Goal: Task Accomplishment & Management: Complete application form

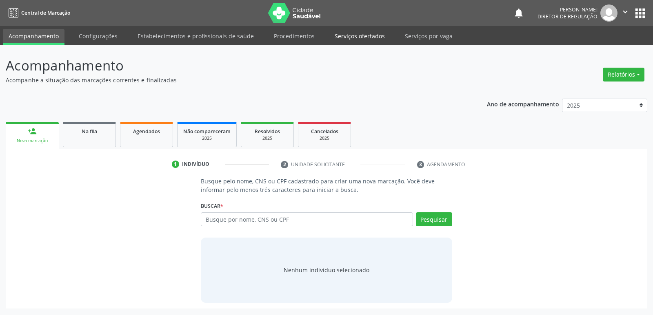
click at [357, 36] on link "Serviços ofertados" at bounding box center [360, 36] width 62 height 14
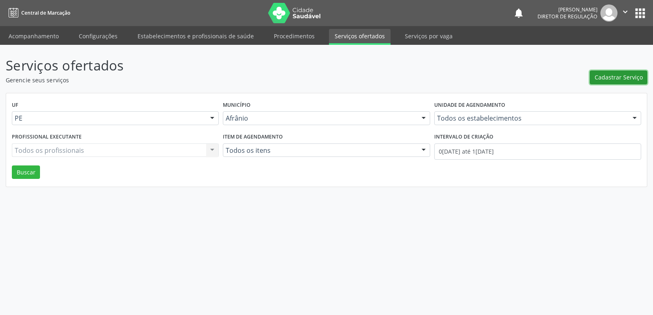
click at [620, 78] on span "Cadastrar Serviço" at bounding box center [618, 77] width 48 height 9
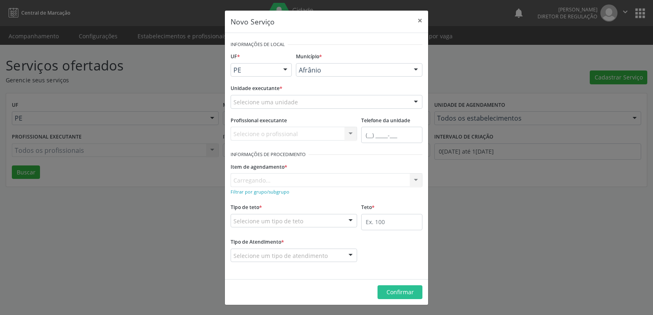
click at [325, 99] on div "Selecione uma unidade" at bounding box center [326, 102] width 192 height 14
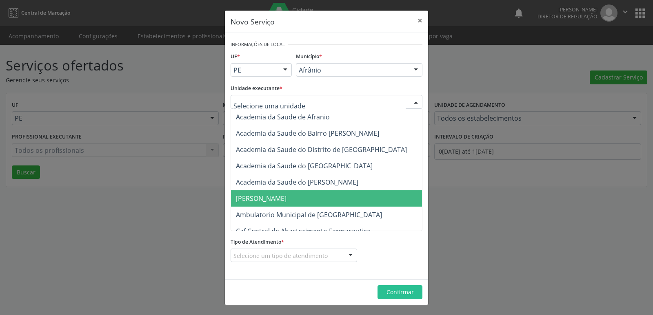
click at [320, 217] on span "Ambulatorio Municipal de [GEOGRAPHIC_DATA]" at bounding box center [309, 214] width 146 height 9
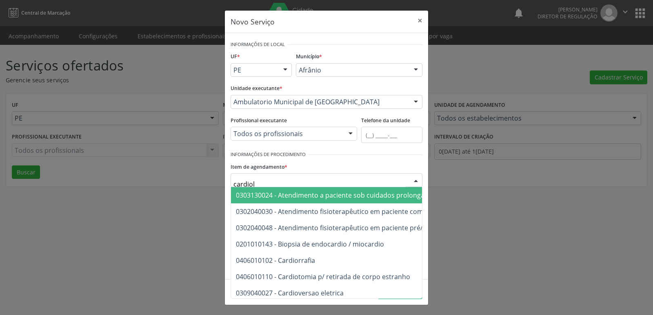
type input "cardiolo"
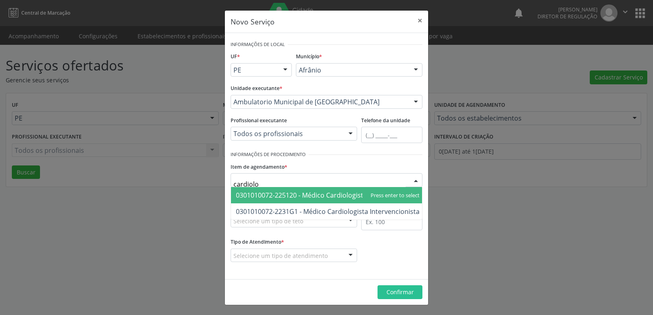
click at [303, 193] on span "0301010072-225120 - Médico Cardiologista" at bounding box center [301, 195] width 131 height 9
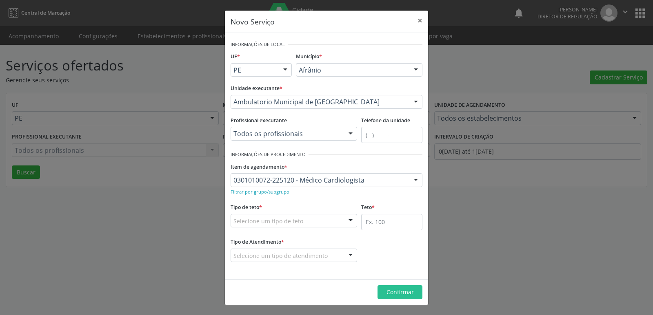
click at [309, 224] on div "Selecione um tipo de teto" at bounding box center [293, 221] width 126 height 14
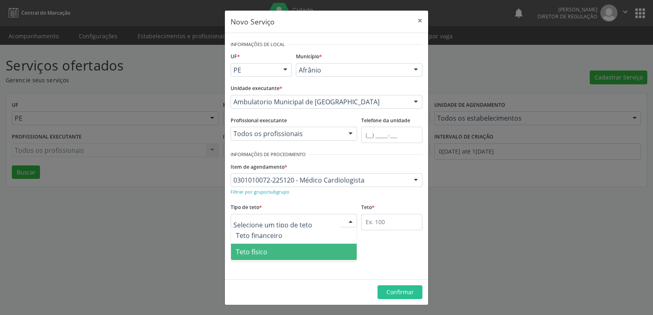
click at [310, 257] on span "Teto físico" at bounding box center [294, 252] width 126 height 16
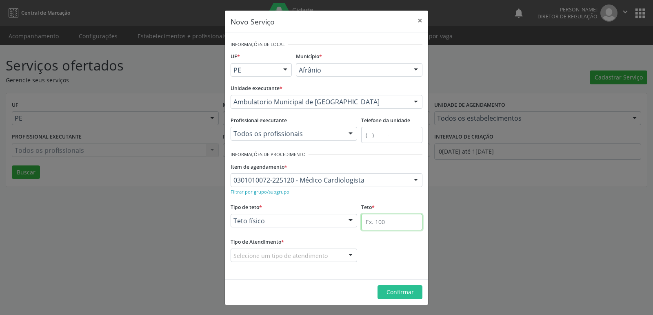
click at [394, 217] on input "text" at bounding box center [391, 222] width 61 height 16
type input "1"
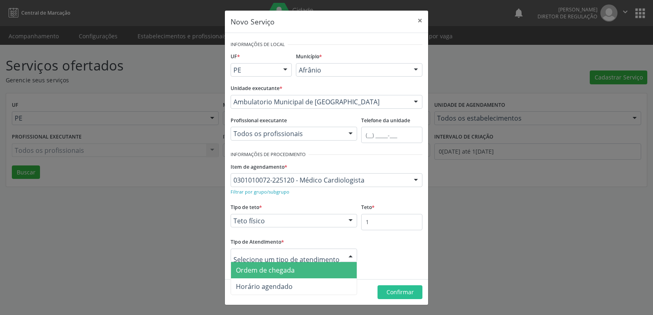
click at [326, 257] on div at bounding box center [293, 256] width 126 height 14
click at [321, 271] on span "Ordem de chegada" at bounding box center [294, 270] width 126 height 16
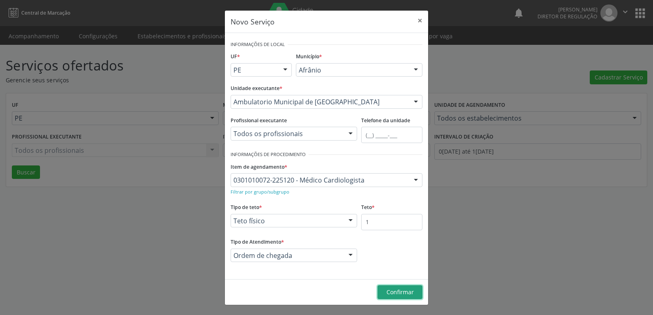
click at [388, 294] on span "Confirmar" at bounding box center [399, 292] width 27 height 8
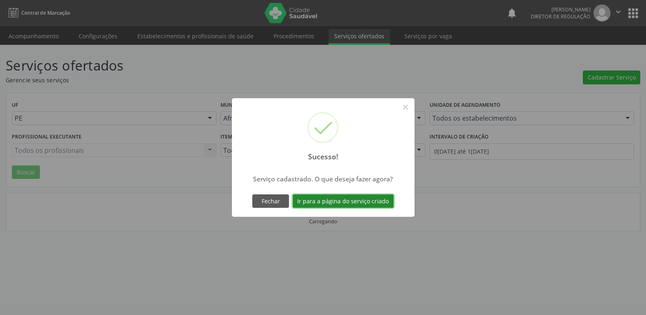
click at [377, 203] on button "Ir para a página do serviço criado" at bounding box center [343, 202] width 101 height 14
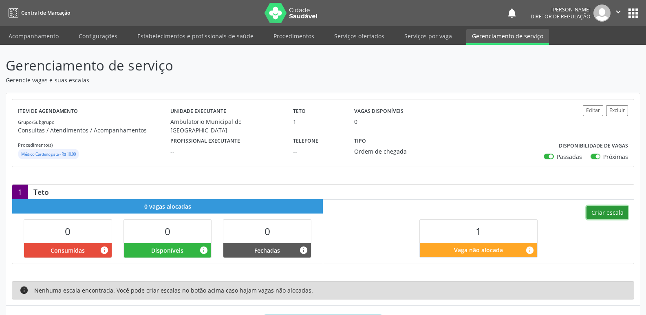
click at [606, 213] on button "Criar escala" at bounding box center [608, 213] width 42 height 14
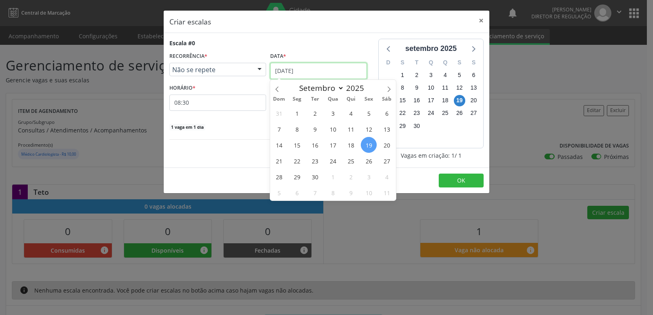
click at [317, 72] on input "[DATE]" at bounding box center [318, 71] width 97 height 16
click at [349, 162] on span "25" at bounding box center [351, 161] width 16 height 16
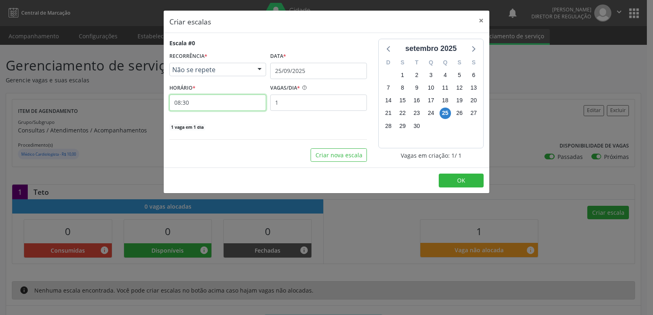
click at [238, 108] on input "08:30" at bounding box center [217, 103] width 97 height 16
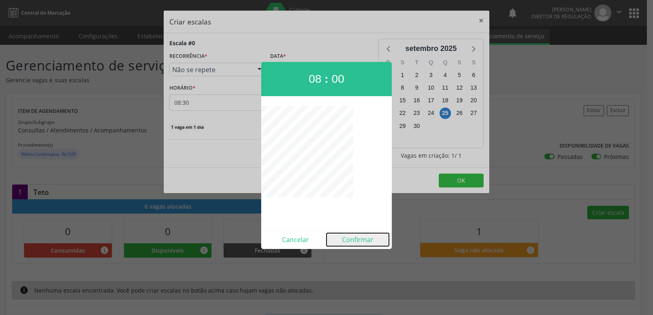
click at [355, 241] on button "Confirmar" at bounding box center [357, 239] width 62 height 13
type input "08:00"
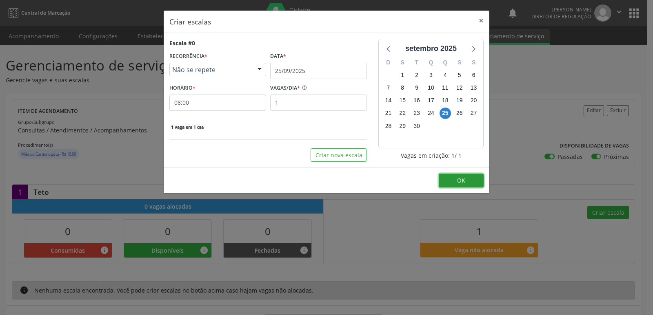
click at [459, 184] on span "OK" at bounding box center [461, 181] width 8 height 8
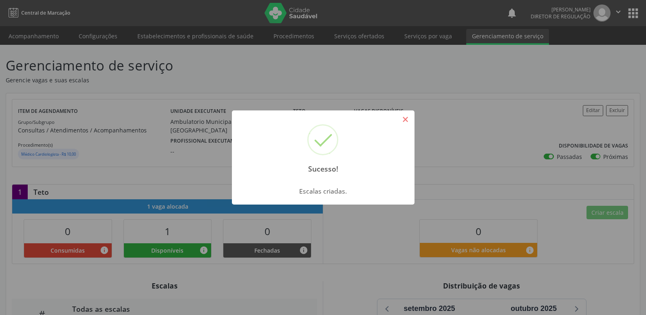
click at [405, 118] on button "×" at bounding box center [406, 120] width 14 height 14
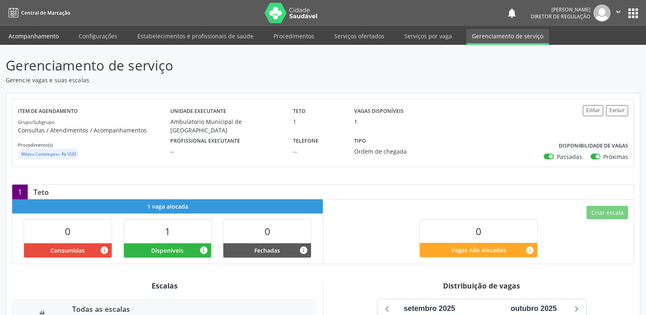
click at [52, 35] on link "Acompanhamento" at bounding box center [34, 36] width 62 height 14
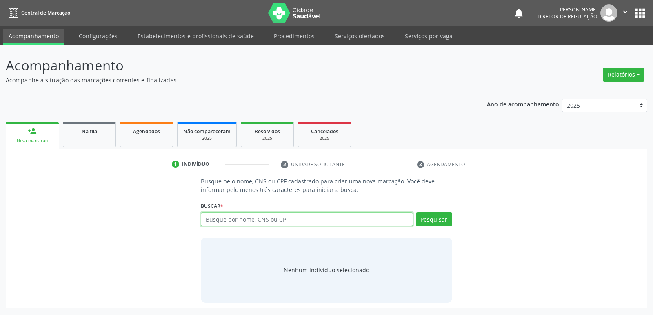
click at [228, 220] on input "text" at bounding box center [307, 219] width 212 height 14
type input "[PERSON_NAME]"
click at [441, 220] on button "Pesquisar" at bounding box center [434, 219] width 36 height 14
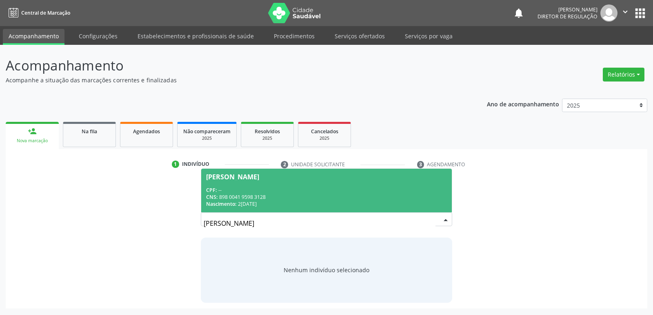
click at [296, 188] on div "CPF: --" at bounding box center [326, 190] width 240 height 7
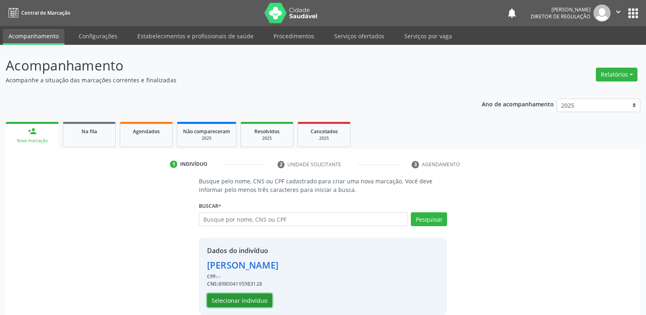
click at [260, 302] on button "Selecionar indivíduo" at bounding box center [239, 301] width 65 height 14
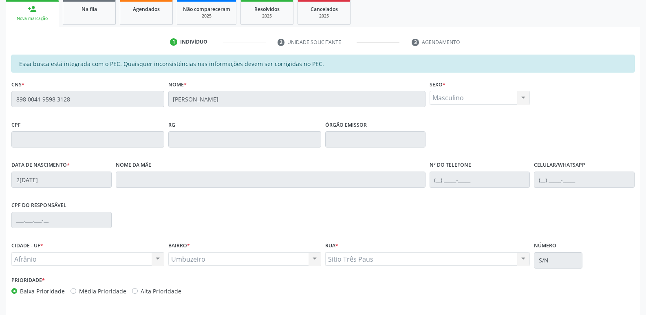
scroll to position [150, 0]
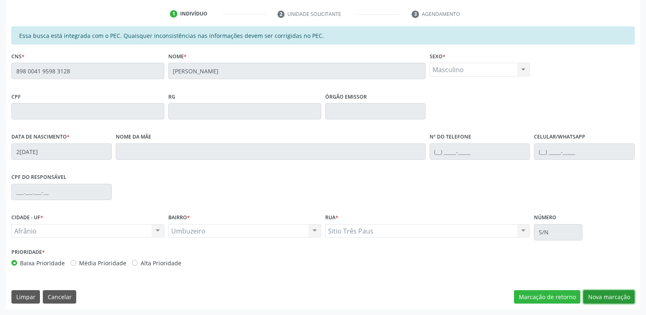
click at [602, 298] on button "Nova marcação" at bounding box center [609, 297] width 51 height 14
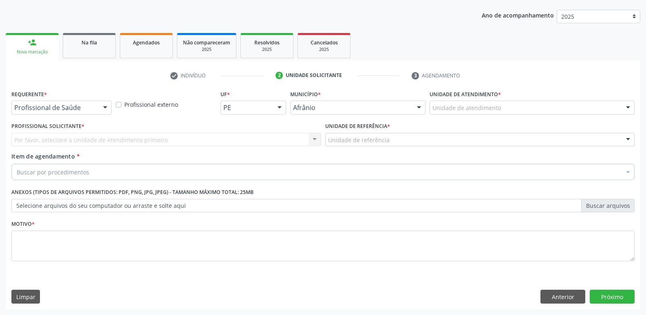
scroll to position [89, 0]
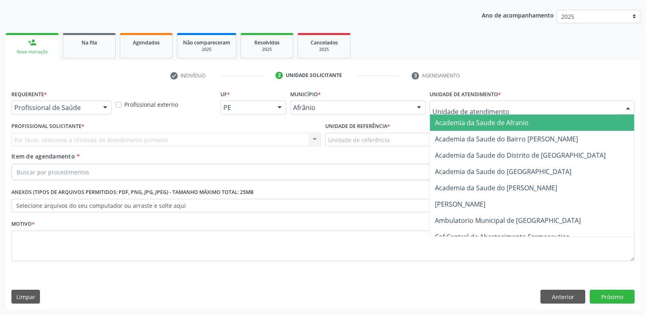
click at [502, 108] on div at bounding box center [532, 108] width 205 height 14
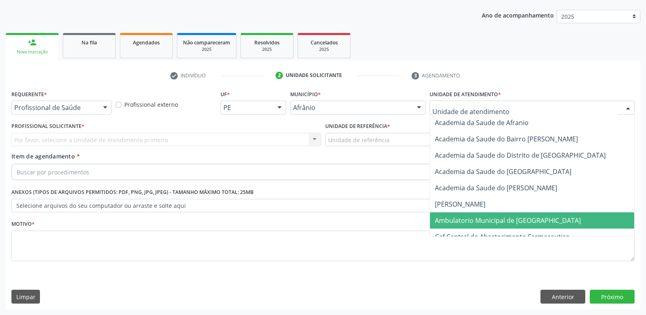
click at [507, 221] on span "Ambulatorio Municipal de [GEOGRAPHIC_DATA]" at bounding box center [508, 220] width 146 height 9
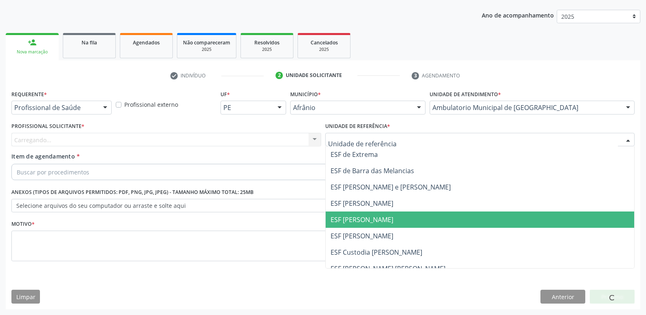
click at [382, 217] on span "ESF [PERSON_NAME]" at bounding box center [362, 219] width 63 height 9
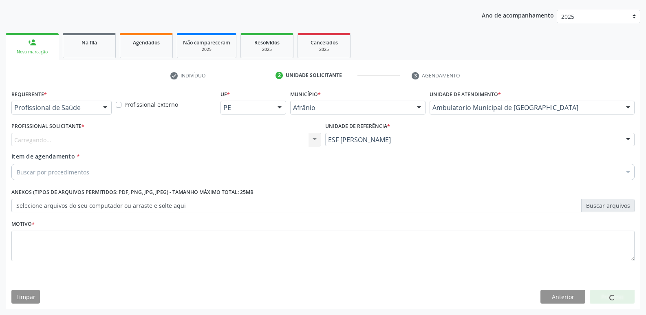
click at [227, 137] on div "Carregando... Nenhum resultado encontrado para: " " Não há nenhuma opção para s…" at bounding box center [166, 140] width 310 height 14
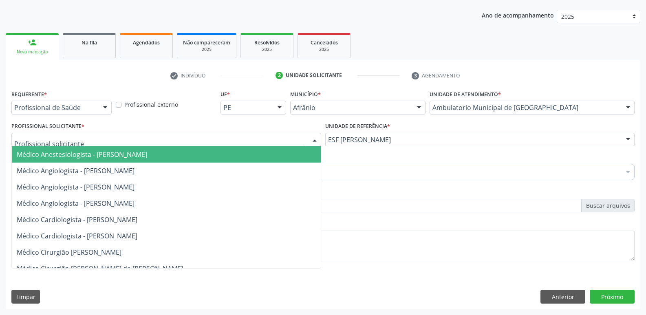
click at [227, 137] on div at bounding box center [166, 140] width 310 height 14
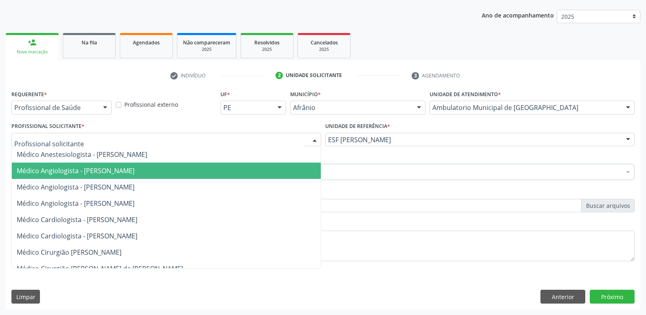
scroll to position [41, 0]
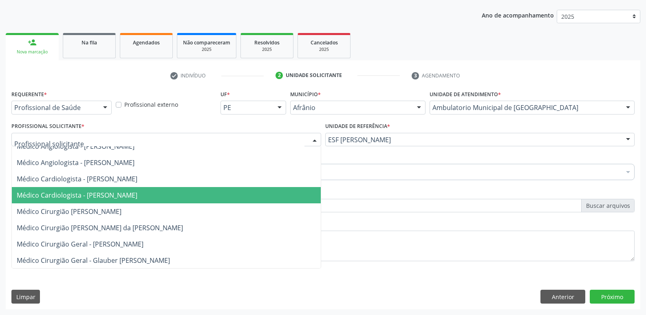
click at [201, 195] on span "Médico Cardiologista - [PERSON_NAME]" at bounding box center [166, 195] width 309 height 16
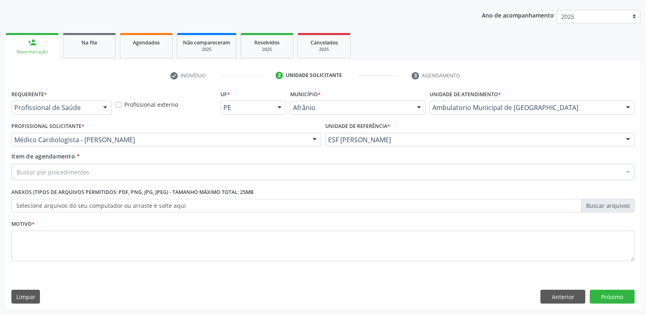
click at [143, 167] on div "Buscar por procedimentos" at bounding box center [323, 172] width 624 height 16
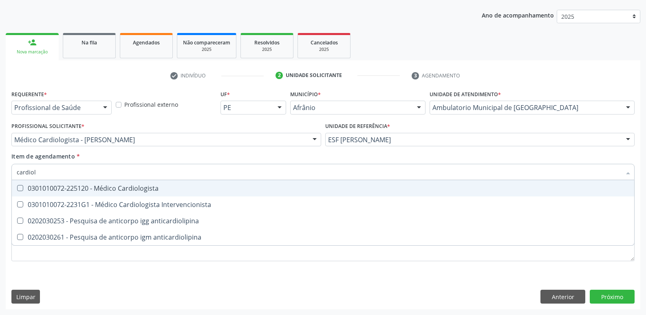
type input "cardiolo"
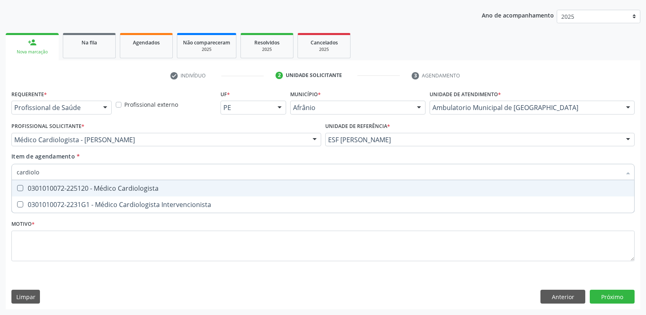
click at [146, 188] on div "0301010072-225120 - Médico Cardiologista" at bounding box center [323, 188] width 613 height 7
checkbox Cardiologista "true"
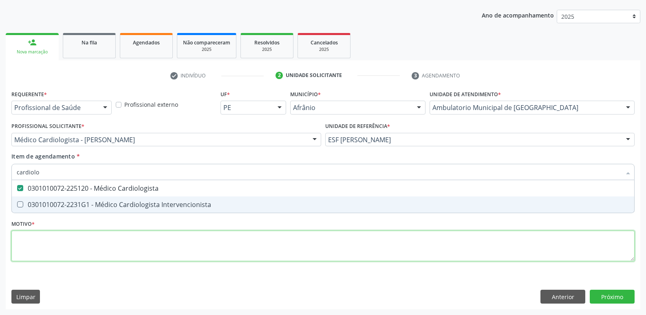
click at [151, 246] on div "Requerente * Profissional de Saúde Profissional de Saúde Paciente Nenhum result…" at bounding box center [323, 180] width 624 height 185
checkbox Intervencionista "true"
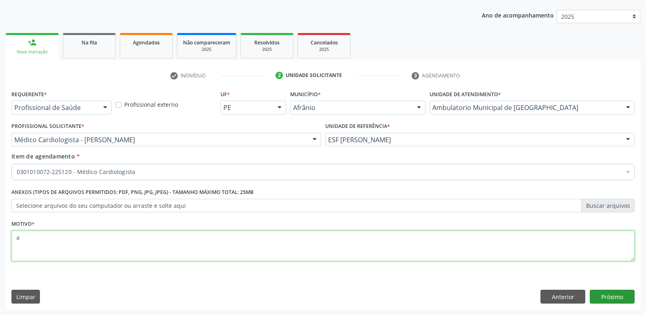
type textarea "a"
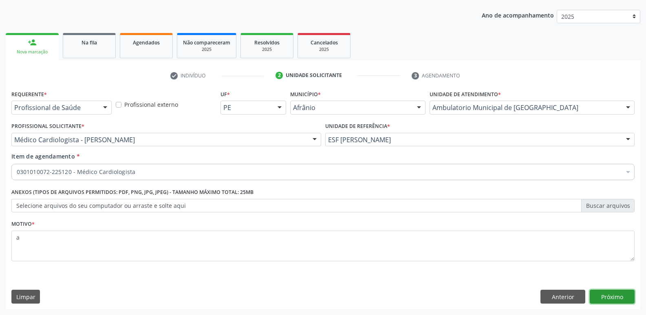
click at [609, 297] on button "Próximo" at bounding box center [612, 297] width 45 height 14
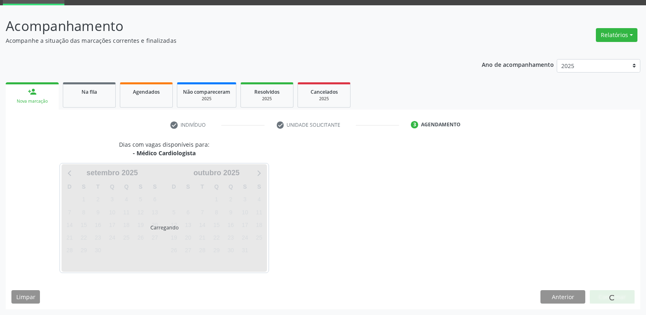
scroll to position [40, 0]
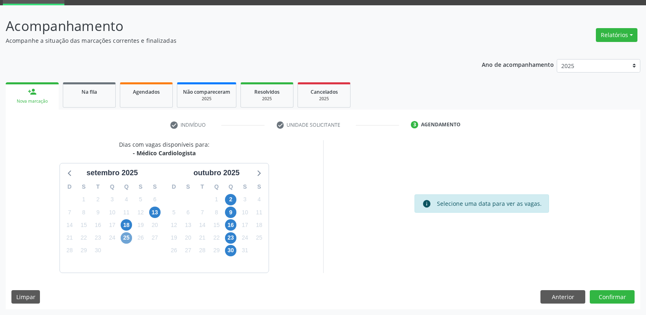
click at [124, 238] on span "25" at bounding box center [126, 237] width 11 height 11
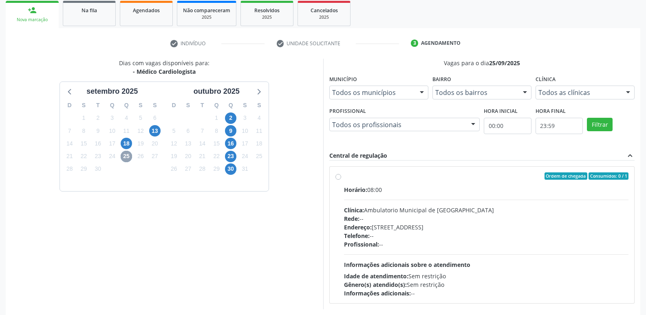
scroll to position [157, 0]
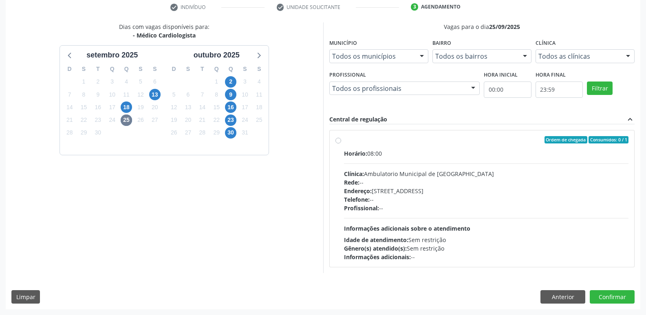
click at [344, 142] on label "Ordem de chegada Consumidos: 0 / 1 Horário: 08:00 Clínica: Ambulatorio Municipa…" at bounding box center [486, 198] width 285 height 125
click at [339, 142] on input "Ordem de chegada Consumidos: 0 / 1 Horário: 08:00 Clínica: Ambulatorio Municipa…" at bounding box center [339, 139] width 6 height 7
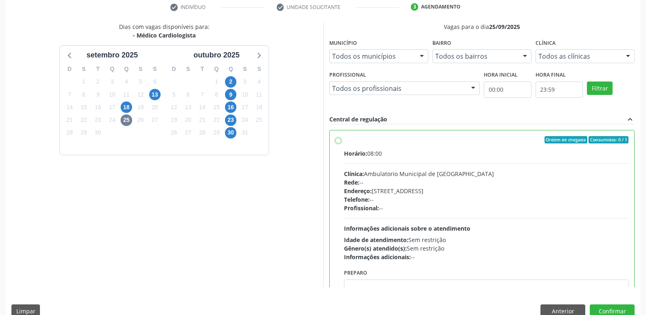
radio input "true"
click at [606, 307] on button "Confirmar" at bounding box center [612, 312] width 45 height 14
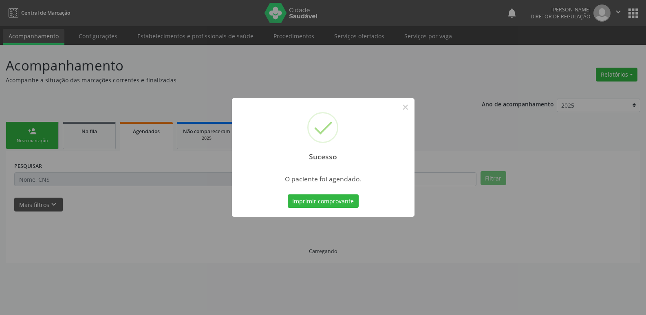
scroll to position [0, 0]
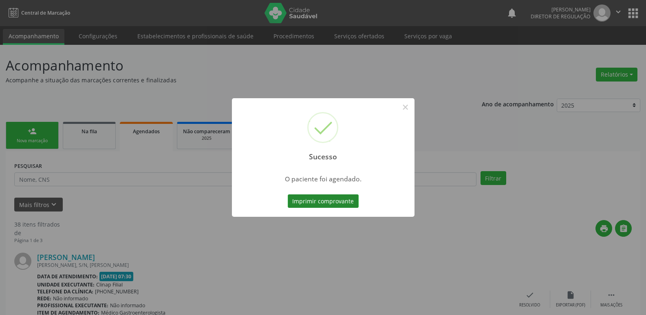
click at [347, 203] on button "Imprimir comprovante" at bounding box center [323, 202] width 71 height 14
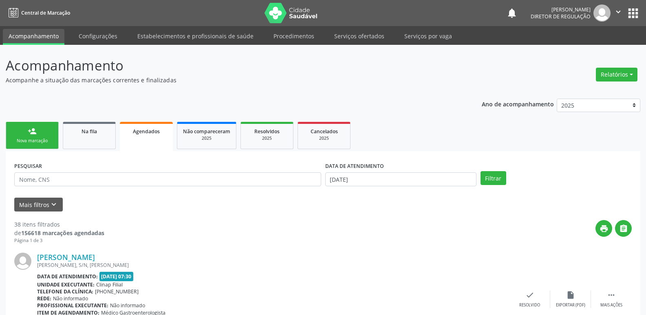
click at [44, 141] on div "Nova marcação" at bounding box center [32, 141] width 41 height 6
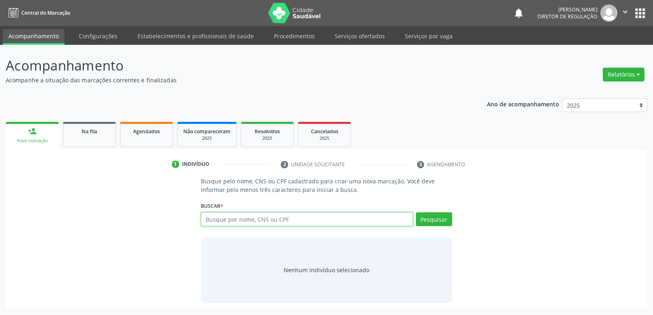
click at [230, 219] on input "text" at bounding box center [307, 219] width 212 height 14
type input "706901102219938"
drag, startPoint x: 431, startPoint y: 223, endPoint x: 432, endPoint y: 218, distance: 5.2
click at [432, 219] on button "Pesquisar" at bounding box center [434, 219] width 36 height 14
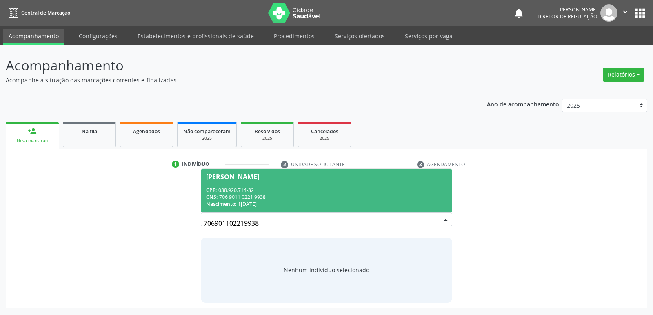
click at [252, 192] on div "CPF: 088.920.714-32" at bounding box center [326, 190] width 240 height 7
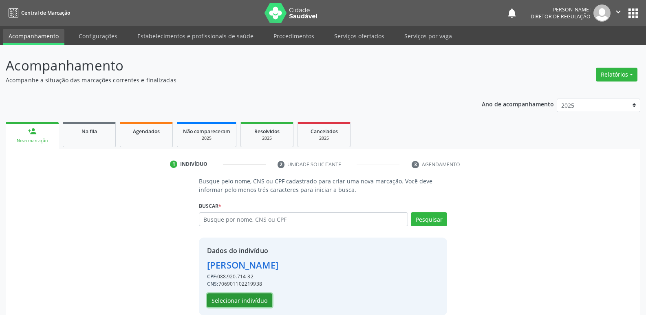
click at [235, 302] on button "Selecionar indivíduo" at bounding box center [239, 301] width 65 height 14
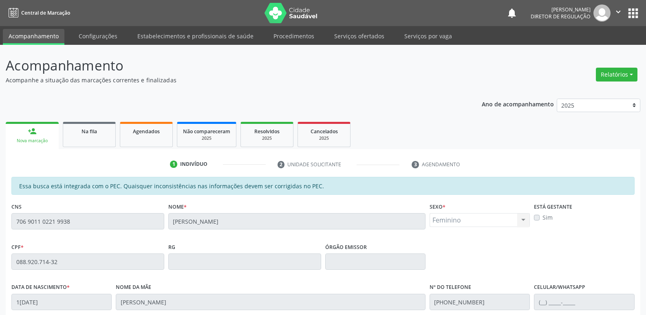
scroll to position [150, 0]
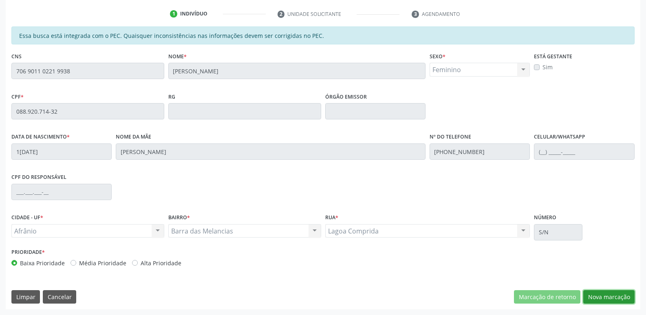
click at [603, 299] on button "Nova marcação" at bounding box center [609, 297] width 51 height 14
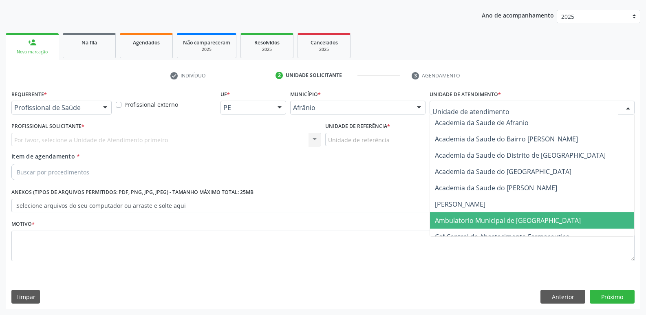
drag, startPoint x: 452, startPoint y: 222, endPoint x: 443, endPoint y: 215, distance: 11.7
click at [452, 223] on span "Ambulatorio Municipal de [GEOGRAPHIC_DATA]" at bounding box center [508, 220] width 146 height 9
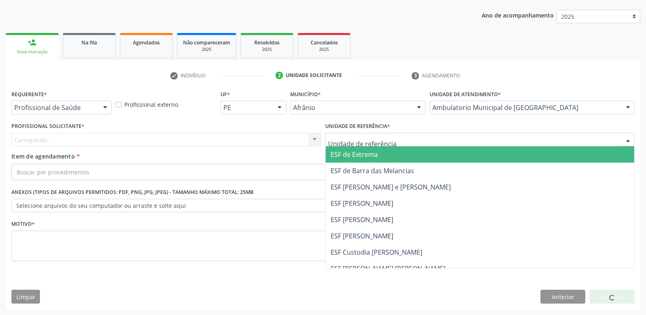
click at [396, 141] on div at bounding box center [480, 140] width 310 height 14
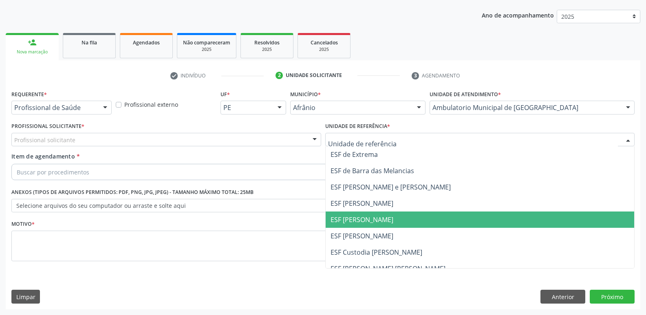
drag, startPoint x: 394, startPoint y: 221, endPoint x: 389, endPoint y: 218, distance: 5.7
click at [393, 221] on span "ESF [PERSON_NAME]" at bounding box center [480, 220] width 309 height 16
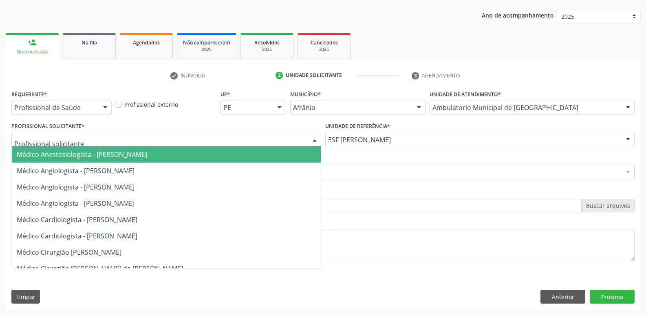
click at [204, 137] on div at bounding box center [166, 140] width 310 height 14
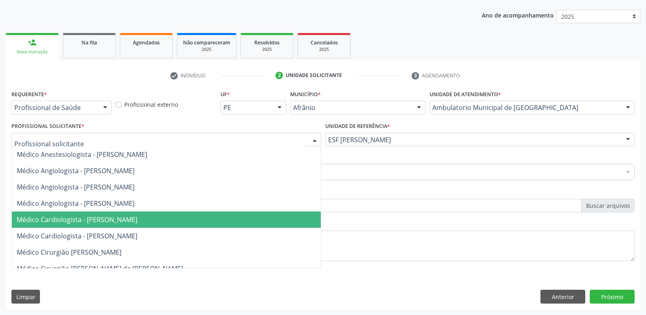
click at [194, 218] on span "Médico Cardiologista - [PERSON_NAME]" at bounding box center [166, 220] width 309 height 16
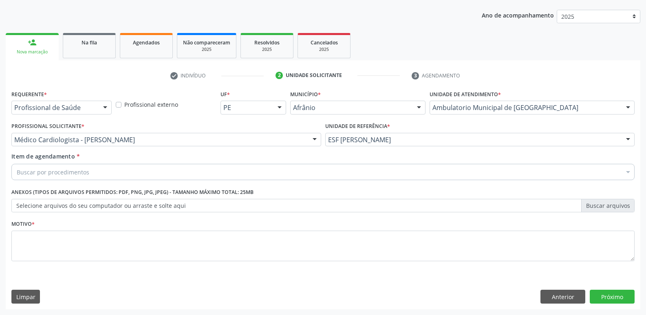
click at [136, 171] on div "Buscar por procedimentos" at bounding box center [323, 172] width 624 height 16
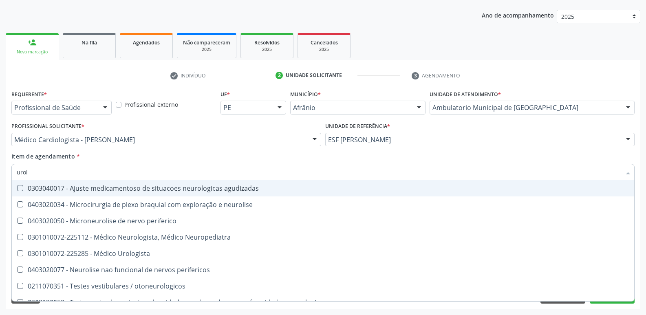
type input "urolo"
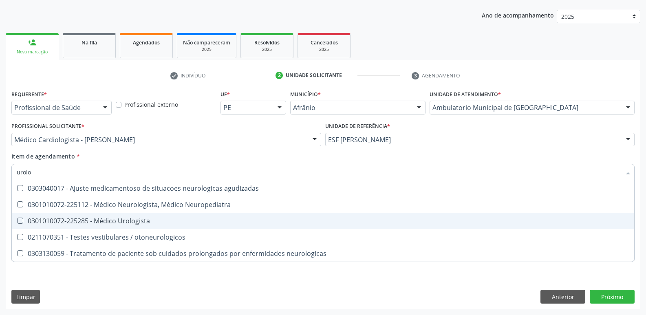
click at [116, 219] on div "0301010072-225285 - Médico Urologista" at bounding box center [323, 221] width 613 height 7
checkbox Urologista "true"
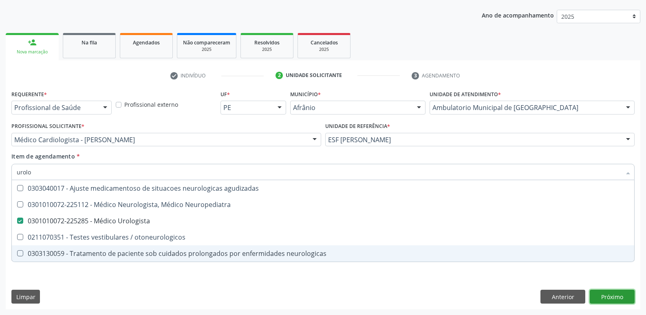
click at [611, 294] on div "Requerente * Profissional de Saúde Profissional de Saúde Paciente Nenhum result…" at bounding box center [323, 198] width 635 height 221
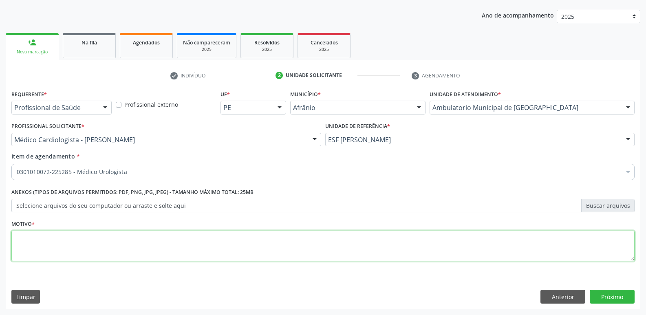
click at [395, 241] on textarea at bounding box center [323, 246] width 624 height 31
type textarea "*"
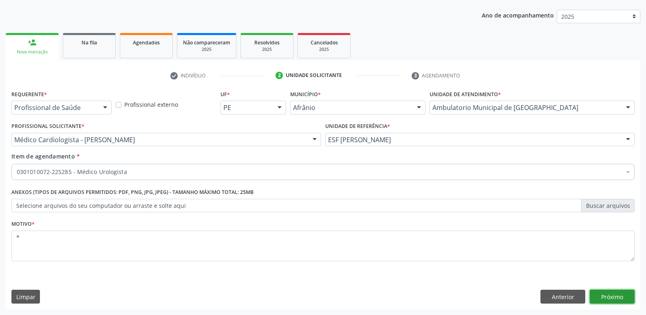
click at [620, 294] on button "Próximo" at bounding box center [612, 297] width 45 height 14
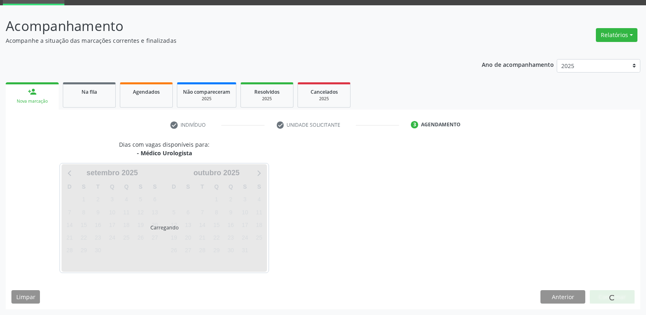
scroll to position [40, 0]
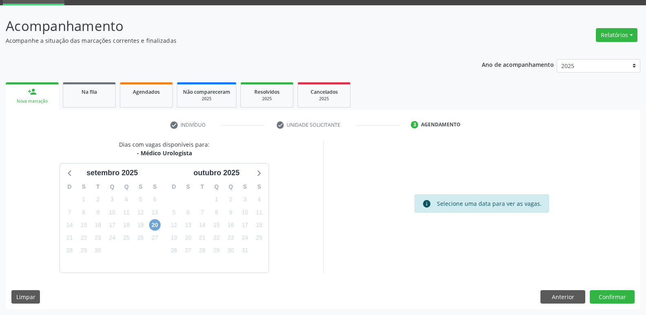
click at [154, 225] on span "20" at bounding box center [154, 224] width 11 height 11
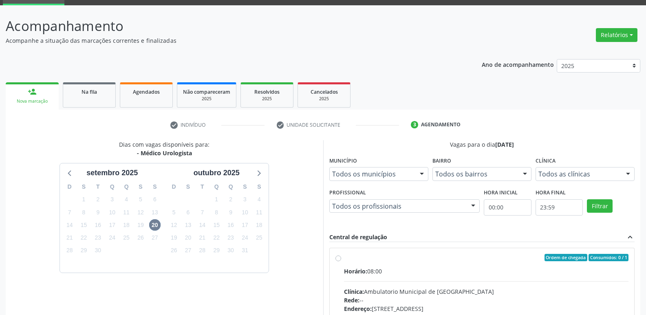
click at [380, 259] on div "Ordem de chegada Consumidos: 0 / 1" at bounding box center [486, 257] width 285 height 7
click at [341, 259] on input "Ordem de chegada Consumidos: 0 / 1 Horário: 08:00 Clínica: Ambulatorio Municipa…" at bounding box center [339, 257] width 6 height 7
radio input "true"
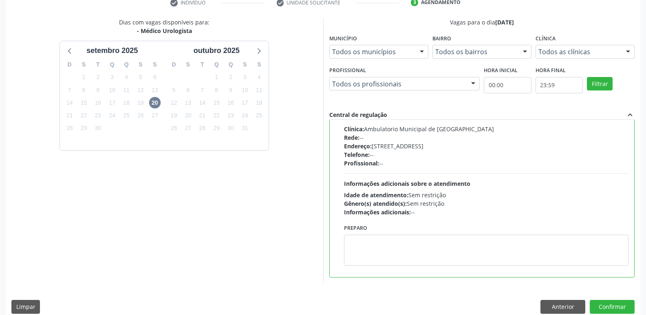
scroll to position [172, 0]
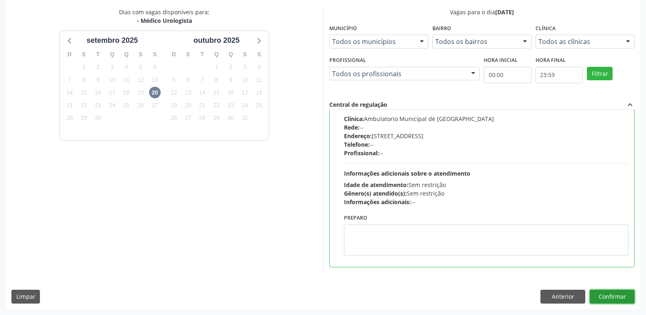
click at [606, 298] on button "Confirmar" at bounding box center [612, 297] width 45 height 14
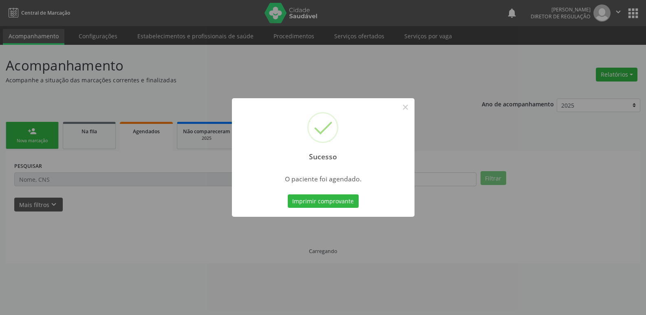
scroll to position [0, 0]
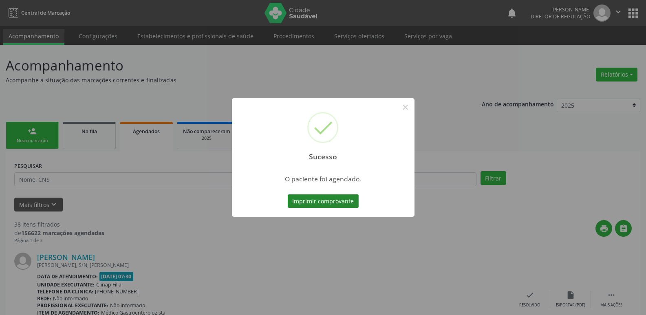
click at [343, 201] on button "Imprimir comprovante" at bounding box center [323, 202] width 71 height 14
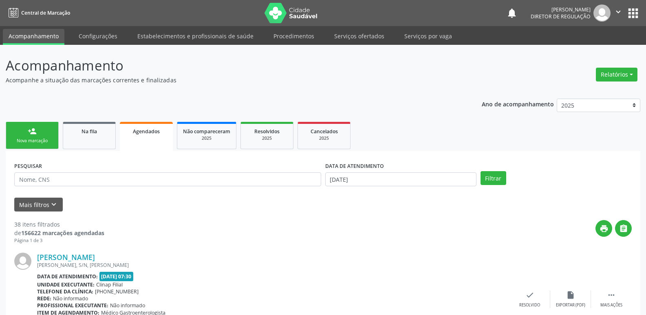
click at [52, 136] on link "person_add Nova marcação" at bounding box center [32, 135] width 53 height 27
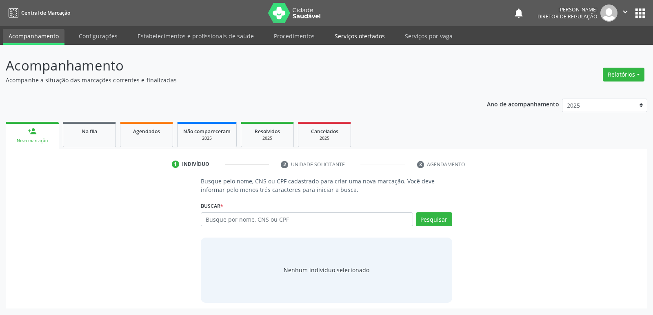
click at [375, 37] on link "Serviços ofertados" at bounding box center [360, 36] width 62 height 14
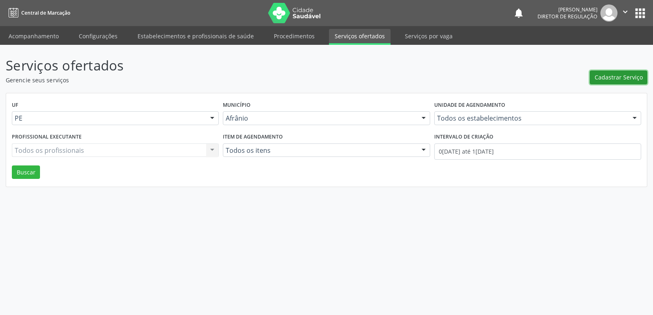
click at [629, 78] on span "Cadastrar Serviço" at bounding box center [618, 77] width 48 height 9
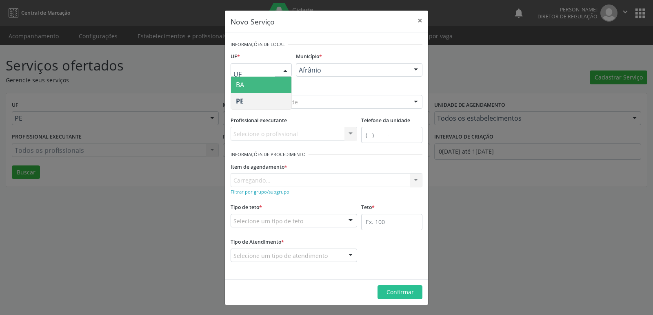
click at [283, 69] on div at bounding box center [285, 71] width 12 height 14
click at [281, 86] on span "BA" at bounding box center [261, 85] width 60 height 16
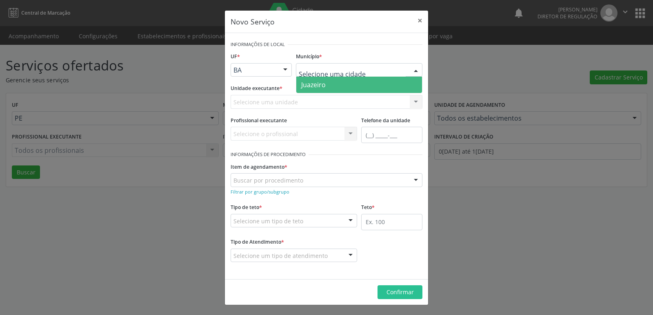
click at [333, 84] on span "Juazeiro" at bounding box center [359, 85] width 126 height 16
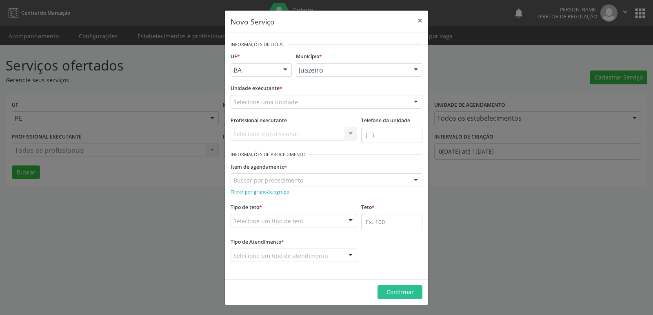
click at [321, 99] on div "Selecione uma unidade" at bounding box center [326, 102] width 192 height 14
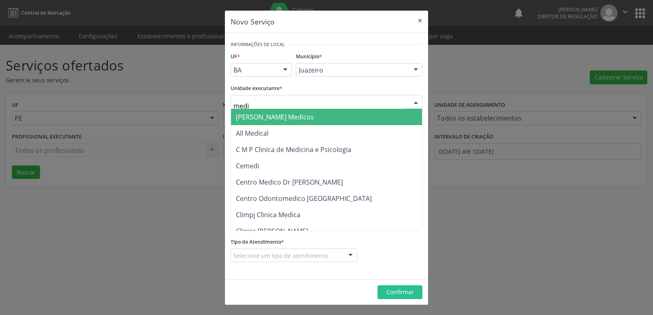
type input "mediv"
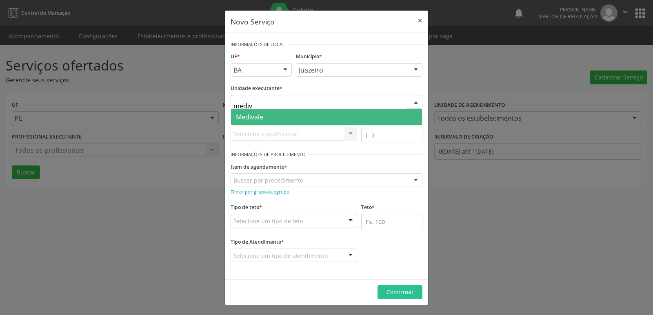
click at [281, 117] on span "Medivale" at bounding box center [326, 117] width 191 height 16
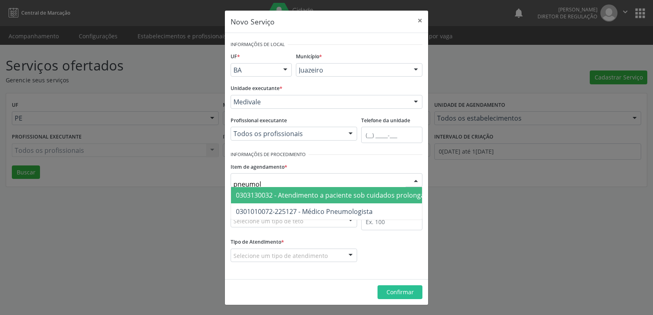
type input "pneumolo"
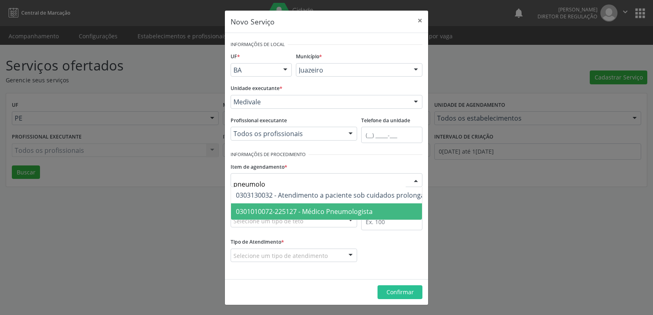
click at [315, 213] on span "0301010072-225127 - Médico Pneumologista" at bounding box center [304, 211] width 137 height 9
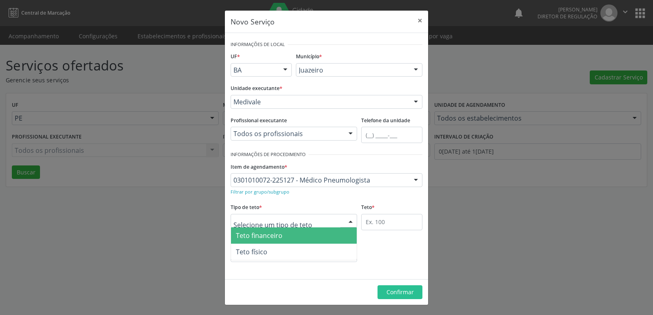
click at [312, 218] on div at bounding box center [293, 221] width 126 height 14
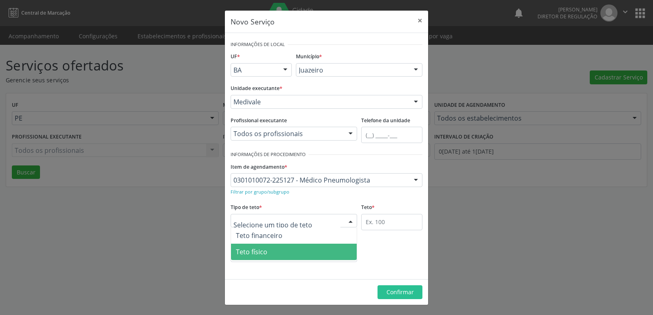
click at [290, 251] on span "Teto físico" at bounding box center [294, 252] width 126 height 16
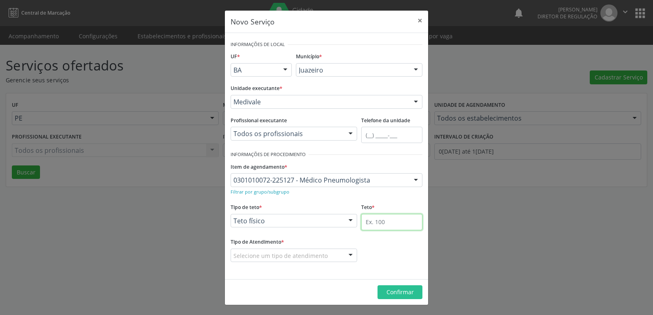
click at [383, 224] on input "text" at bounding box center [391, 222] width 61 height 16
type input "1"
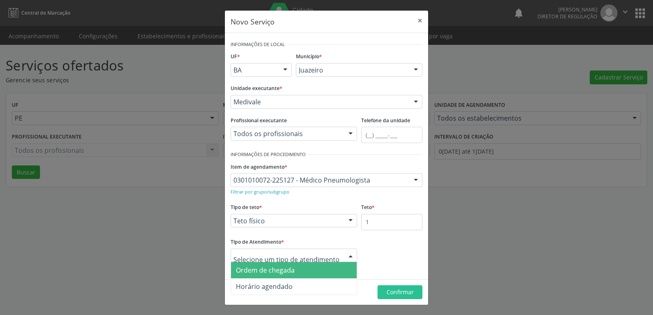
click at [299, 273] on span "Ordem de chegada" at bounding box center [294, 270] width 126 height 16
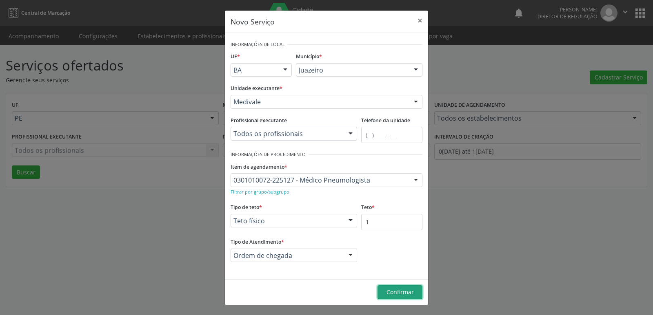
click at [407, 292] on span "Confirmar" at bounding box center [399, 292] width 27 height 8
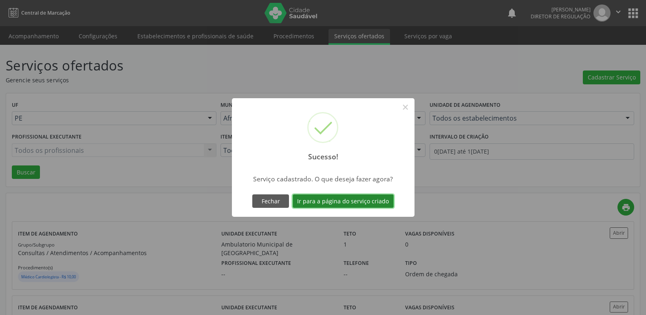
click at [370, 204] on button "Ir para a página do serviço criado" at bounding box center [343, 202] width 101 height 14
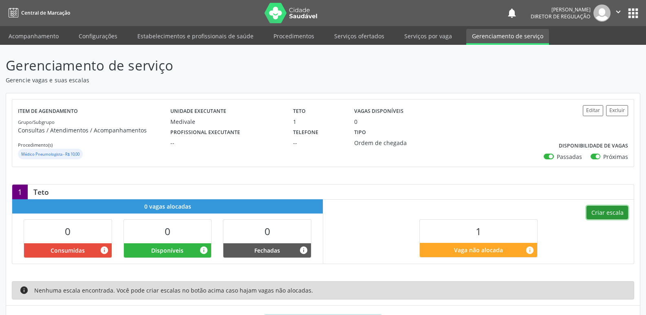
click at [614, 214] on button "Criar escala" at bounding box center [608, 213] width 42 height 14
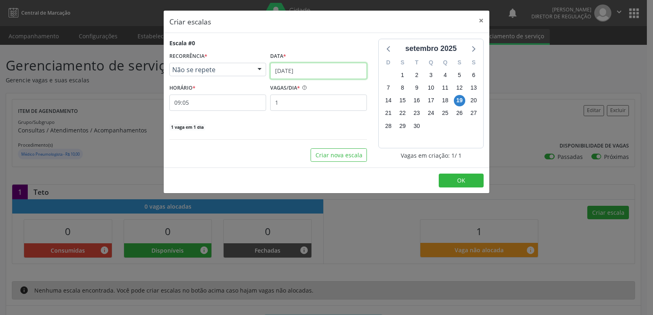
click at [319, 71] on input "[DATE]" at bounding box center [318, 71] width 97 height 16
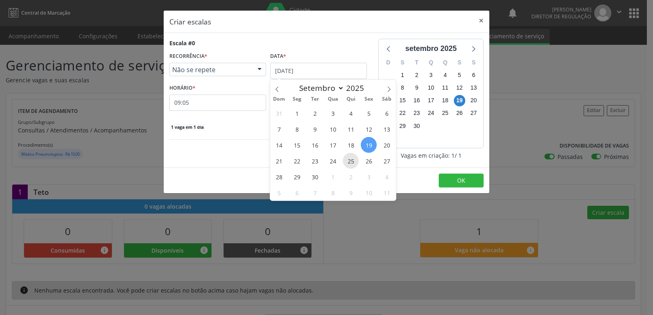
click at [351, 163] on span "25" at bounding box center [351, 161] width 16 height 16
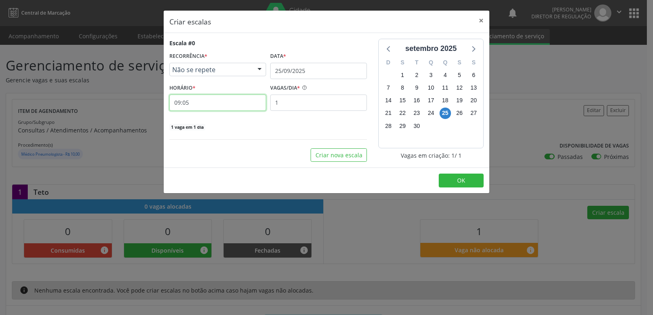
click at [236, 98] on input "09:05" at bounding box center [217, 103] width 97 height 16
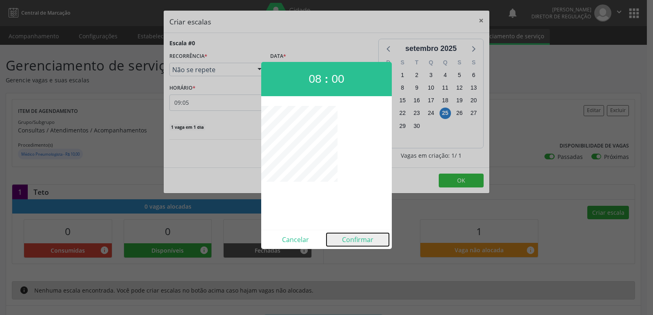
click at [356, 239] on button "Confirmar" at bounding box center [357, 239] width 62 height 13
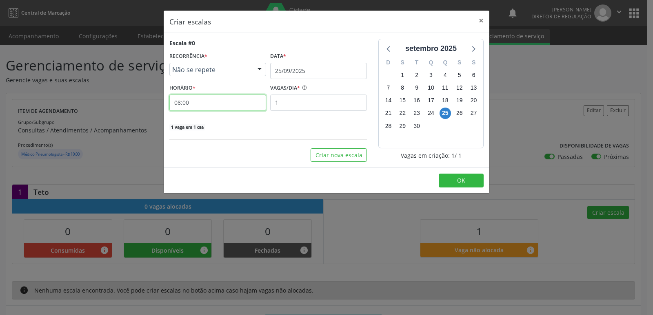
click at [239, 102] on input "08:00" at bounding box center [217, 103] width 97 height 16
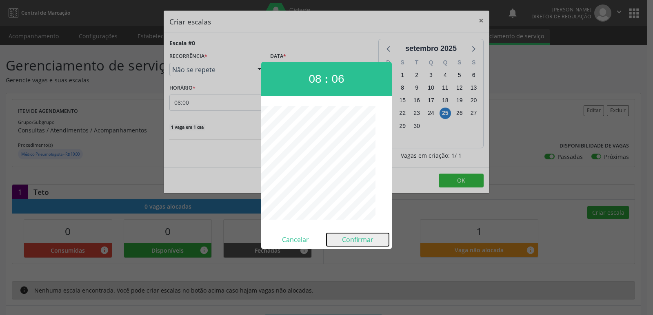
click at [357, 239] on button "Confirmar" at bounding box center [357, 239] width 62 height 13
type input "08:06"
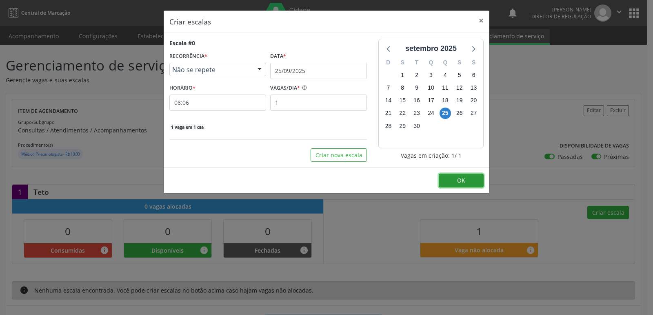
click at [463, 179] on span "OK" at bounding box center [461, 181] width 8 height 8
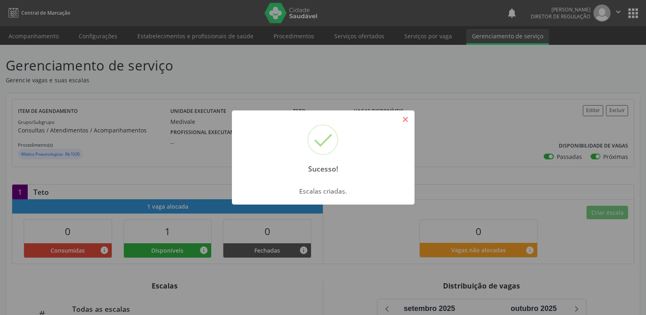
click at [408, 122] on button "×" at bounding box center [406, 120] width 14 height 14
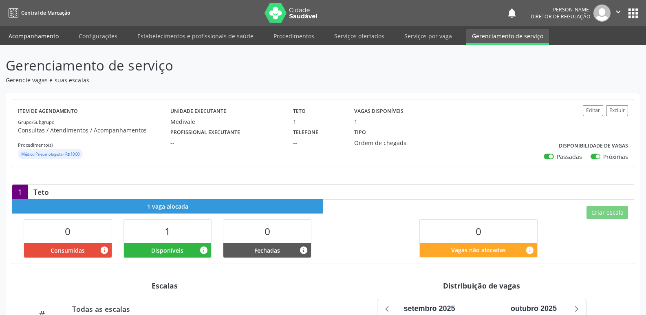
click at [48, 38] on link "Acompanhamento" at bounding box center [34, 36] width 62 height 14
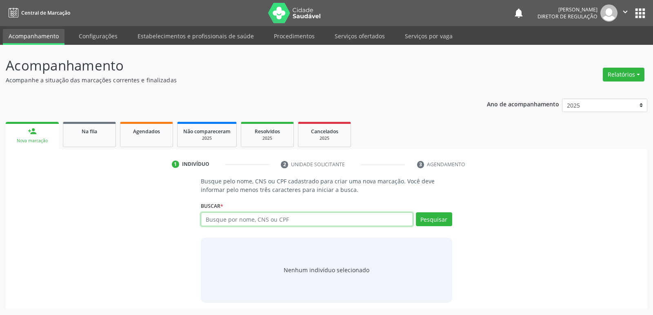
click at [263, 219] on input "text" at bounding box center [307, 219] width 212 height 14
type input "bibiana"
click at [430, 221] on button "Pesquisar" at bounding box center [434, 219] width 36 height 14
type input "bibiana"
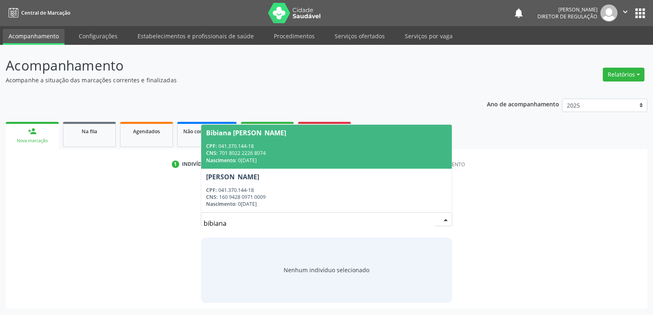
click at [288, 150] on div "CNS: 701 8022 2226 8074" at bounding box center [326, 153] width 240 height 7
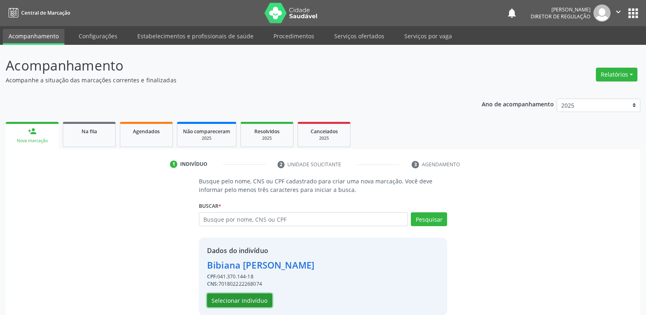
click at [258, 302] on button "Selecionar indivíduo" at bounding box center [239, 301] width 65 height 14
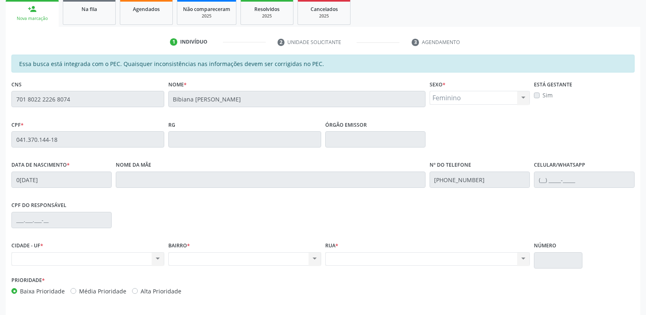
scroll to position [150, 0]
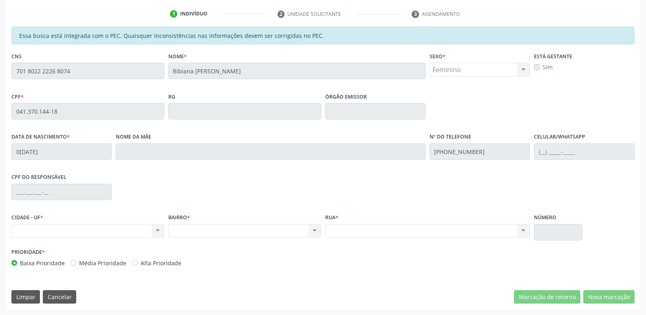
click at [8, 77] on div "Essa busca está integrada com o PEC. Quaisquer inconsistências nas informações …" at bounding box center [323, 168] width 635 height 283
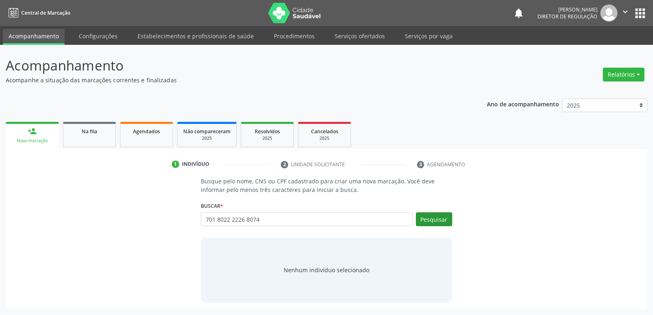
type input "701 8022 2226 8074"
click at [432, 223] on button "Pesquisar" at bounding box center [434, 219] width 36 height 14
type input "701 8022 2226 8074"
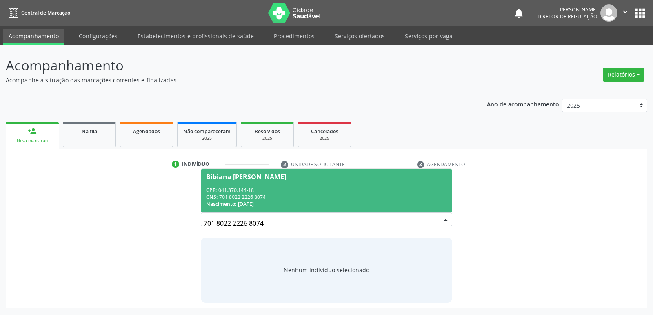
click at [277, 193] on div "CPF: 041.370.144-18" at bounding box center [326, 190] width 240 height 7
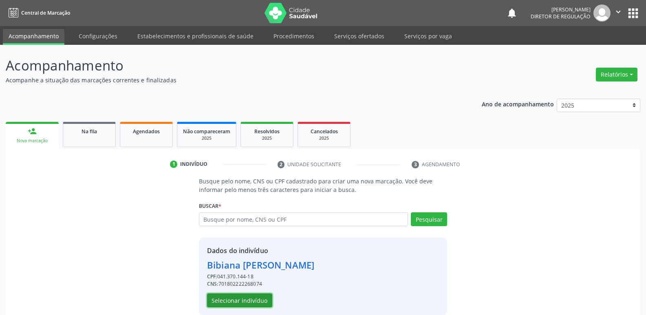
click at [251, 301] on button "Selecionar indivíduo" at bounding box center [239, 301] width 65 height 14
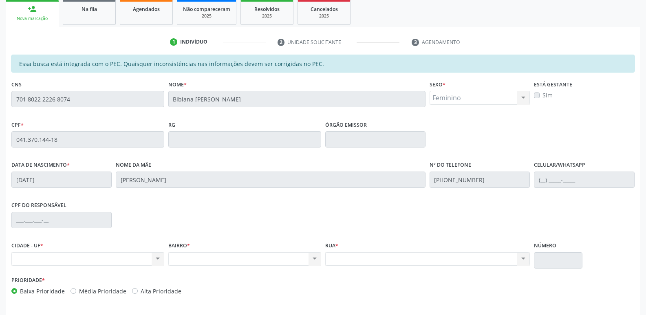
scroll to position [150, 0]
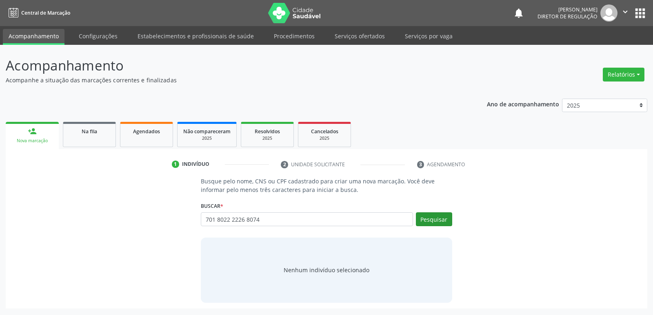
type input "701 8022 2226 8074"
click at [440, 220] on button "Pesquisar" at bounding box center [434, 219] width 36 height 14
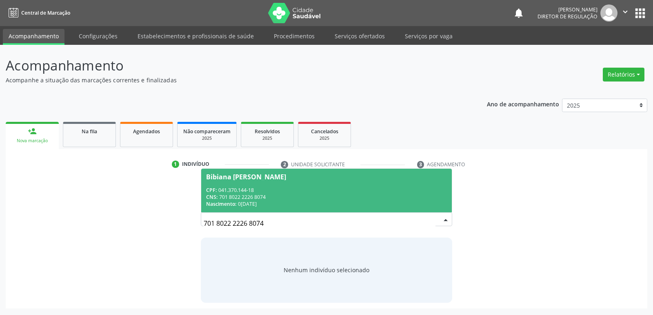
click at [267, 198] on div "CNS: 701 8022 2226 8074" at bounding box center [326, 197] width 240 height 7
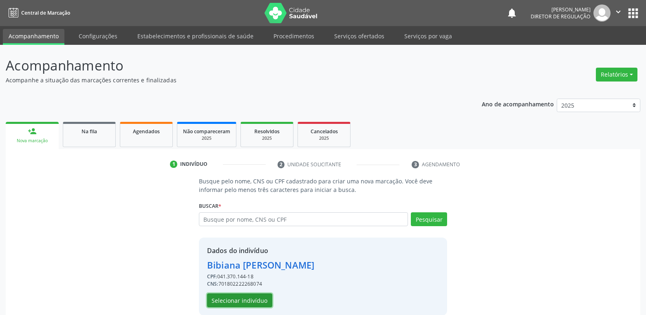
click at [250, 302] on button "Selecionar indivíduo" at bounding box center [239, 301] width 65 height 14
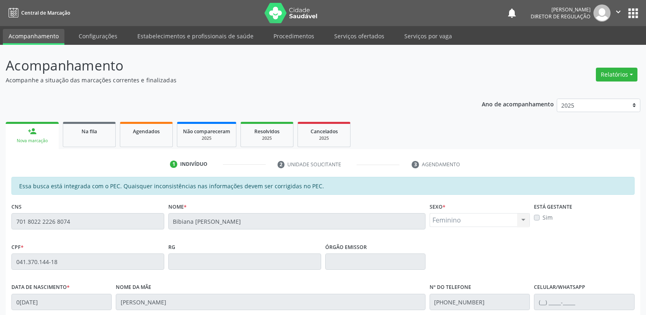
scroll to position [150, 0]
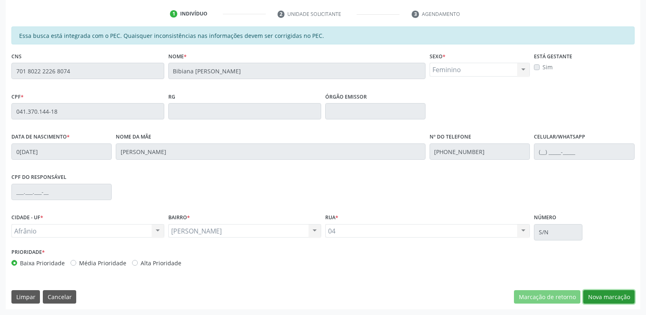
click at [615, 299] on button "Nova marcação" at bounding box center [609, 297] width 51 height 14
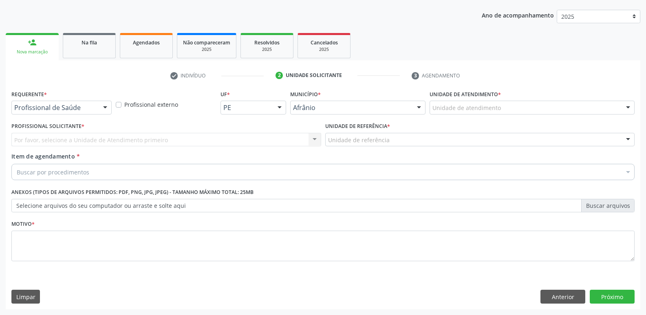
scroll to position [89, 0]
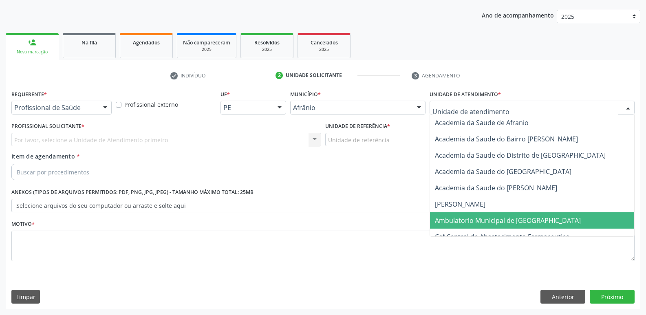
click at [502, 223] on span "Ambulatorio Municipal de [GEOGRAPHIC_DATA]" at bounding box center [508, 220] width 146 height 9
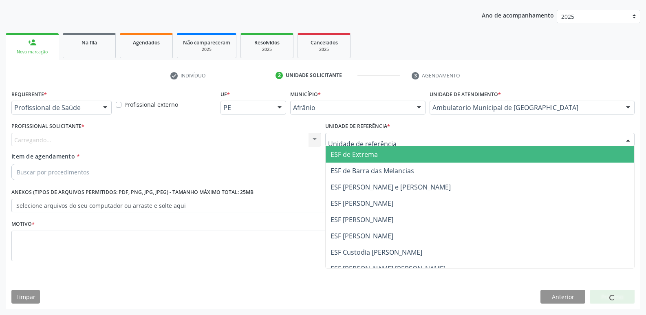
click at [395, 137] on div at bounding box center [480, 140] width 310 height 14
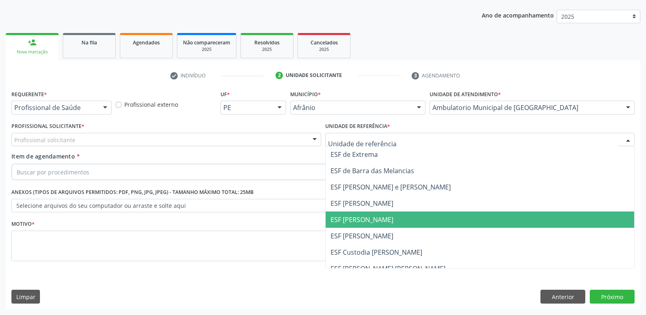
click at [378, 223] on span "ESF [PERSON_NAME]" at bounding box center [362, 219] width 63 height 9
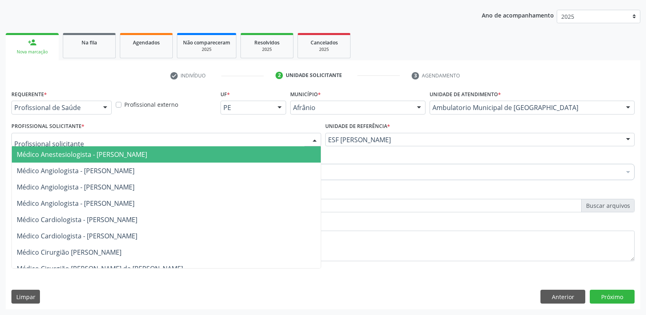
click at [188, 136] on div at bounding box center [166, 140] width 310 height 14
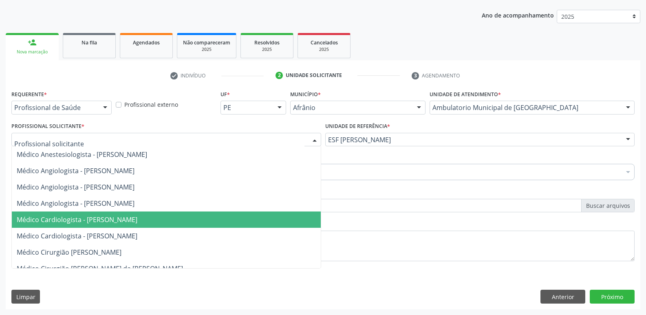
click at [137, 222] on span "Médico Cardiologista - [PERSON_NAME]" at bounding box center [77, 219] width 121 height 9
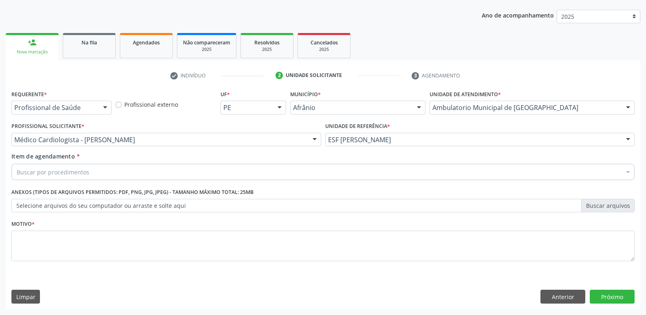
click at [167, 172] on div "Buscar por procedimentos" at bounding box center [323, 172] width 624 height 16
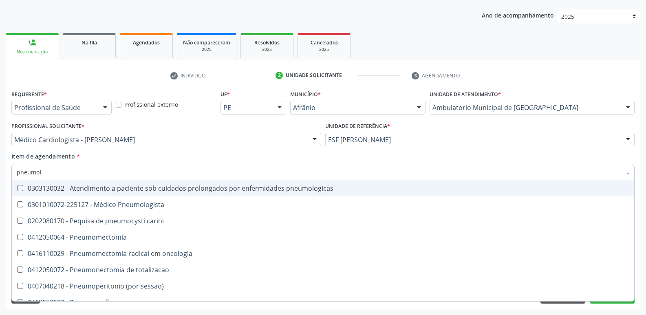
type input "pneumolo"
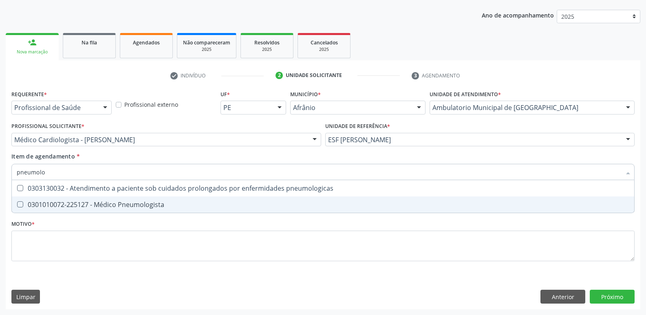
click at [144, 206] on div "0301010072-225127 - Médico Pneumologista" at bounding box center [323, 204] width 613 height 7
checkbox Pneumologista "true"
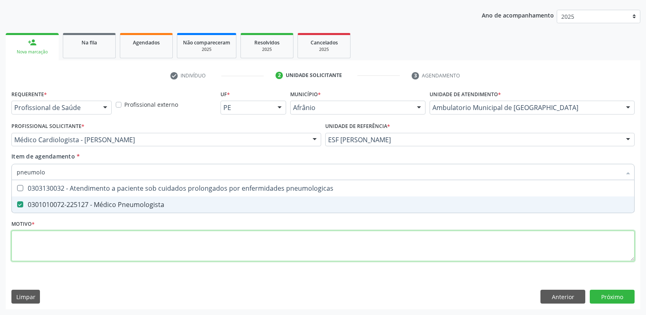
click at [144, 241] on div "Requerente * Profissional de Saúde Profissional de Saúde Paciente Nenhum result…" at bounding box center [323, 180] width 624 height 185
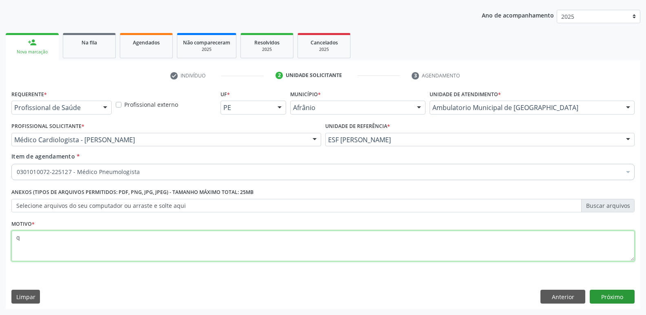
type textarea "q"
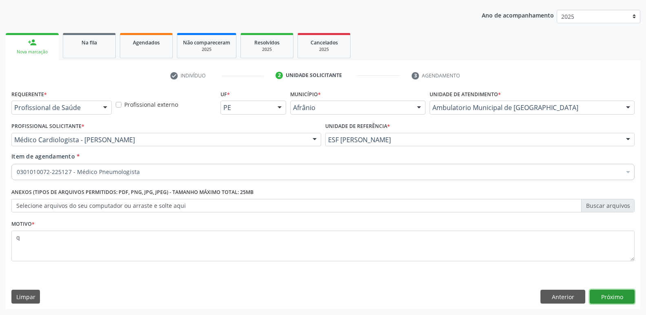
click at [606, 297] on button "Próximo" at bounding box center [612, 297] width 45 height 14
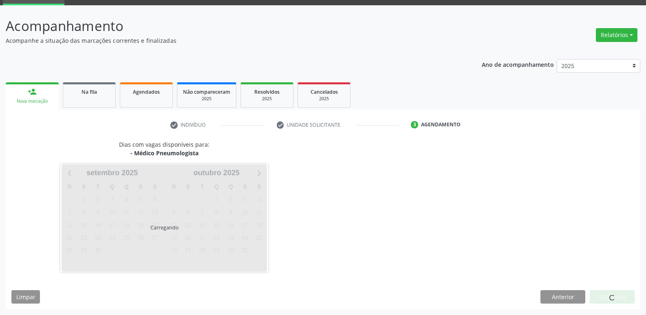
scroll to position [40, 0]
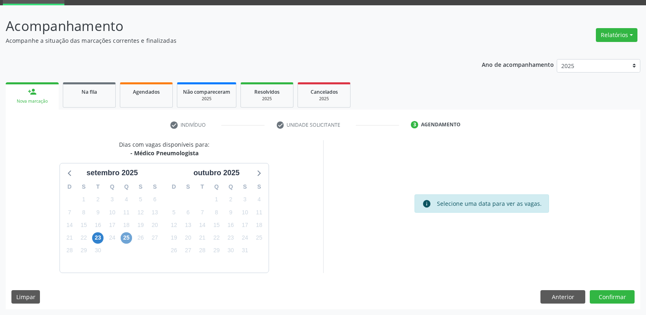
click at [124, 239] on span "25" at bounding box center [126, 237] width 11 height 11
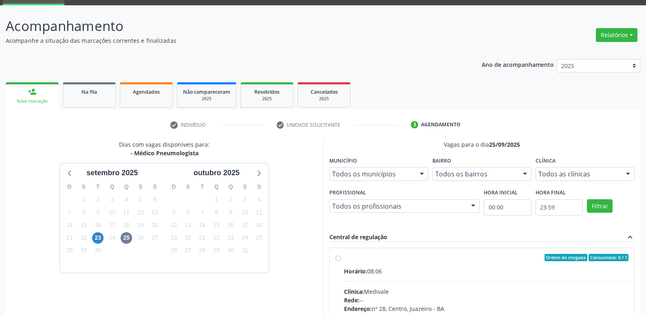
click at [359, 257] on div "Ordem de chegada Consumidos: 0 / 1" at bounding box center [486, 257] width 285 height 7
click at [341, 257] on input "Ordem de chegada Consumidos: 0 / 1 Horário: 08:06 Clínica: Medivale Rede: -- En…" at bounding box center [339, 257] width 6 height 7
radio input "true"
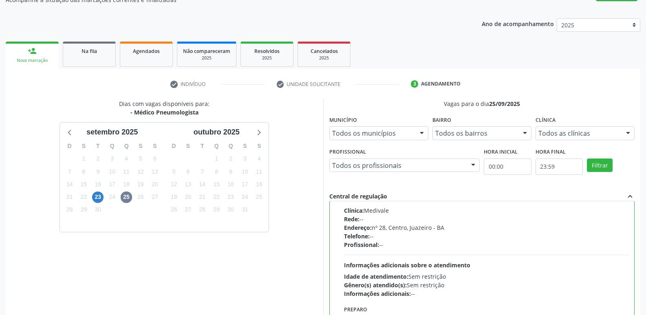
scroll to position [172, 0]
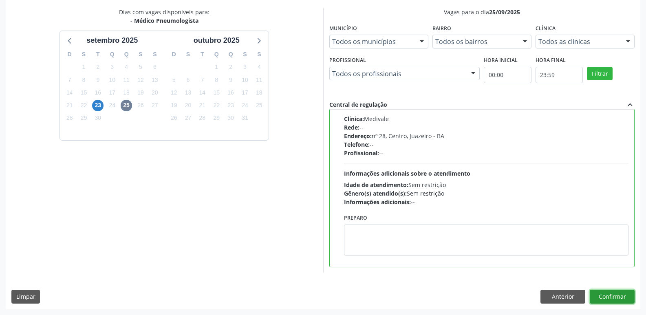
click at [610, 296] on button "Confirmar" at bounding box center [612, 297] width 45 height 14
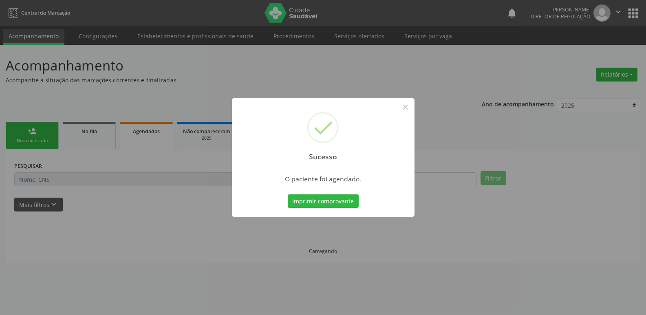
scroll to position [0, 0]
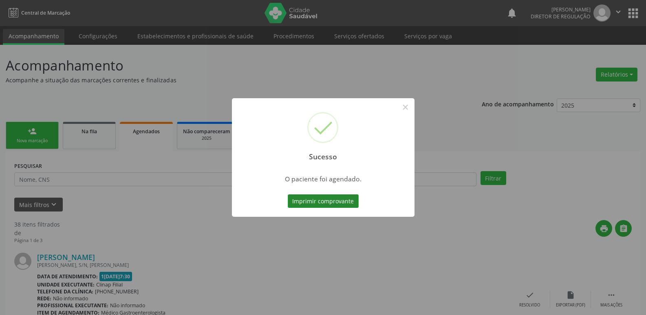
click at [328, 204] on button "Imprimir comprovante" at bounding box center [323, 202] width 71 height 14
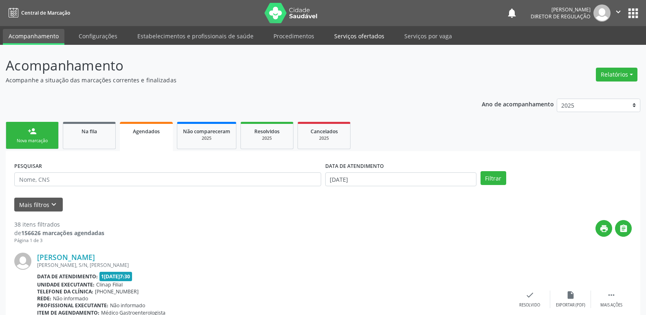
click at [362, 36] on link "Serviços ofertados" at bounding box center [360, 36] width 62 height 14
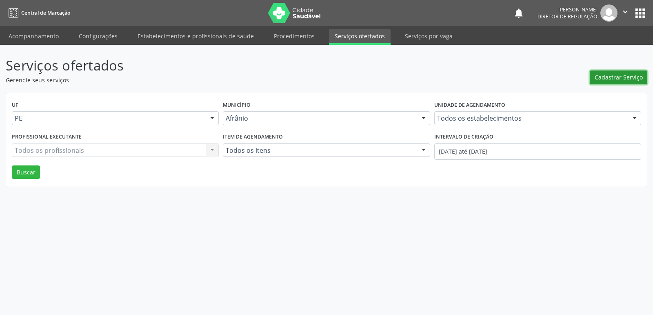
click at [625, 78] on span "Cadastrar Serviço" at bounding box center [618, 77] width 48 height 9
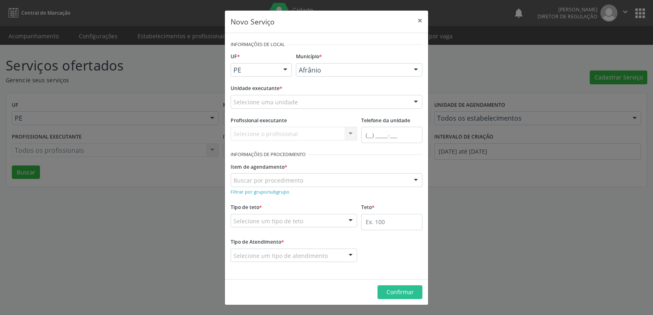
click at [285, 68] on div at bounding box center [285, 71] width 12 height 14
click at [262, 97] on span "PE" at bounding box center [261, 101] width 60 height 16
click at [320, 100] on div "Selecione uma unidade" at bounding box center [326, 102] width 192 height 14
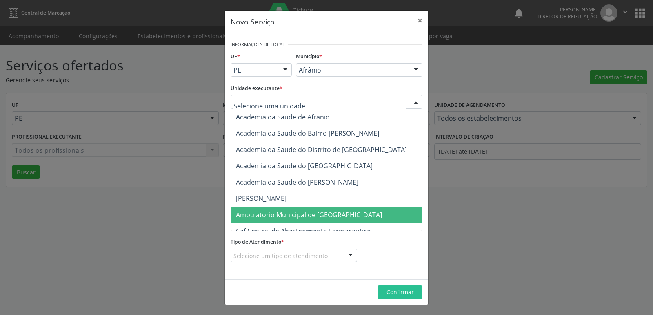
click at [296, 216] on span "Ambulatorio Municipal de [GEOGRAPHIC_DATA]" at bounding box center [309, 214] width 146 height 9
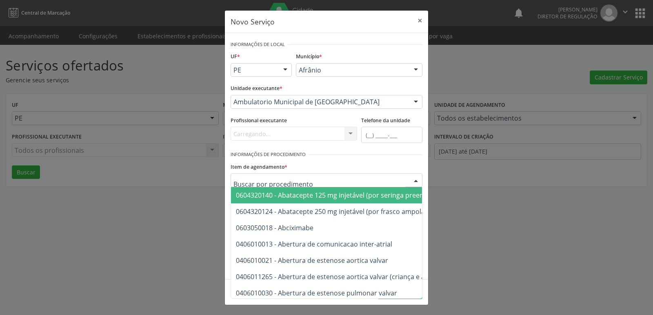
click at [305, 180] on div at bounding box center [326, 180] width 192 height 14
type input "UROLO"
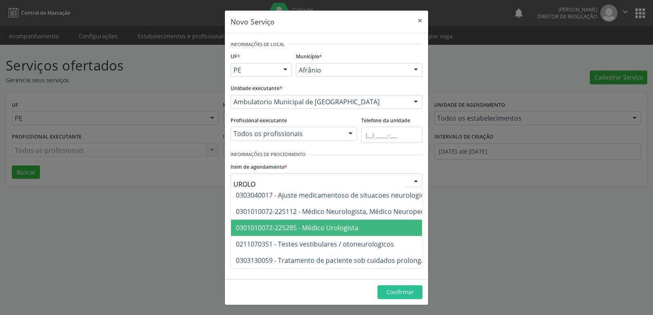
click at [305, 230] on span "0301010072-225285 - Médico Urologista" at bounding box center [297, 228] width 122 height 9
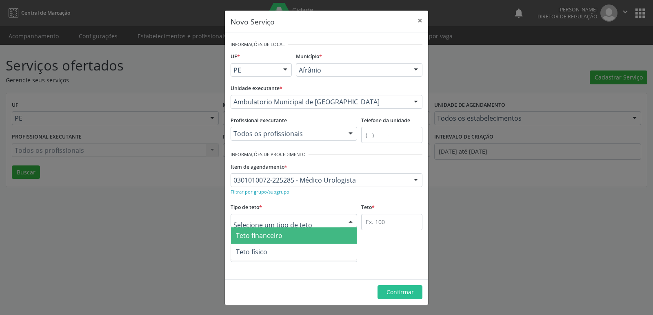
click at [315, 217] on div at bounding box center [293, 221] width 126 height 14
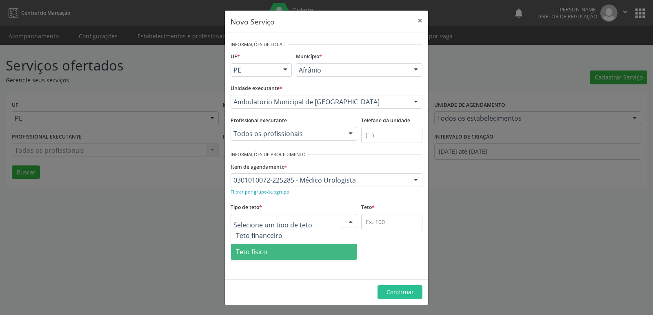
click at [302, 251] on span "Teto físico" at bounding box center [294, 252] width 126 height 16
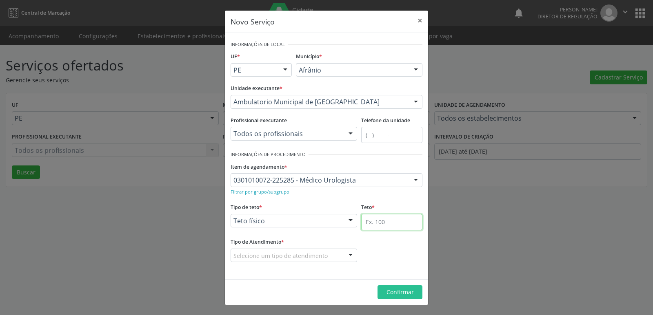
click at [402, 226] on input "text" at bounding box center [391, 222] width 61 height 16
type input "1"
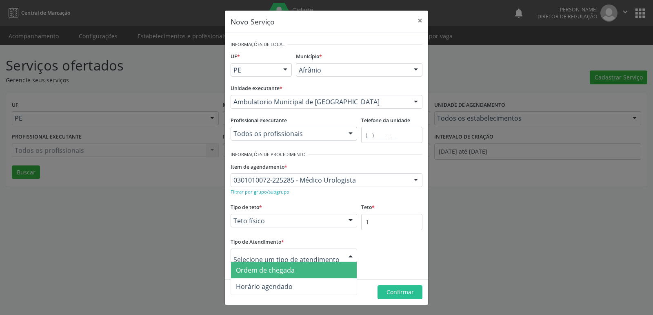
click at [286, 270] on span "Ordem de chegada" at bounding box center [265, 270] width 59 height 9
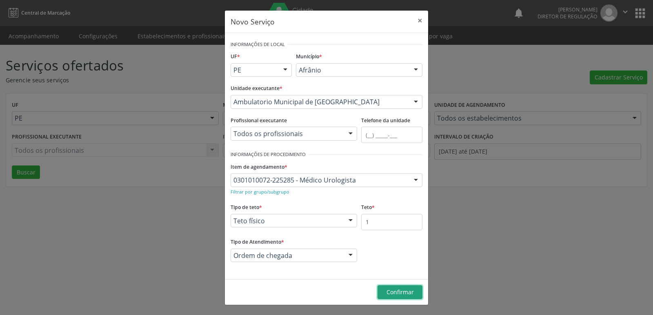
click at [401, 292] on span "Confirmar" at bounding box center [399, 292] width 27 height 8
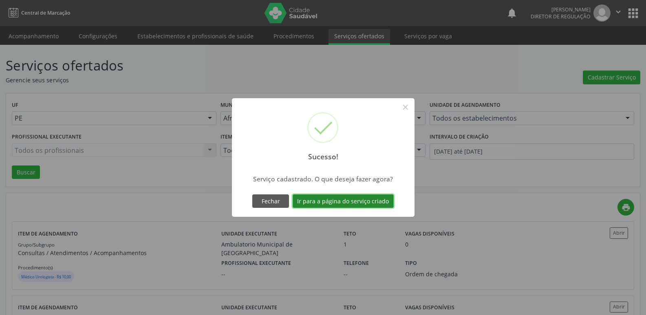
click at [354, 199] on button "Ir para a página do serviço criado" at bounding box center [343, 202] width 101 height 14
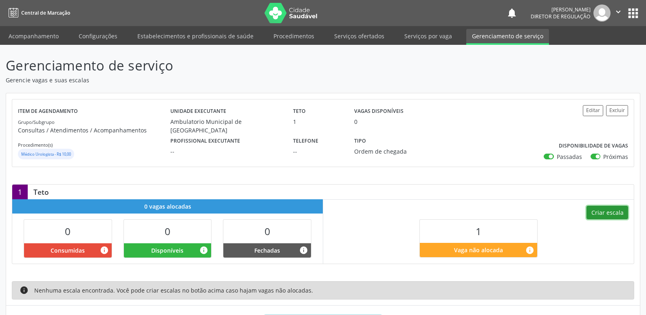
click at [613, 214] on button "Criar escala" at bounding box center [608, 213] width 42 height 14
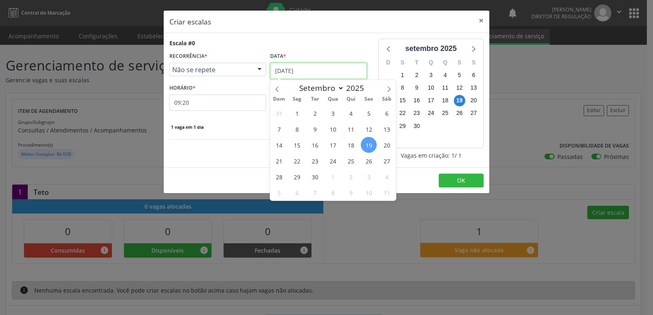
click at [317, 72] on input "[DATE]" at bounding box center [318, 71] width 97 height 16
click at [387, 147] on span "20" at bounding box center [386, 145] width 16 height 16
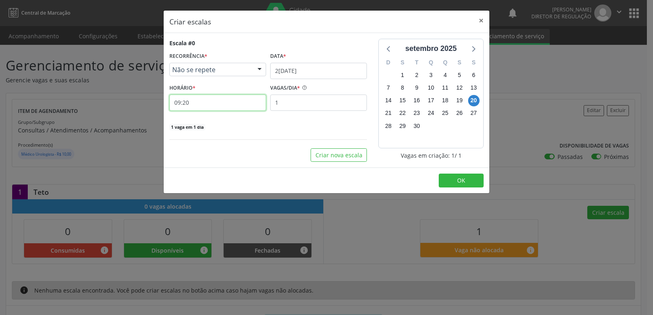
click at [228, 107] on input "09:20" at bounding box center [217, 103] width 97 height 16
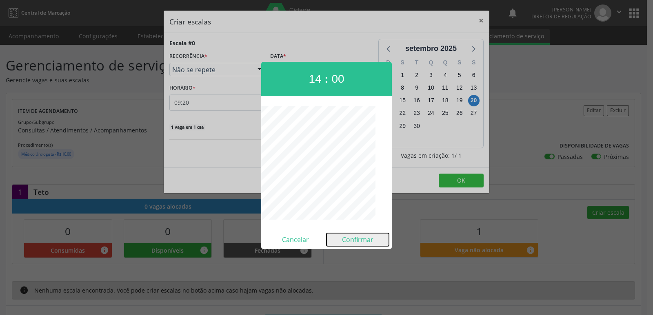
click at [359, 238] on button "Confirmar" at bounding box center [357, 239] width 62 height 13
type input "14:00"
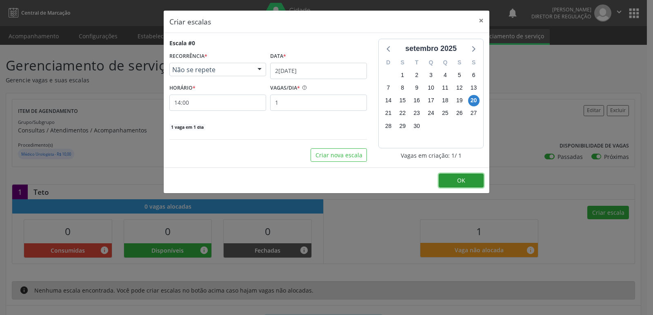
click at [472, 178] on button "OK" at bounding box center [460, 181] width 45 height 14
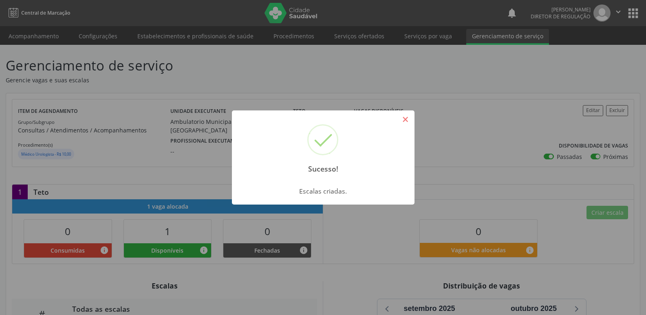
click at [410, 116] on button "×" at bounding box center [406, 120] width 14 height 14
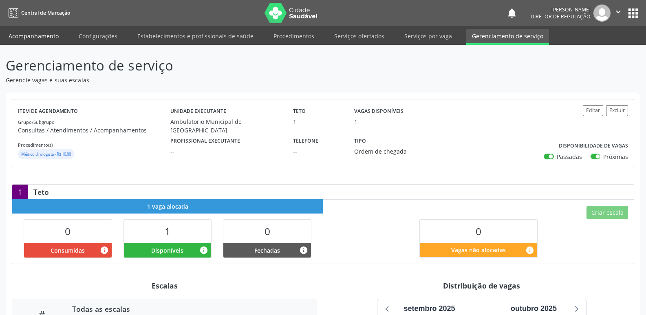
click at [46, 37] on link "Acompanhamento" at bounding box center [34, 36] width 62 height 14
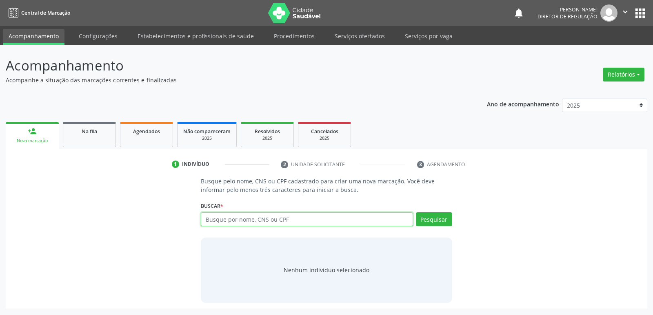
click at [303, 223] on input "text" at bounding box center [307, 219] width 212 height 14
type input "703609067417835"
drag, startPoint x: 441, startPoint y: 219, endPoint x: 441, endPoint y: 213, distance: 5.3
click at [441, 219] on button "Pesquisar" at bounding box center [434, 219] width 36 height 14
type input "703609067417835"
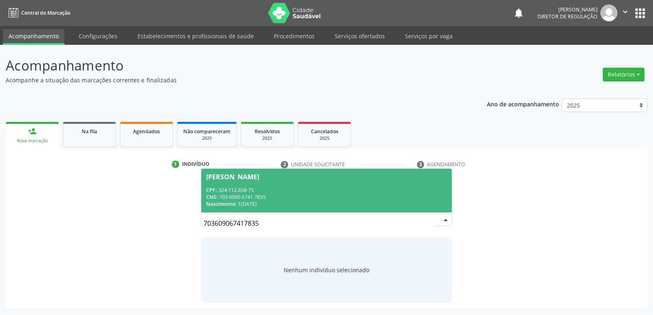
click at [247, 199] on div "CNS: 703 6090 6741 7835" at bounding box center [326, 197] width 240 height 7
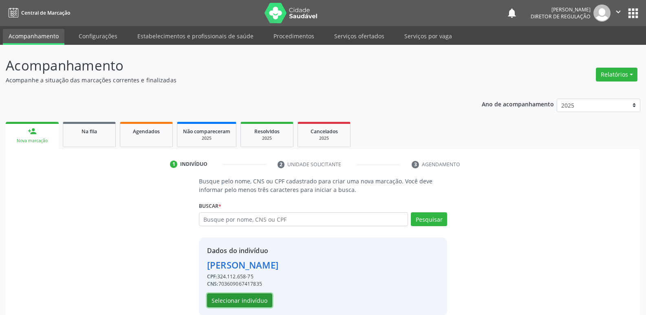
click at [252, 300] on button "Selecionar indivíduo" at bounding box center [239, 301] width 65 height 14
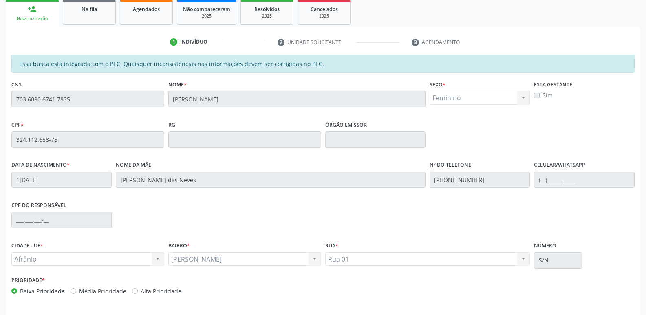
scroll to position [150, 0]
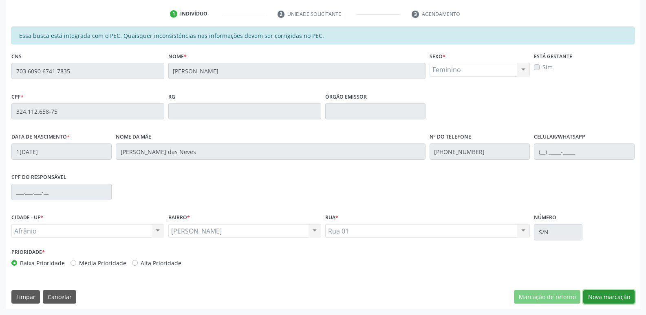
click at [596, 297] on button "Nova marcação" at bounding box center [609, 297] width 51 height 14
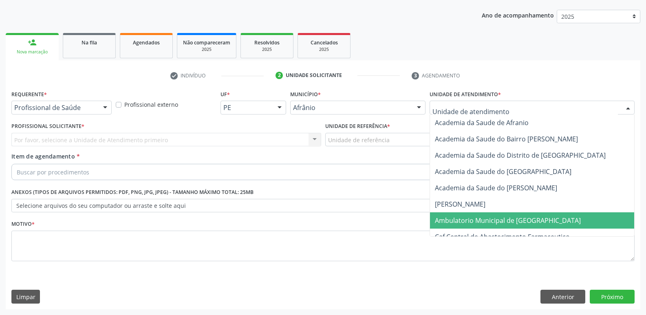
click at [478, 220] on span "Ambulatorio Municipal de [GEOGRAPHIC_DATA]" at bounding box center [508, 220] width 146 height 9
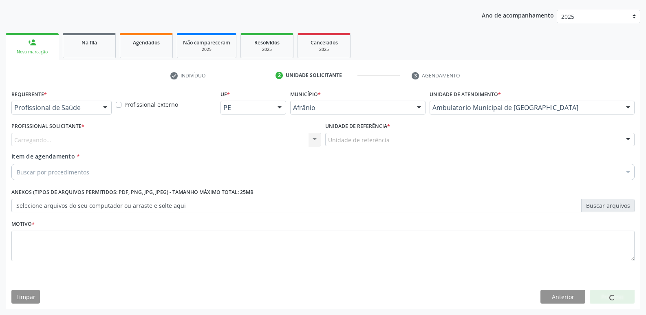
click at [390, 137] on div "Unidade de referência" at bounding box center [480, 140] width 310 height 14
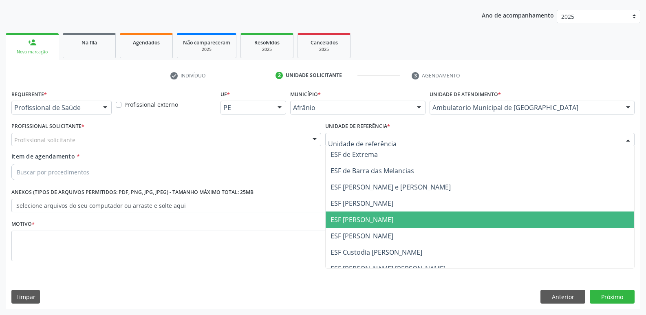
click at [376, 218] on span "ESF [PERSON_NAME]" at bounding box center [362, 219] width 63 height 9
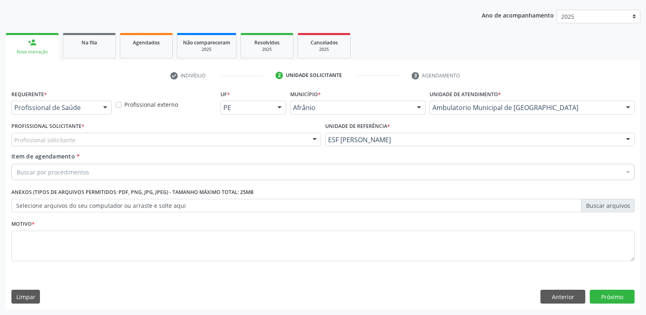
click at [204, 137] on div "Profissional solicitante" at bounding box center [166, 140] width 310 height 14
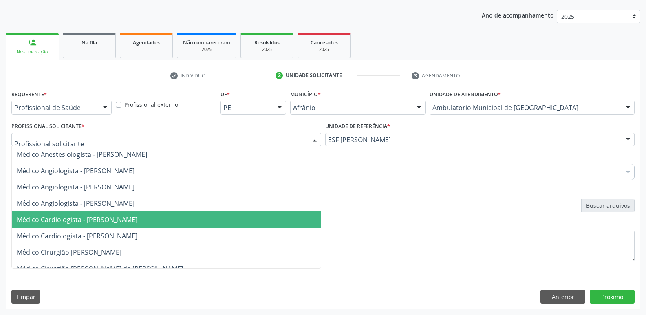
click at [137, 221] on span "Médico Cardiologista - [PERSON_NAME]" at bounding box center [77, 219] width 121 height 9
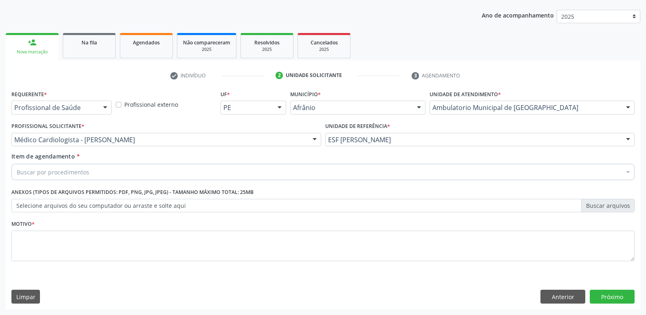
click at [144, 169] on div "Buscar por procedimentos" at bounding box center [323, 172] width 624 height 16
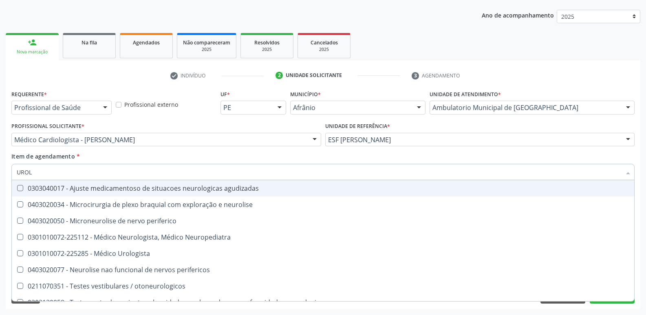
type input "UROLO"
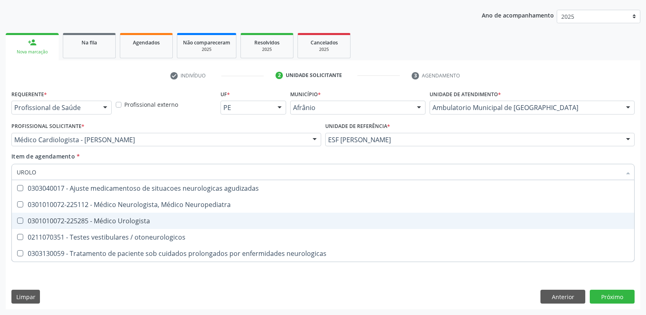
click at [149, 221] on div "0301010072-225285 - Médico Urologista" at bounding box center [323, 221] width 613 height 7
checkbox Urologista "true"
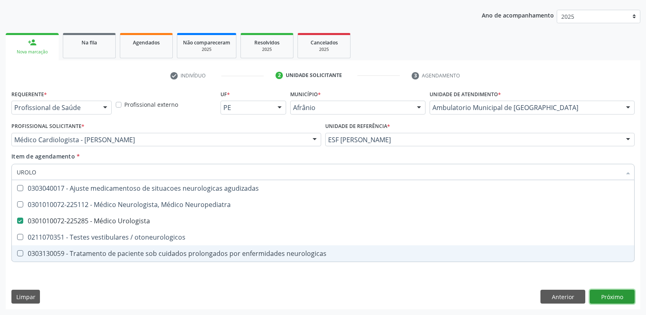
click at [609, 294] on div "Requerente * Profissional de Saúde Profissional de Saúde Paciente Nenhum result…" at bounding box center [323, 198] width 635 height 221
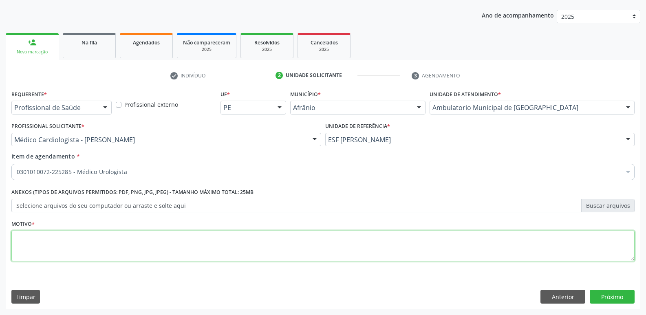
click at [291, 243] on textarea at bounding box center [323, 246] width 624 height 31
type textarea "*"
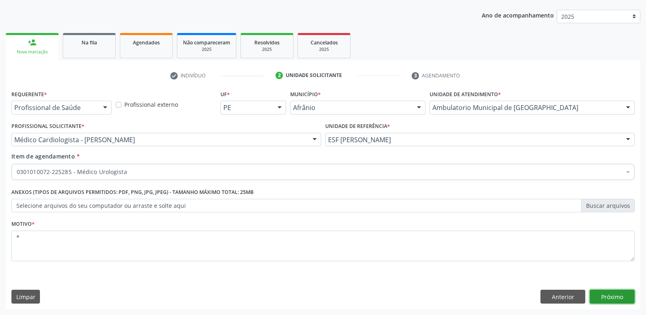
click at [599, 295] on button "Próximo" at bounding box center [612, 297] width 45 height 14
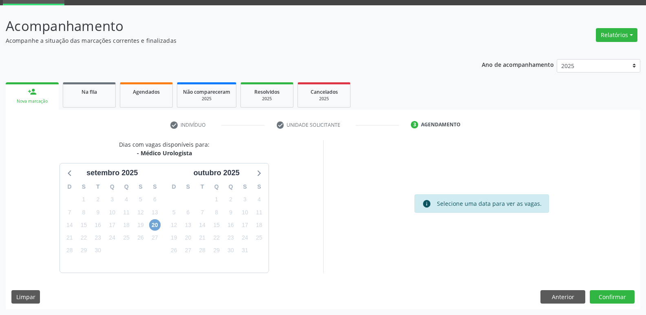
click at [155, 226] on span "20" at bounding box center [154, 224] width 11 height 11
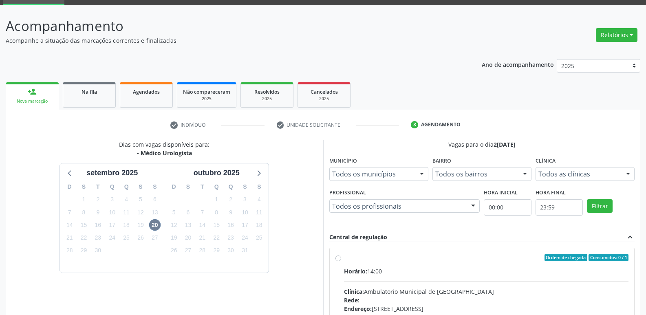
click at [346, 261] on div "Ordem de chegada Consumidos: 0 / 1" at bounding box center [486, 257] width 285 height 7
click at [341, 261] on input "Ordem de chegada Consumidos: 0 / 1 Horário: 14:00 Clínica: Ambulatorio Municipa…" at bounding box center [339, 257] width 6 height 7
radio input "true"
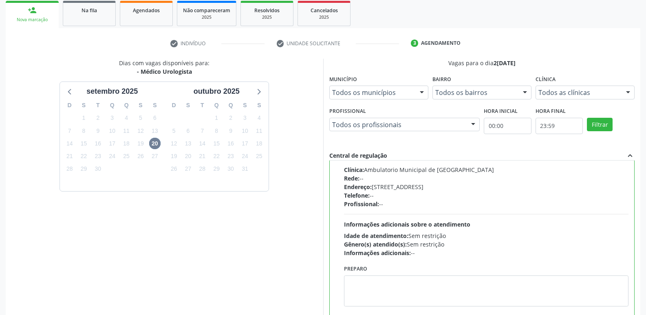
scroll to position [172, 0]
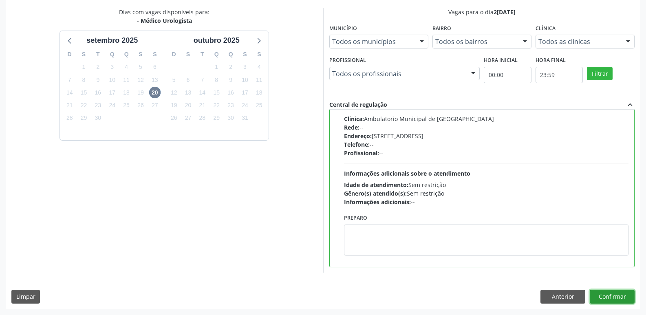
click at [617, 300] on button "Confirmar" at bounding box center [612, 297] width 45 height 14
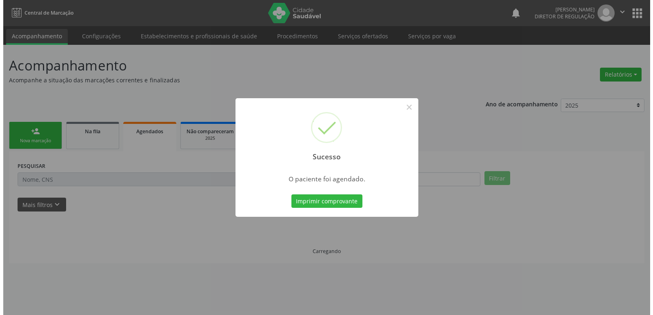
scroll to position [0, 0]
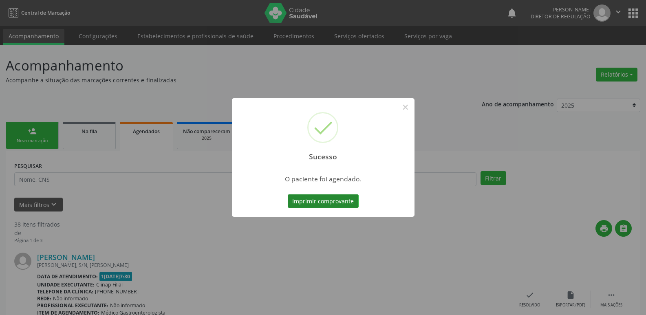
click at [351, 202] on button "Imprimir comprovante" at bounding box center [323, 202] width 71 height 14
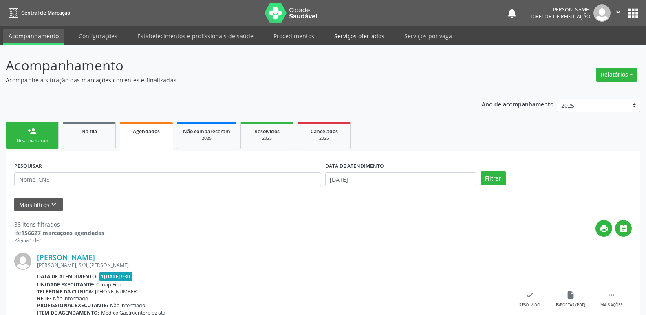
click at [367, 36] on link "Serviços ofertados" at bounding box center [360, 36] width 62 height 14
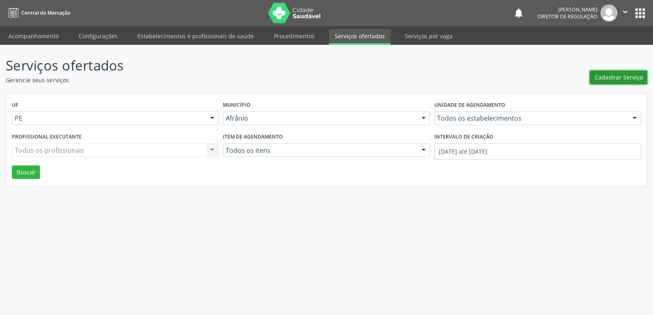
click at [615, 76] on span "Cadastrar Serviço" at bounding box center [618, 77] width 48 height 9
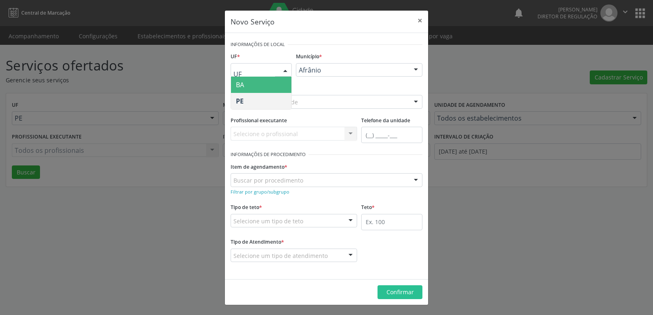
click at [274, 83] on span "BA" at bounding box center [261, 85] width 60 height 16
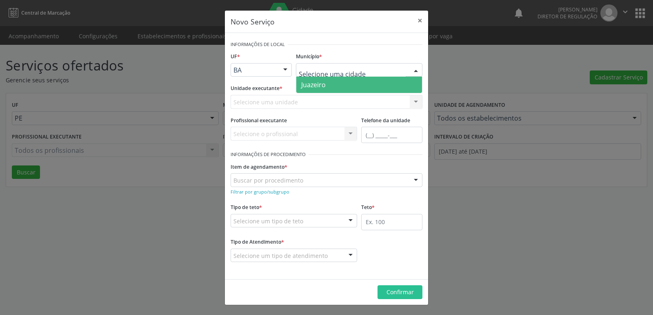
click at [320, 84] on span "Juazeiro" at bounding box center [313, 84] width 24 height 9
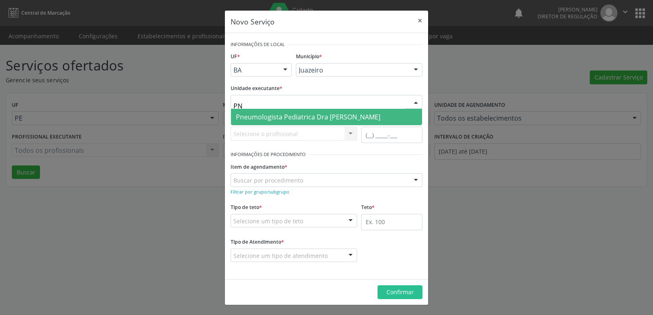
type input "P"
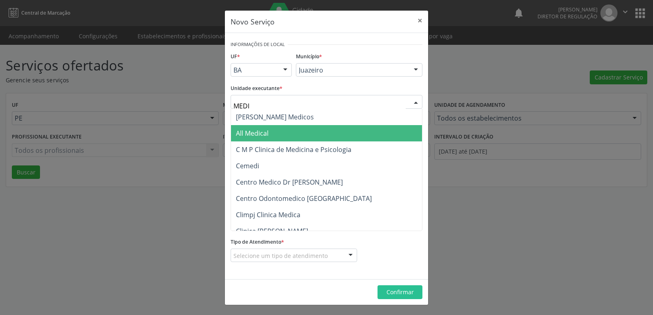
type input "MEDIV"
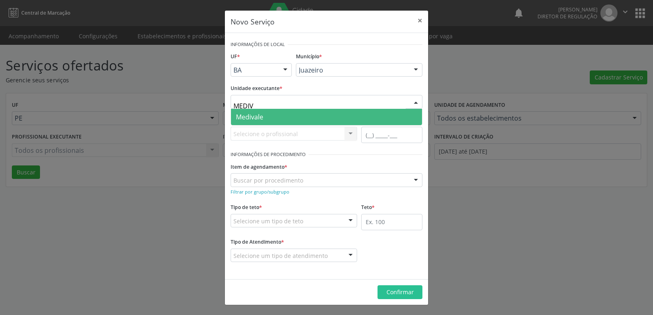
click at [256, 118] on span "Medivale" at bounding box center [249, 117] width 27 height 9
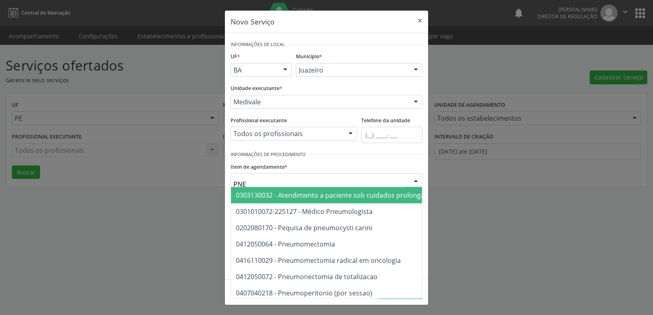
type input "PNEU"
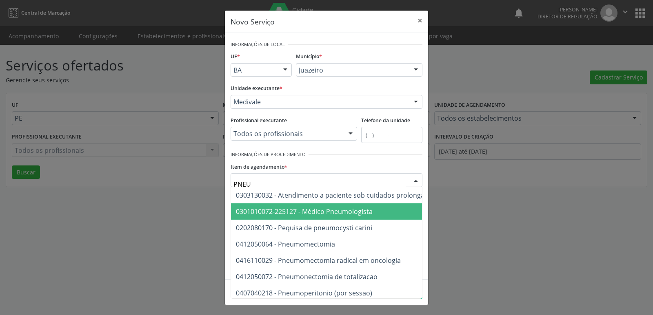
click at [294, 214] on span "0301010072-225127 - Médico Pneumologista" at bounding box center [304, 211] width 137 height 9
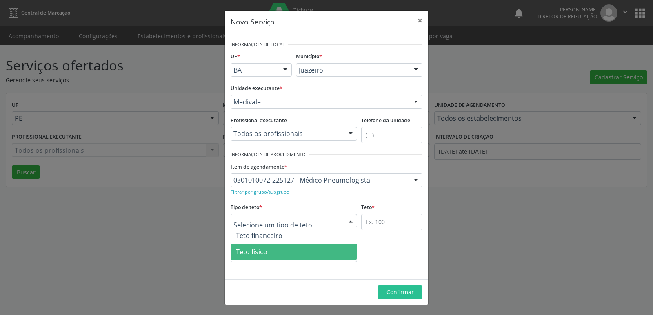
click at [278, 253] on span "Teto físico" at bounding box center [294, 252] width 126 height 16
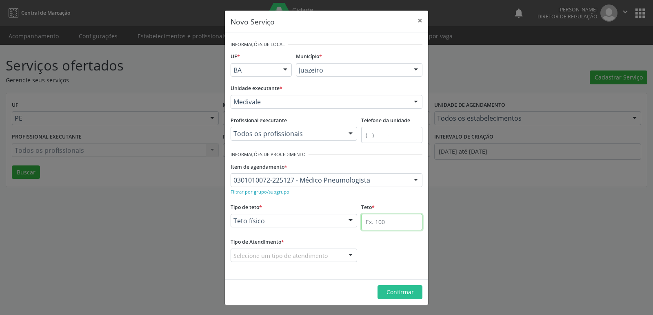
click at [395, 222] on input "text" at bounding box center [391, 222] width 61 height 16
type input "2"
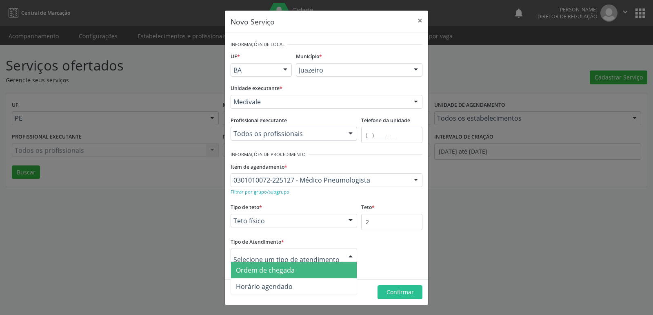
click at [287, 271] on span "Ordem de chegada" at bounding box center [265, 270] width 59 height 9
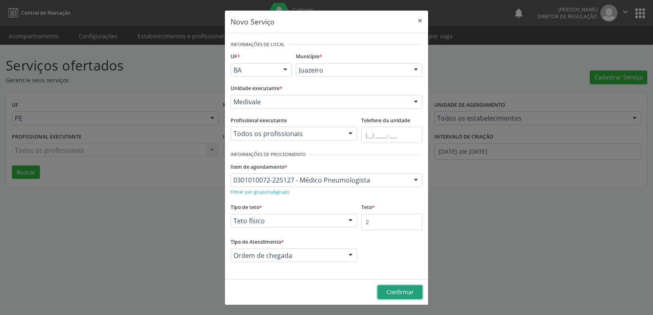
click at [398, 292] on span "Confirmar" at bounding box center [399, 292] width 27 height 8
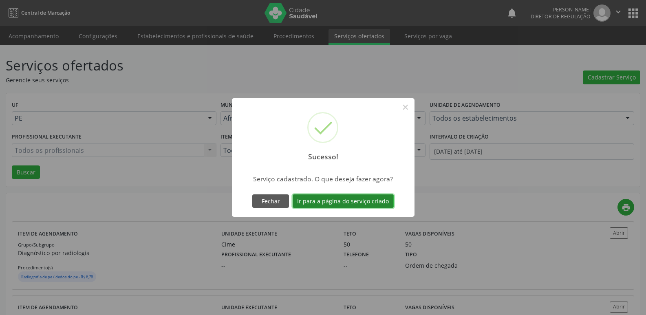
click at [381, 203] on button "Ir para a página do serviço criado" at bounding box center [343, 202] width 101 height 14
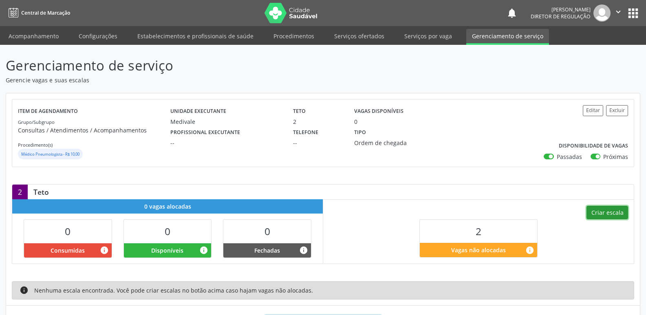
click at [608, 210] on button "Criar escala" at bounding box center [608, 213] width 42 height 14
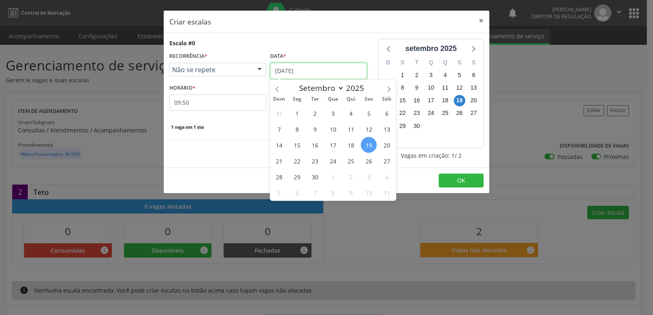
click at [350, 75] on input "[DATE]" at bounding box center [318, 71] width 97 height 16
click at [313, 161] on span "23" at bounding box center [315, 161] width 16 height 16
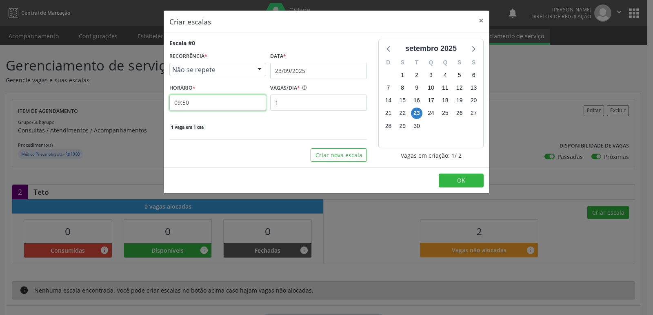
click at [244, 102] on input "09:50" at bounding box center [217, 103] width 97 height 16
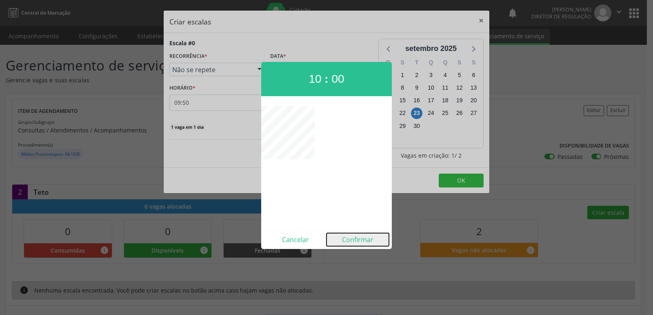
click at [364, 242] on button "Confirmar" at bounding box center [357, 239] width 62 height 13
type input "10:00"
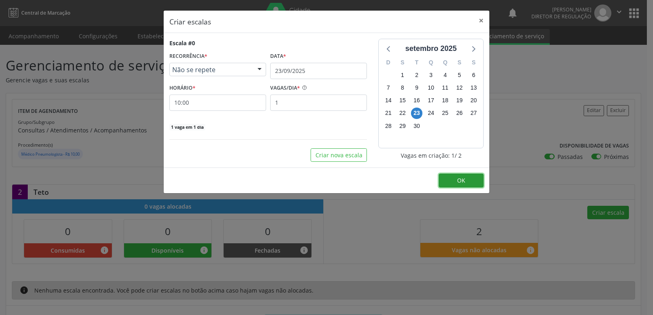
click at [460, 178] on span "OK" at bounding box center [461, 181] width 8 height 8
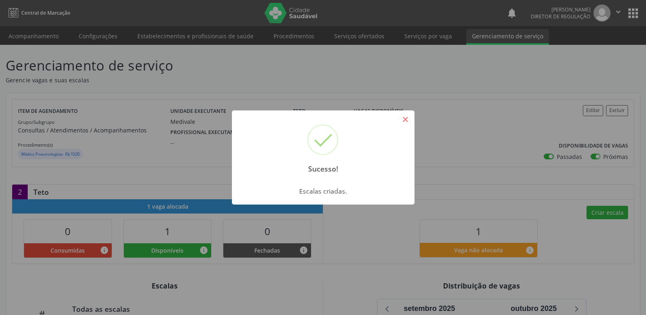
click at [405, 120] on button "×" at bounding box center [406, 120] width 14 height 14
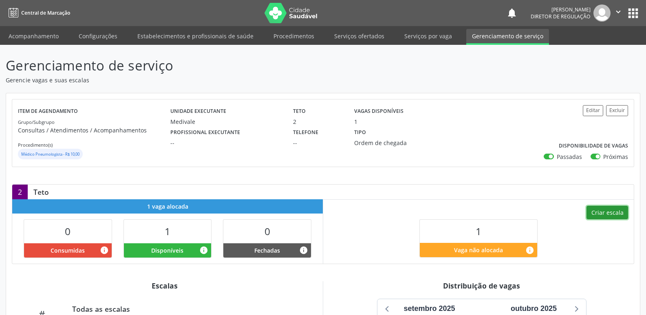
click at [596, 211] on button "Criar escala" at bounding box center [608, 213] width 42 height 14
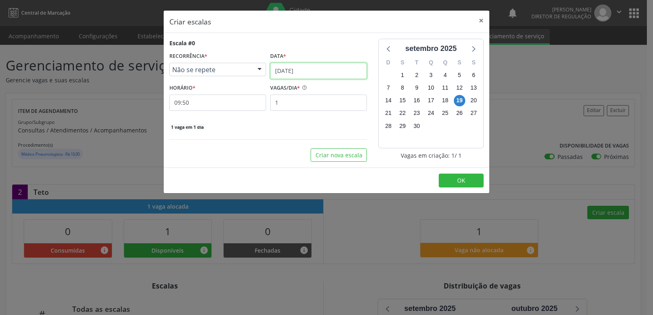
click at [319, 64] on input "[DATE]" at bounding box center [318, 71] width 97 height 16
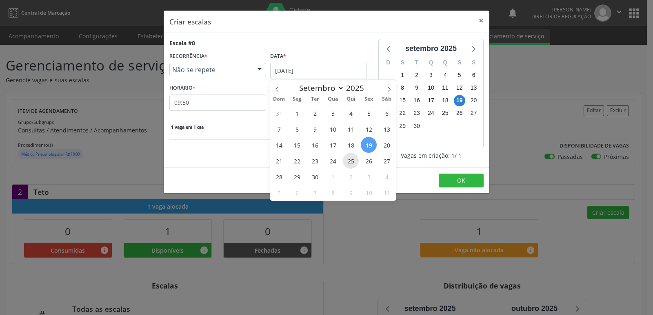
click at [348, 160] on span "25" at bounding box center [351, 161] width 16 height 16
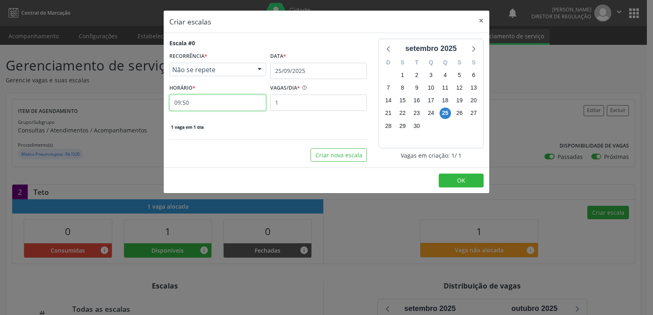
click at [247, 103] on input "09:50" at bounding box center [217, 103] width 97 height 16
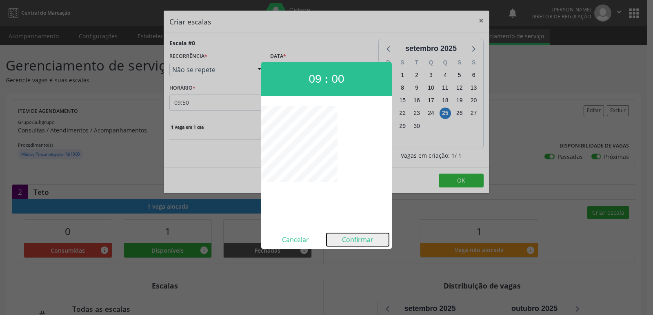
click at [359, 239] on button "Confirmar" at bounding box center [357, 239] width 62 height 13
type input "09:00"
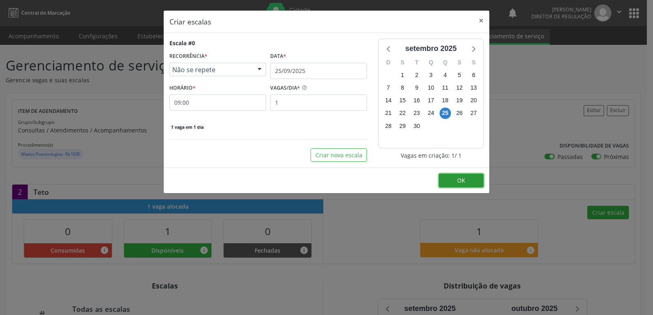
click at [472, 178] on button "OK" at bounding box center [460, 181] width 45 height 14
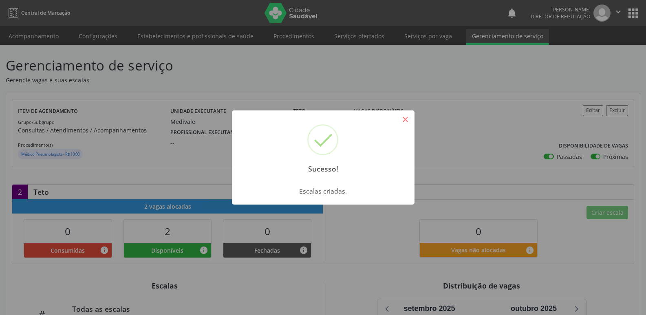
click at [405, 117] on button "×" at bounding box center [406, 120] width 14 height 14
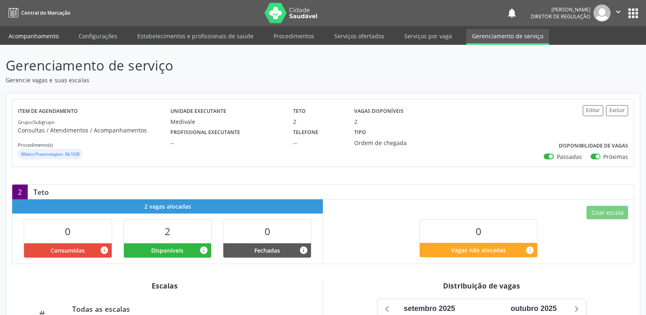
click at [48, 36] on link "Acompanhamento" at bounding box center [34, 36] width 62 height 14
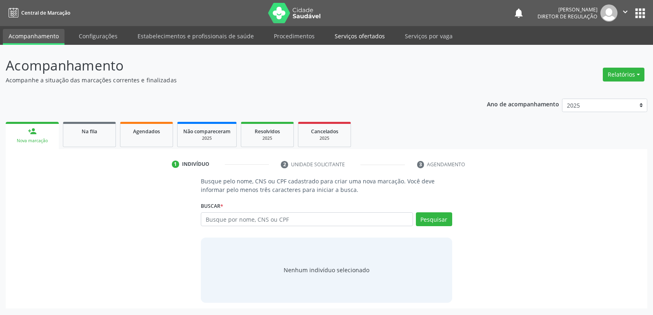
click at [369, 37] on link "Serviços ofertados" at bounding box center [360, 36] width 62 height 14
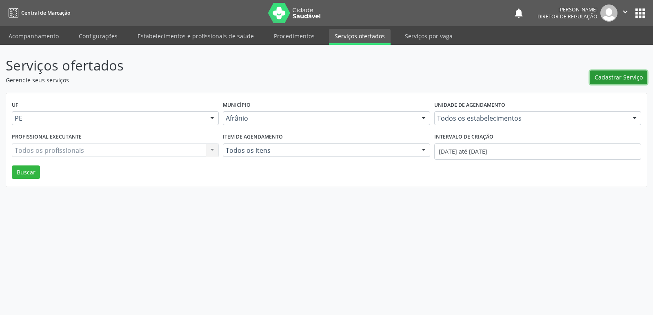
click at [601, 77] on span "Cadastrar Serviço" at bounding box center [618, 77] width 48 height 9
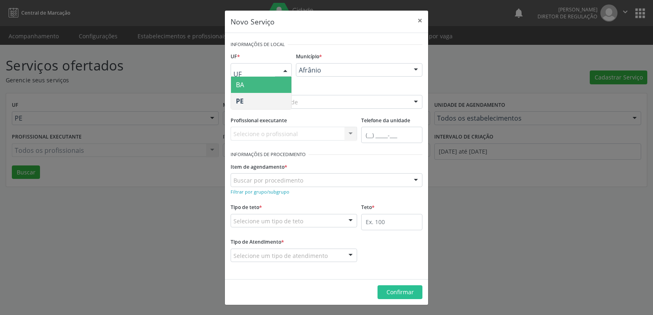
click at [285, 69] on div at bounding box center [285, 71] width 12 height 14
click at [281, 83] on span "BA" at bounding box center [261, 85] width 60 height 16
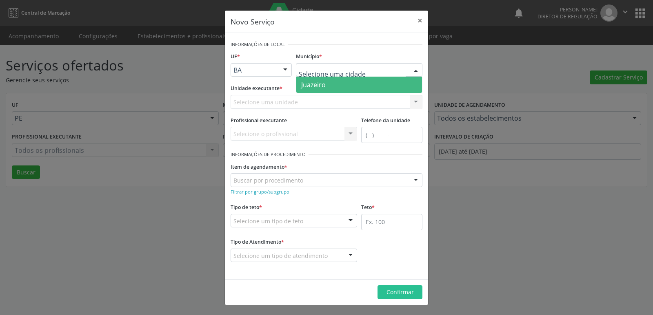
click at [331, 84] on span "Juazeiro" at bounding box center [359, 85] width 126 height 16
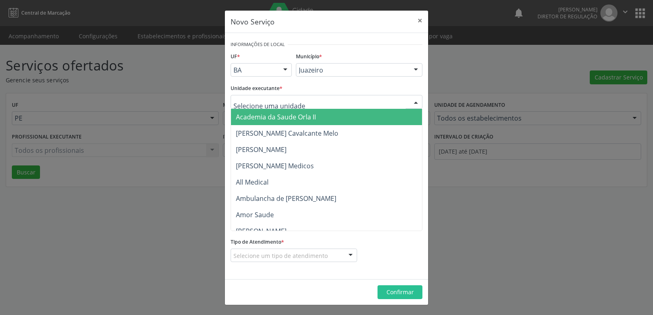
click at [310, 100] on div at bounding box center [326, 102] width 192 height 14
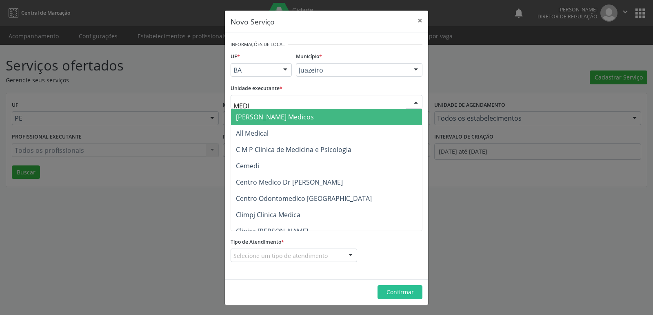
type input "MEDIV"
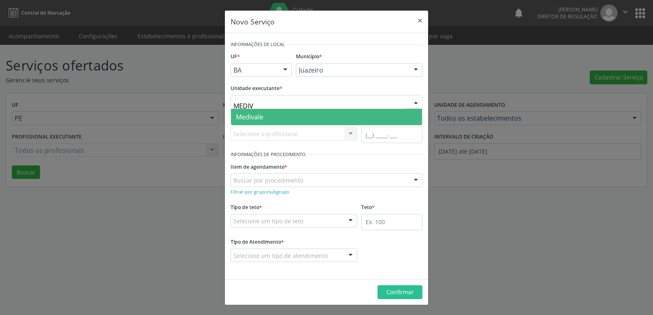
click at [308, 116] on span "Medivale" at bounding box center [326, 117] width 191 height 16
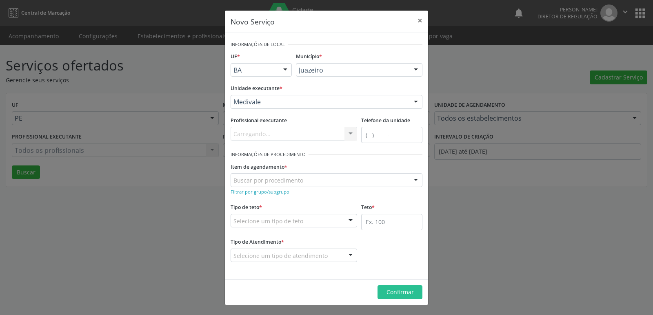
click at [314, 178] on div "Buscar por procedimento" at bounding box center [326, 180] width 192 height 14
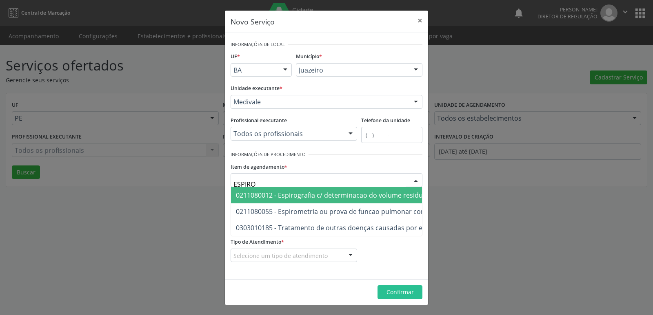
type input "ESPIROM"
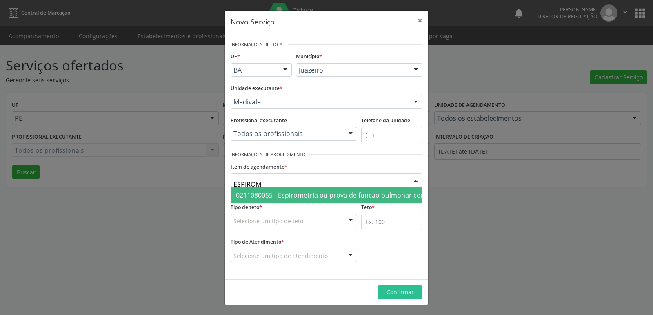
click at [312, 197] on span "0211080055 - Espirometria ou prova de funcao pulmonar completa com broncodilata…" at bounding box center [373, 195] width 274 height 9
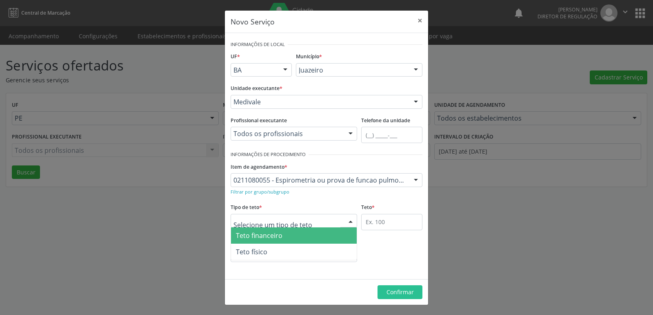
click at [311, 221] on div at bounding box center [293, 221] width 126 height 14
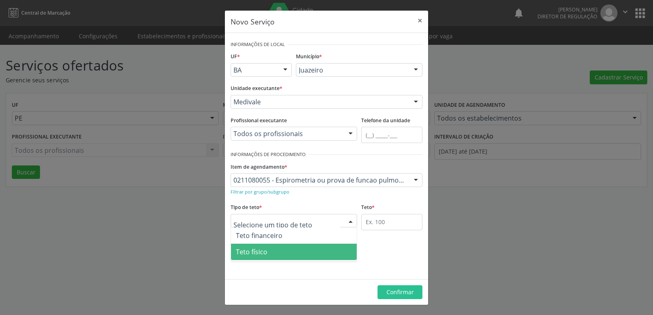
click at [295, 252] on span "Teto físico" at bounding box center [294, 252] width 126 height 16
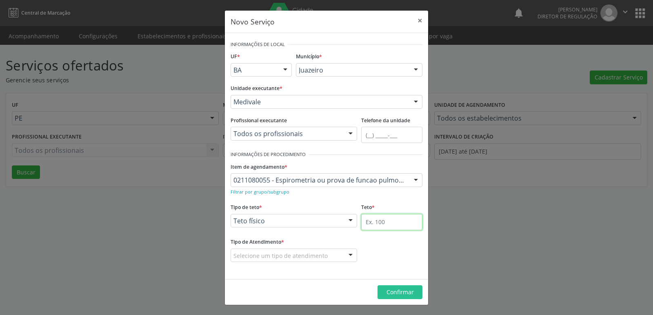
click at [396, 225] on input "text" at bounding box center [391, 222] width 61 height 16
type input "1"
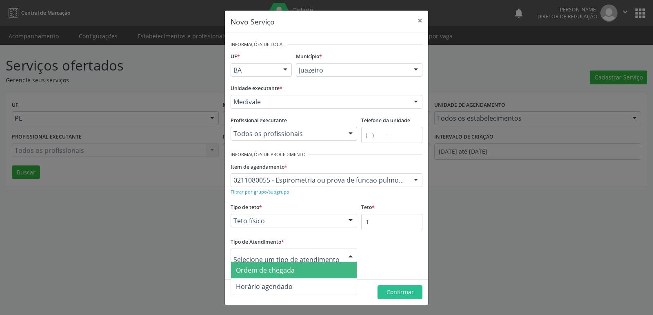
click at [312, 269] on span "Ordem de chegada" at bounding box center [294, 270] width 126 height 16
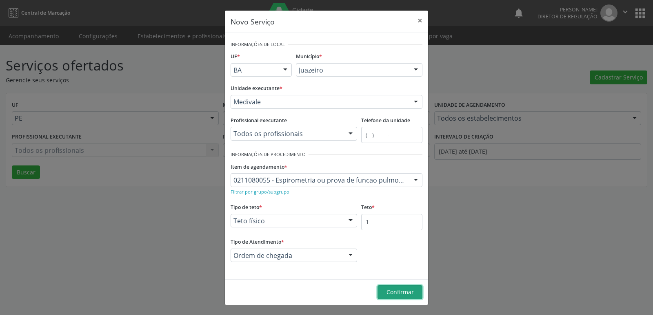
click at [405, 292] on span "Confirmar" at bounding box center [399, 292] width 27 height 8
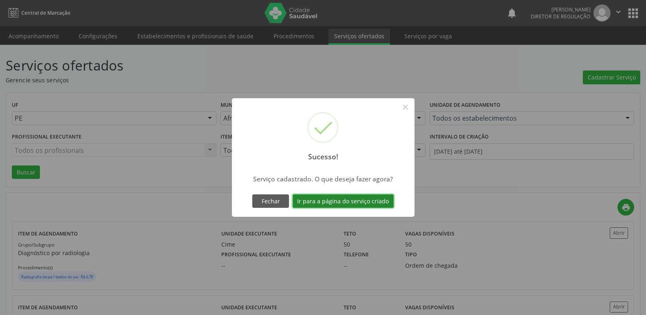
click at [383, 204] on button "Ir para a página do serviço criado" at bounding box center [343, 202] width 101 height 14
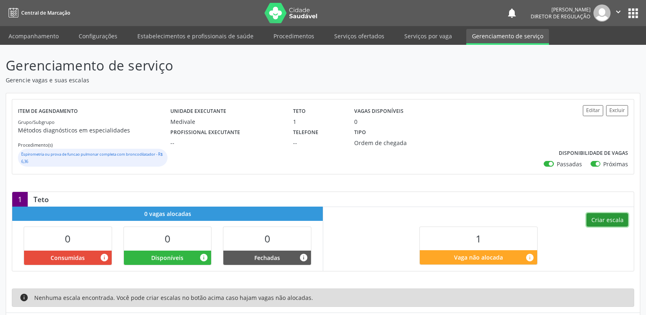
click at [602, 224] on button "Criar escala" at bounding box center [608, 220] width 42 height 14
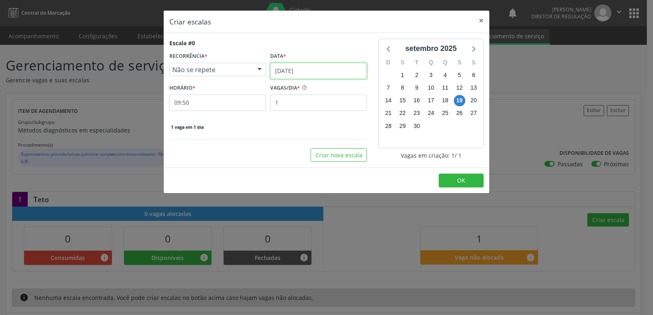
click at [350, 69] on input "[DATE]" at bounding box center [318, 71] width 97 height 16
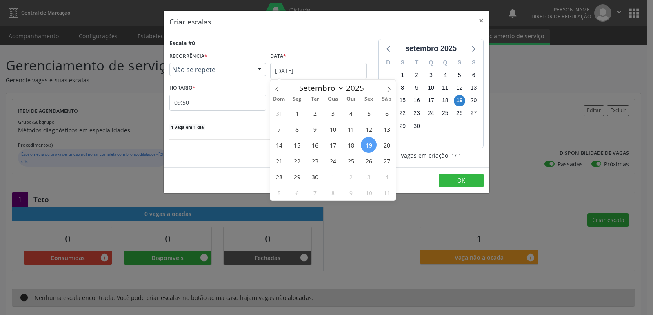
click at [317, 162] on span "23" at bounding box center [315, 161] width 16 height 16
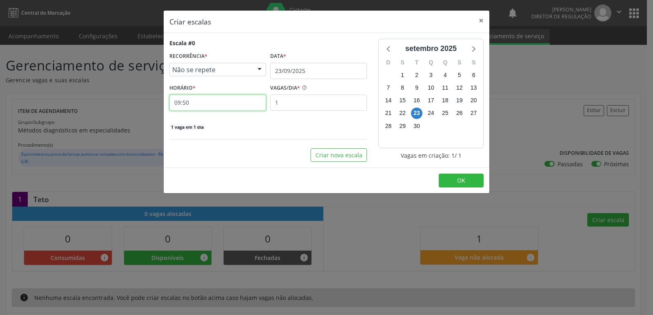
click at [227, 104] on input "09:50" at bounding box center [217, 103] width 97 height 16
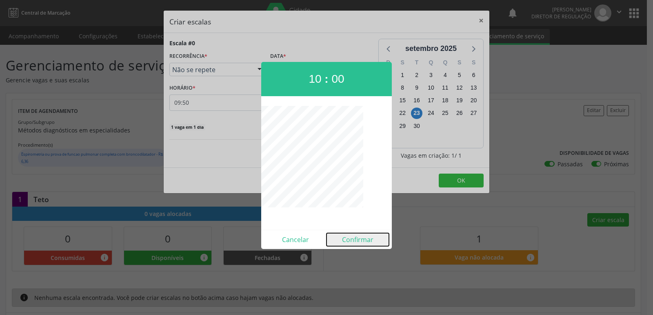
click at [367, 242] on button "Confirmar" at bounding box center [357, 239] width 62 height 13
type input "10:00"
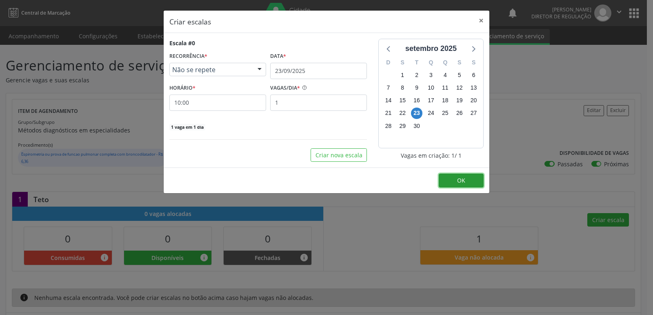
click at [458, 181] on span "OK" at bounding box center [461, 181] width 8 height 8
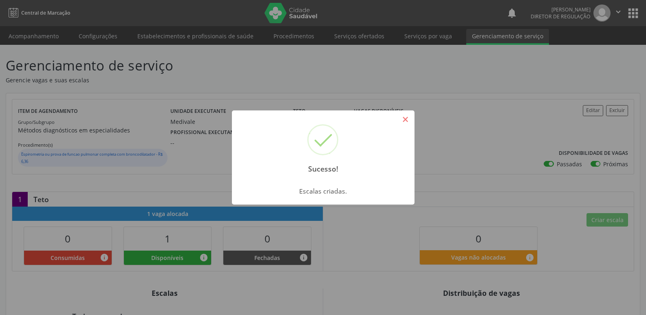
click at [405, 123] on button "×" at bounding box center [406, 120] width 14 height 14
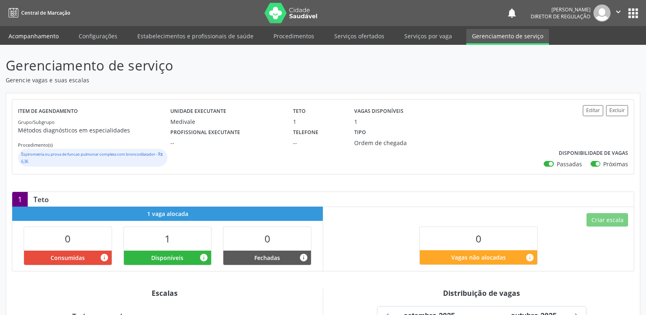
click at [33, 36] on link "Acompanhamento" at bounding box center [34, 36] width 62 height 14
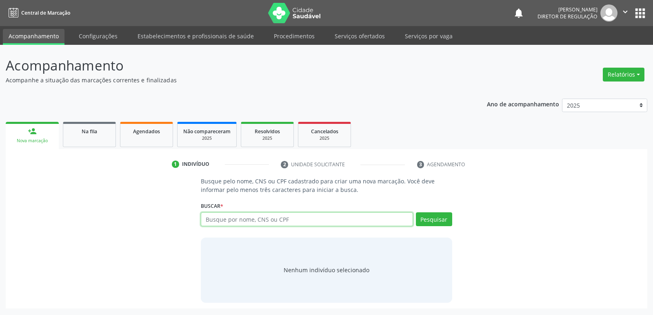
click at [215, 218] on input "text" at bounding box center [307, 219] width 212 height 14
type input "CICERO MIRA"
click at [428, 220] on button "Pesquisar" at bounding box center [434, 219] width 36 height 14
type input "CICERO MIRA"
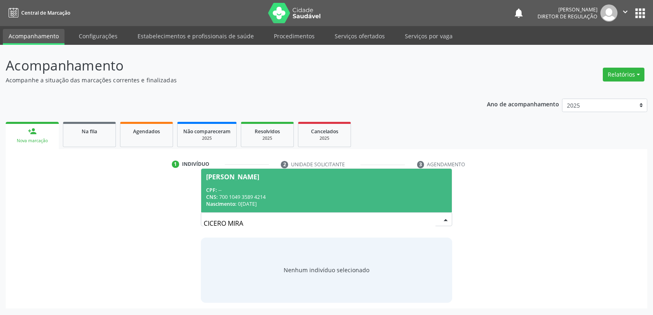
click at [301, 195] on div "CNS: 700 1049 3589 4214" at bounding box center [326, 197] width 240 height 7
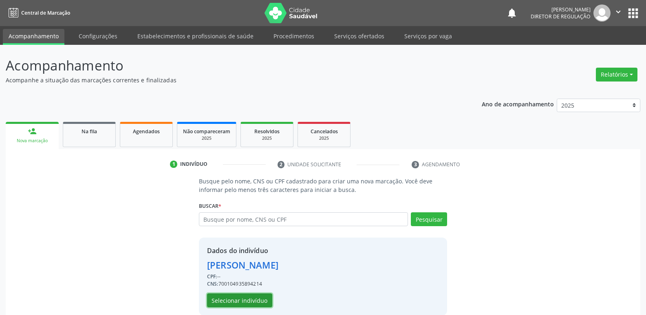
click at [255, 301] on button "Selecionar indivíduo" at bounding box center [239, 301] width 65 height 14
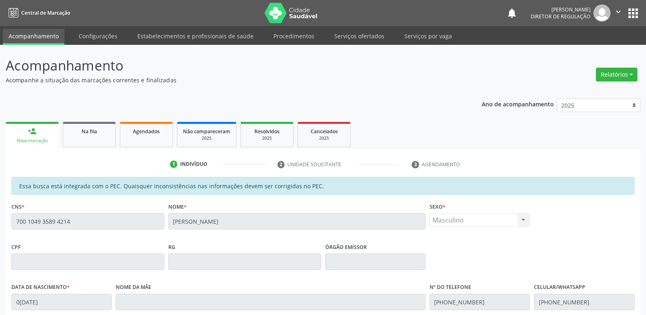
scroll to position [150, 0]
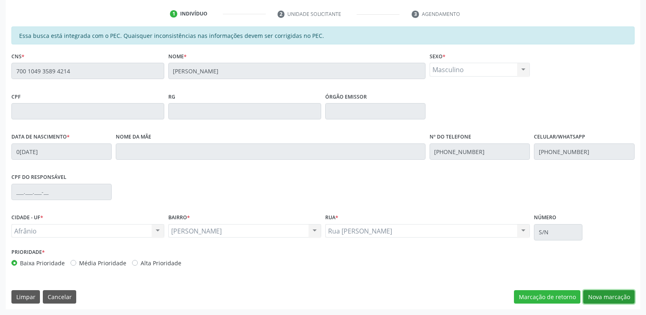
click at [612, 298] on button "Nova marcação" at bounding box center [609, 297] width 51 height 14
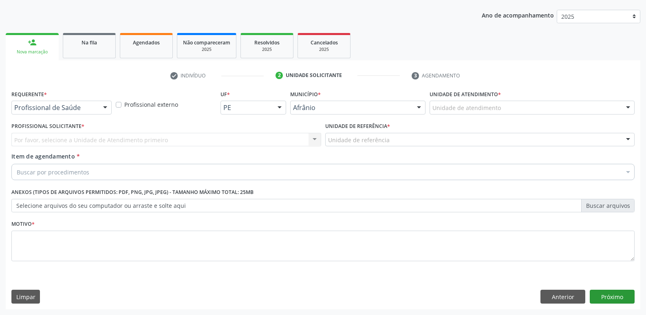
scroll to position [89, 0]
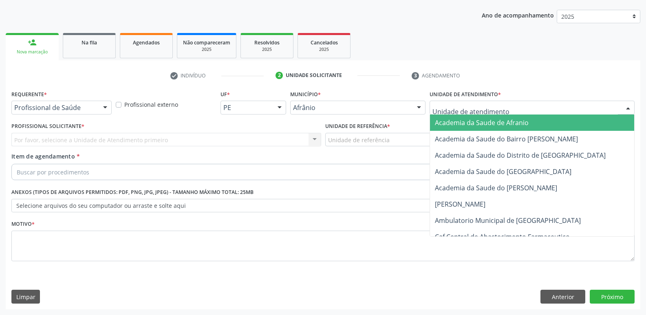
click at [523, 105] on div at bounding box center [532, 108] width 205 height 14
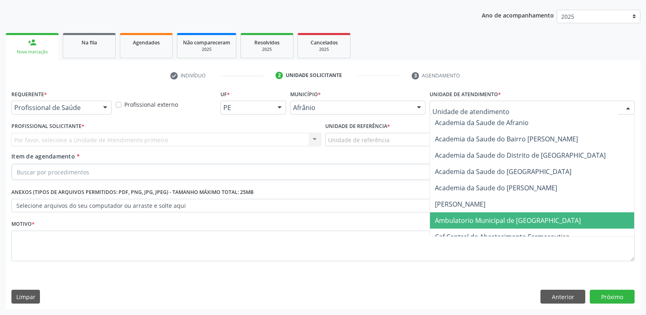
click at [515, 222] on span "Ambulatorio Municipal de [GEOGRAPHIC_DATA]" at bounding box center [508, 220] width 146 height 9
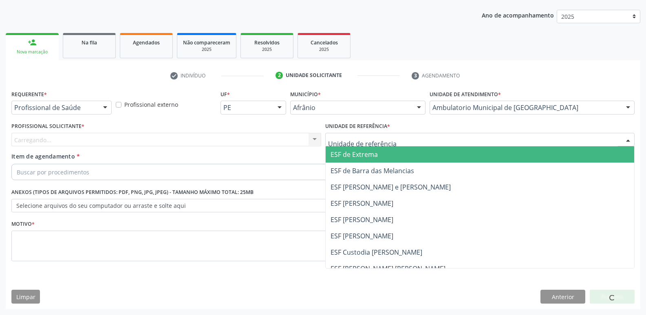
click at [419, 139] on div at bounding box center [480, 140] width 310 height 14
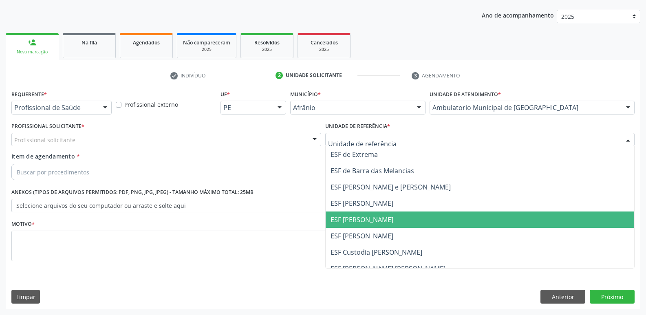
click at [380, 221] on span "ESF [PERSON_NAME]" at bounding box center [362, 219] width 63 height 9
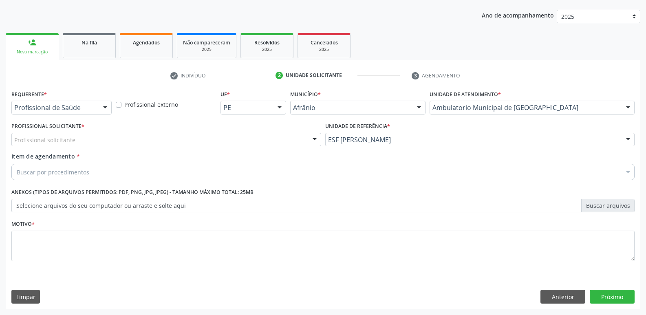
click at [232, 141] on div "Profissional solicitante" at bounding box center [166, 140] width 310 height 14
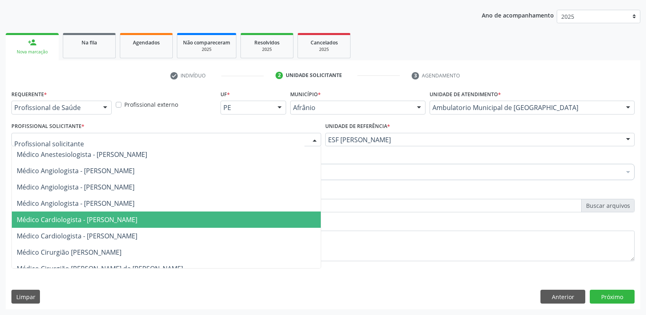
click at [210, 221] on span "Médico Cardiologista - [PERSON_NAME]" at bounding box center [166, 220] width 309 height 16
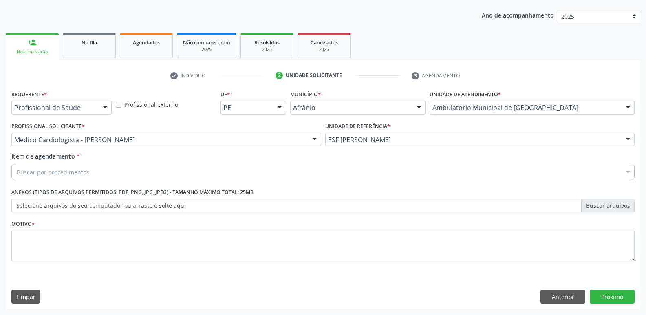
click at [146, 171] on div "Buscar por procedimentos" at bounding box center [323, 172] width 624 height 16
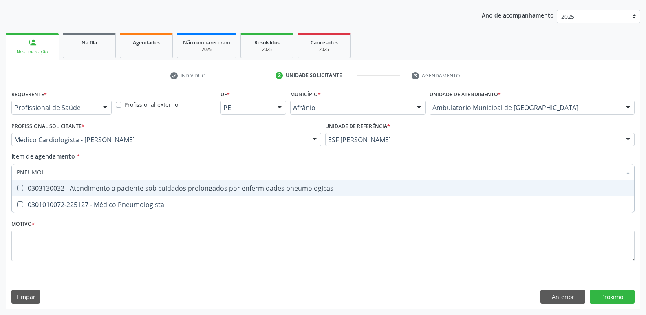
type input "PNEUMOLO"
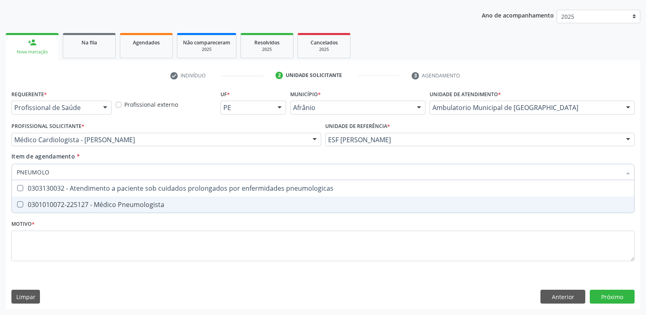
click at [127, 208] on div "0301010072-225127 - Médico Pneumologista" at bounding box center [323, 204] width 613 height 7
checkbox Pneumologista "true"
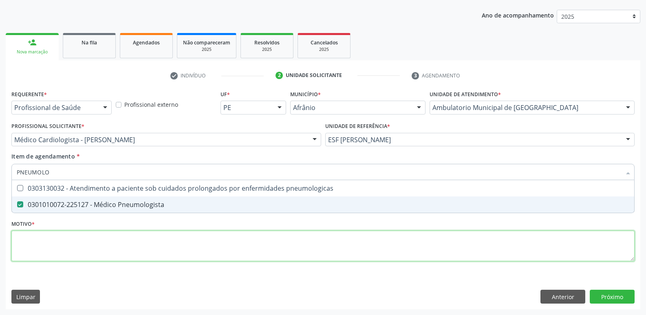
click at [127, 237] on div "Requerente * Profissional de Saúde Profissional de Saúde Paciente Nenhum result…" at bounding box center [323, 180] width 624 height 185
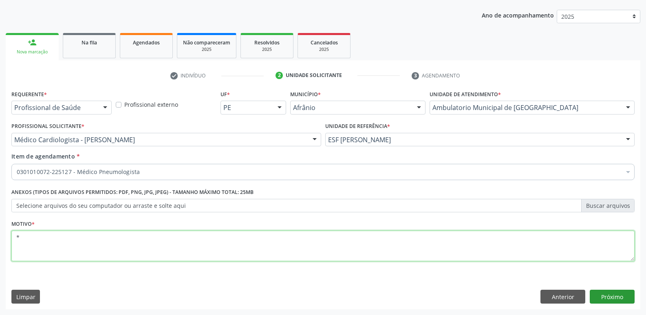
type textarea "*"
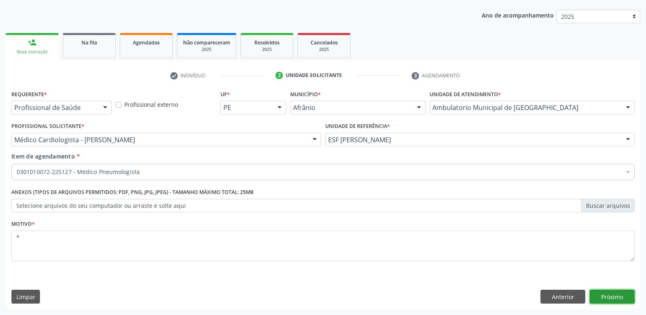
click at [626, 296] on button "Próximo" at bounding box center [612, 297] width 45 height 14
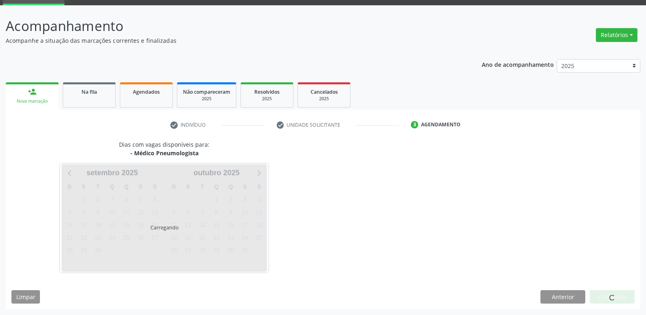
scroll to position [40, 0]
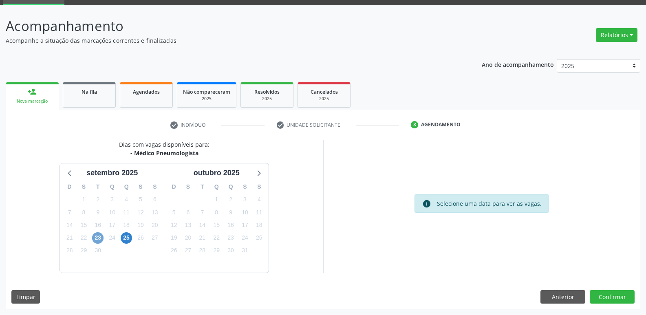
click at [99, 237] on span "23" at bounding box center [97, 237] width 11 height 11
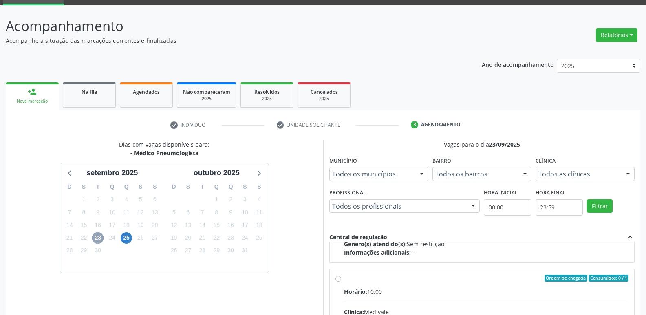
scroll to position [128, 0]
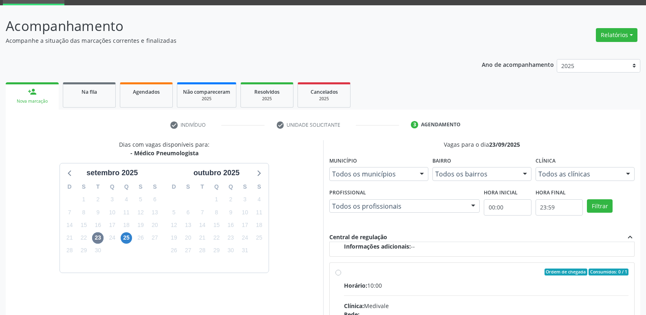
click at [373, 274] on div "Ordem de chegada Consumidos: 0 / 1" at bounding box center [486, 272] width 285 height 7
click at [341, 274] on input "Ordem de chegada Consumidos: 0 / 1 Horário: 10:00 Clínica: Medivale Rede: -- En…" at bounding box center [339, 272] width 6 height 7
radio input "true"
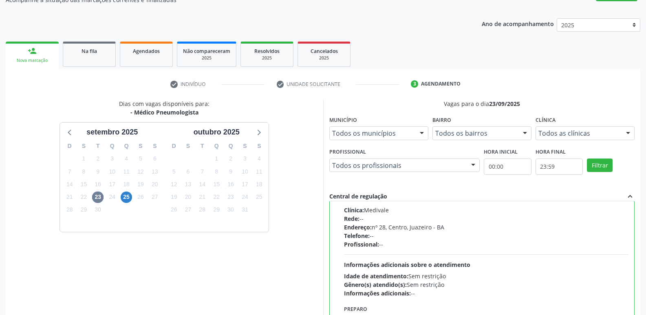
scroll to position [172, 0]
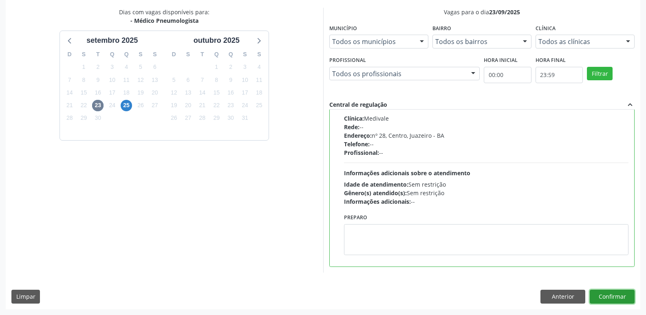
click at [607, 297] on button "Confirmar" at bounding box center [612, 297] width 45 height 14
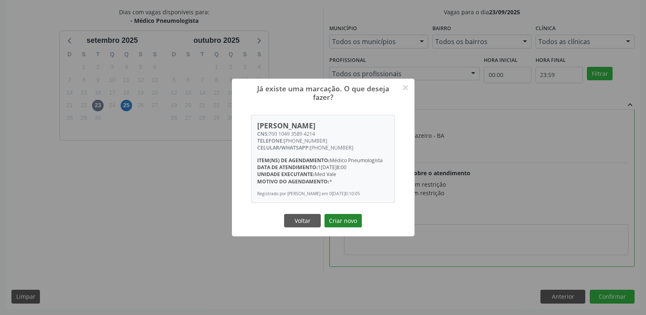
click at [357, 223] on button "Criar novo" at bounding box center [344, 221] width 38 height 14
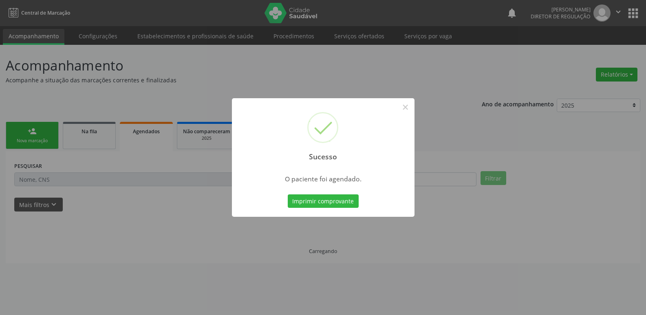
scroll to position [0, 0]
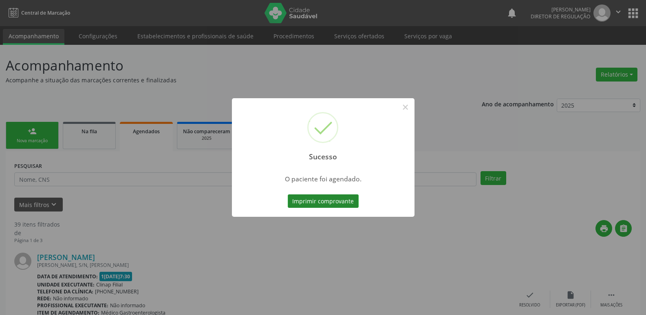
click at [355, 201] on button "Imprimir comprovante" at bounding box center [323, 202] width 71 height 14
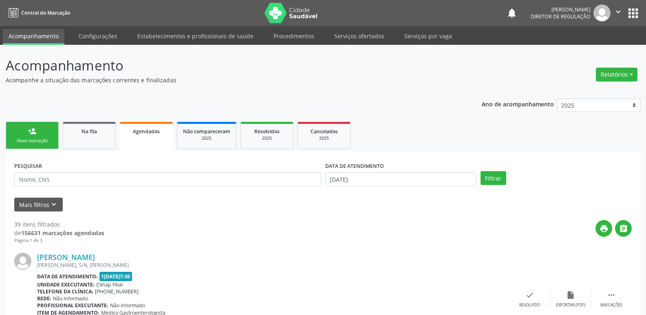
click at [40, 137] on link "person_add Nova marcação" at bounding box center [32, 135] width 53 height 27
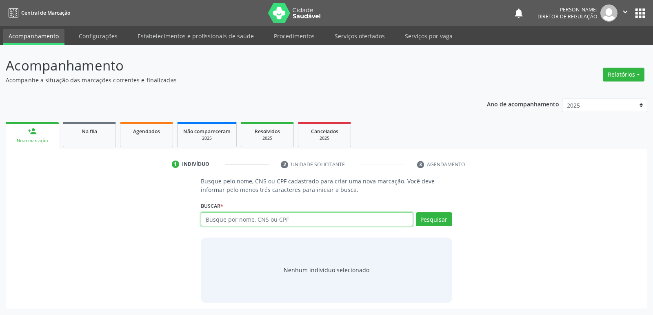
click at [249, 219] on input "text" at bounding box center [307, 219] width 212 height 14
type input "CICERO MIRAN"
click at [434, 220] on button "Pesquisar" at bounding box center [434, 219] width 36 height 14
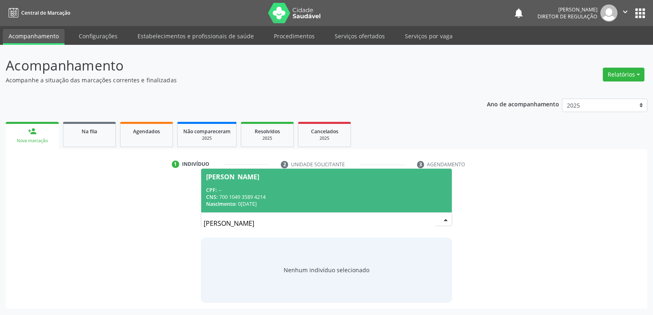
click at [344, 194] on div "CNS: 700 1049 3589 4214" at bounding box center [326, 197] width 240 height 7
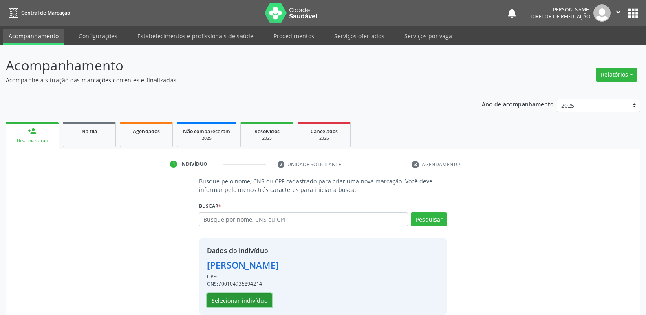
click at [261, 299] on button "Selecionar indivíduo" at bounding box center [239, 301] width 65 height 14
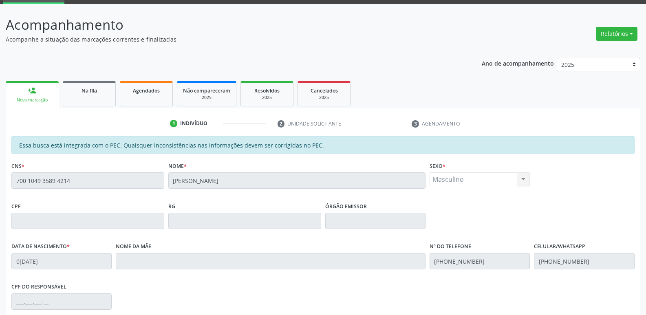
scroll to position [150, 0]
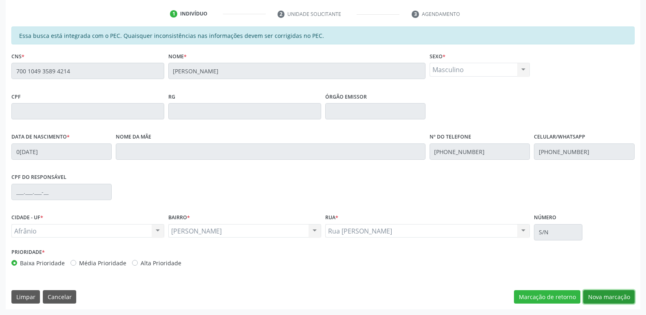
click at [613, 297] on button "Nova marcação" at bounding box center [609, 297] width 51 height 14
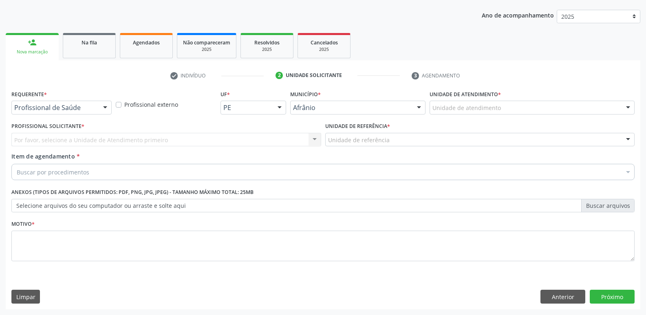
scroll to position [89, 0]
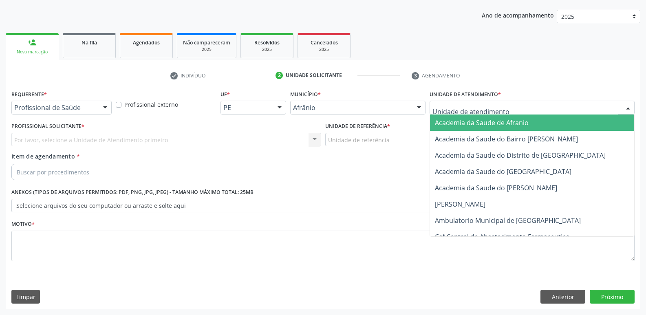
click at [507, 107] on div at bounding box center [532, 108] width 205 height 14
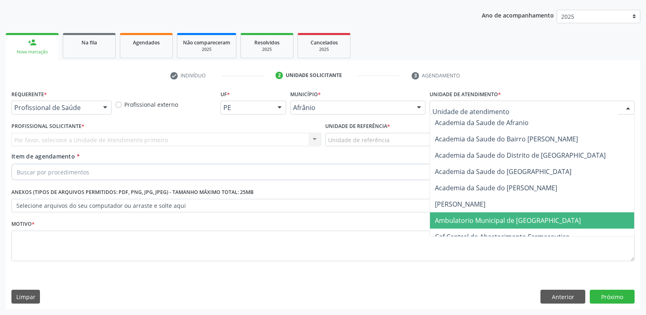
click at [507, 220] on span "Ambulatorio Municipal de [GEOGRAPHIC_DATA]" at bounding box center [508, 220] width 146 height 9
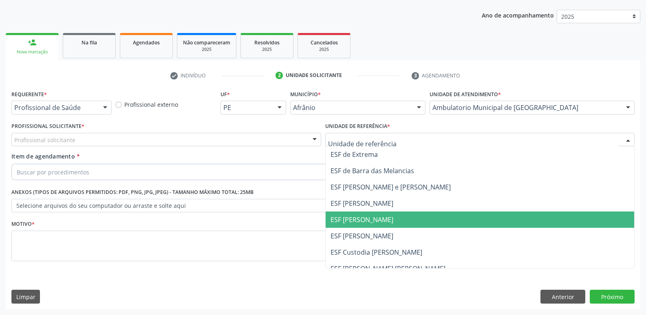
click at [380, 219] on span "ESF [PERSON_NAME]" at bounding box center [362, 219] width 63 height 9
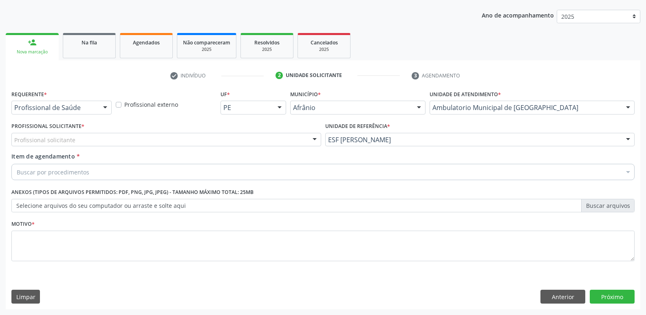
click at [239, 136] on div "Profissional solicitante" at bounding box center [166, 140] width 310 height 14
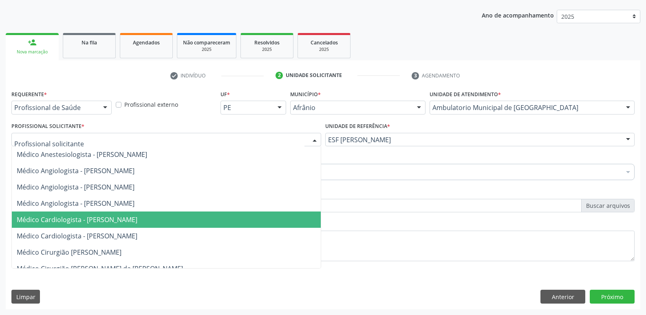
click at [190, 226] on span "Médico Cardiologista - [PERSON_NAME]" at bounding box center [166, 220] width 309 height 16
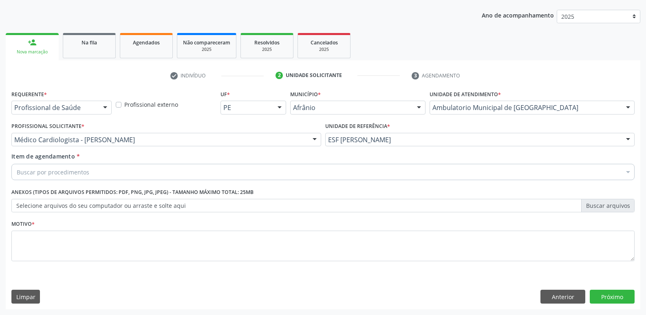
click at [144, 172] on div "Buscar por procedimentos" at bounding box center [323, 172] width 624 height 16
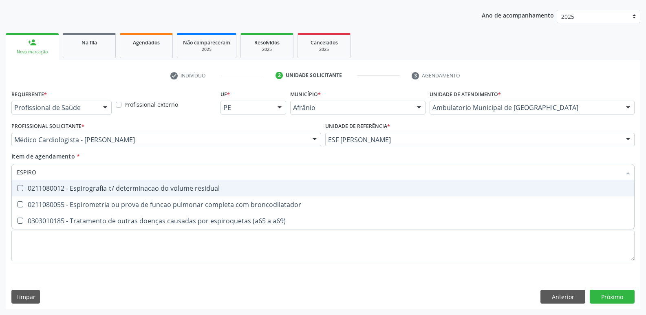
type input "ESPIROM"
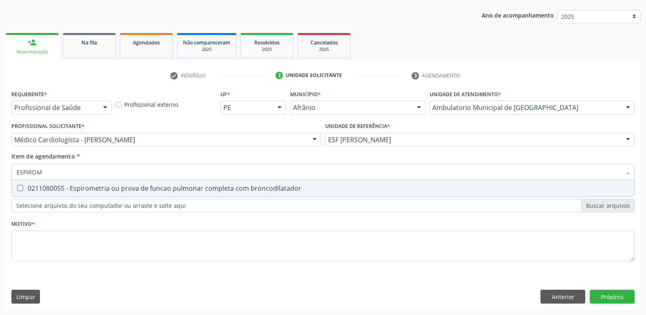
click at [143, 188] on div "0211080055 - Espirometria ou prova de funcao pulmonar completa com broncodilata…" at bounding box center [323, 188] width 613 height 7
checkbox broncodilatador "true"
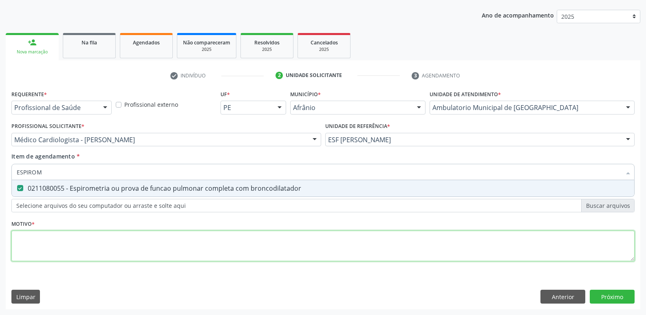
click at [146, 247] on div "Requerente * Profissional de Saúde Profissional de Saúde Paciente Nenhum result…" at bounding box center [323, 180] width 624 height 185
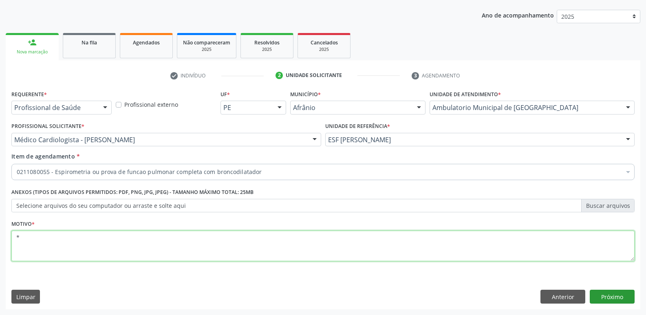
type textarea "*"
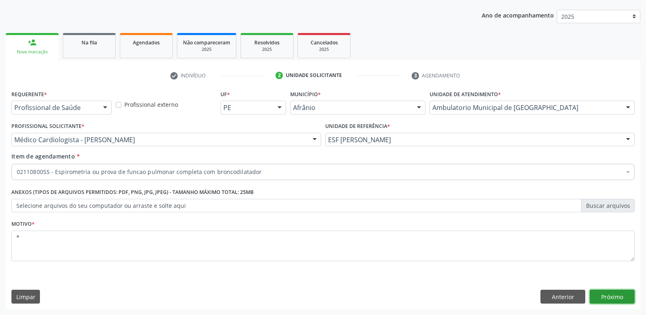
click at [622, 295] on button "Próximo" at bounding box center [612, 297] width 45 height 14
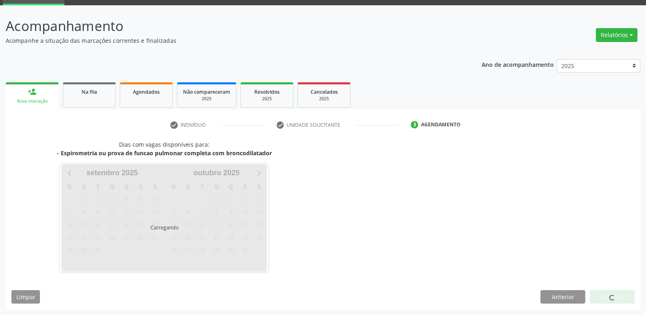
scroll to position [40, 0]
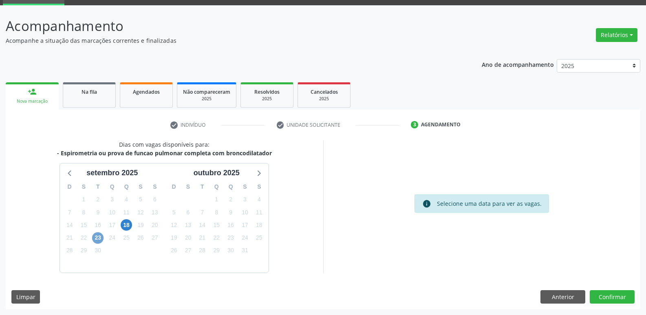
click at [95, 238] on span "23" at bounding box center [97, 237] width 11 height 11
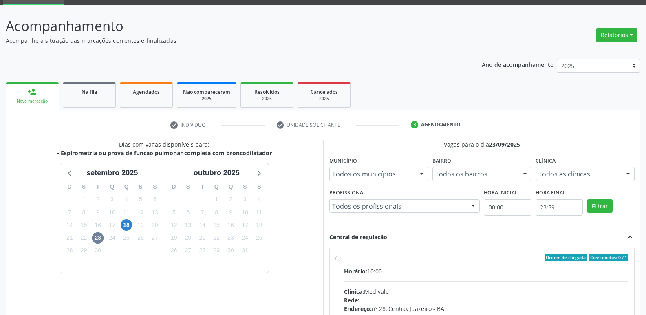
click at [347, 256] on div "Ordem de chegada Consumidos: 0 / 1" at bounding box center [486, 257] width 285 height 7
click at [341, 256] on input "Ordem de chegada Consumidos: 0 / 1 Horário: 10:00 Clínica: Medivale Rede: -- En…" at bounding box center [339, 257] width 6 height 7
radio input "true"
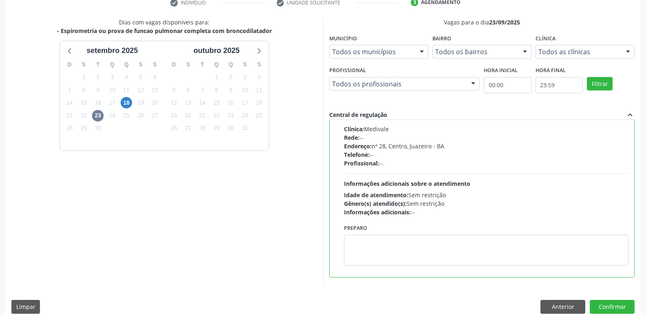
scroll to position [172, 0]
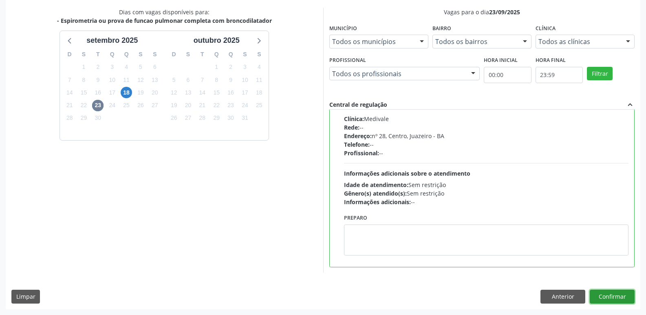
click at [622, 296] on button "Confirmar" at bounding box center [612, 297] width 45 height 14
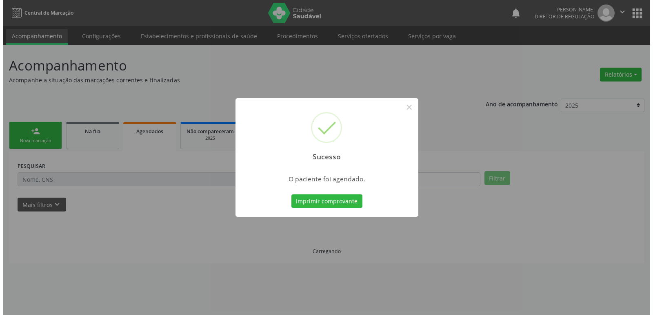
scroll to position [0, 0]
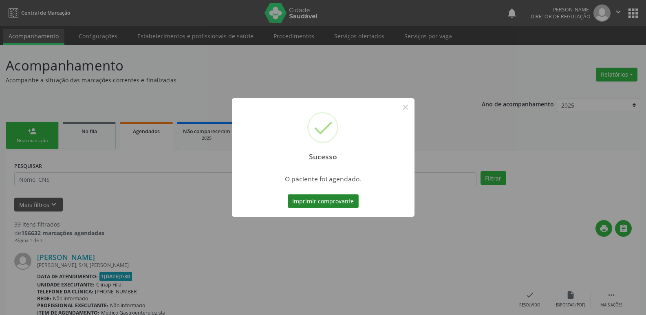
click at [346, 201] on button "Imprimir comprovante" at bounding box center [323, 202] width 71 height 14
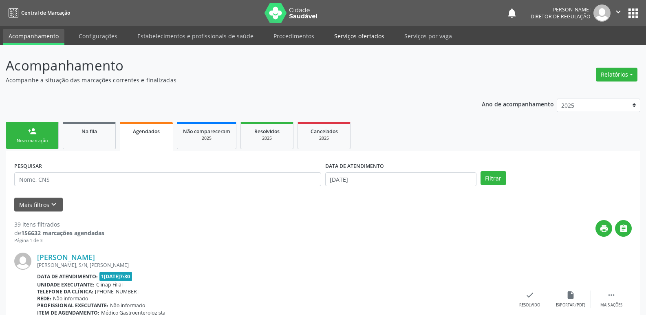
click at [353, 38] on link "Serviços ofertados" at bounding box center [360, 36] width 62 height 14
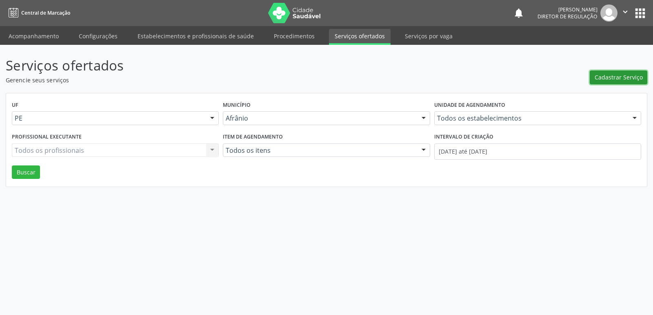
click at [606, 78] on span "Cadastrar Serviço" at bounding box center [618, 77] width 48 height 9
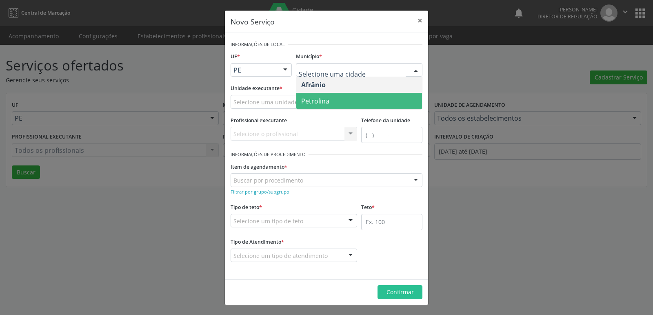
click at [337, 102] on span "Petrolina" at bounding box center [359, 101] width 126 height 16
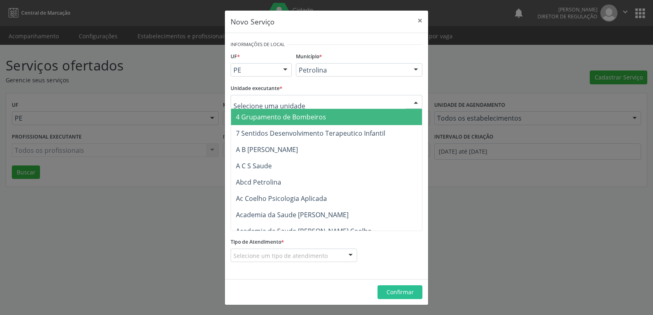
click at [323, 100] on div at bounding box center [326, 102] width 192 height 14
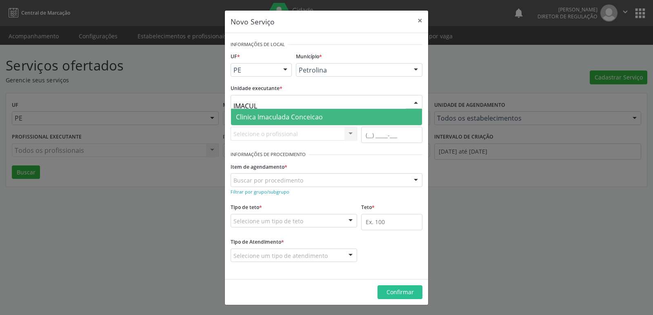
type input "IMACULA"
click at [319, 116] on span "Clinica Imaculada Conceicao" at bounding box center [279, 117] width 87 height 9
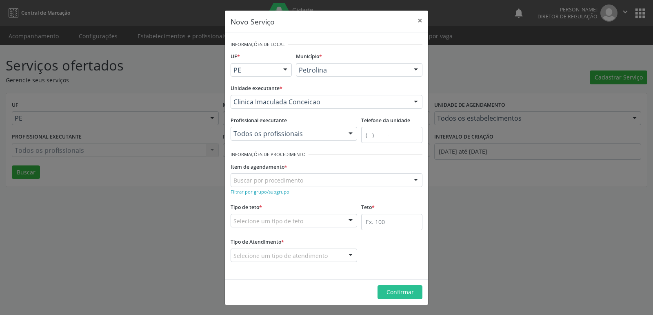
click at [302, 184] on div "Buscar por procedimento" at bounding box center [326, 180] width 192 height 14
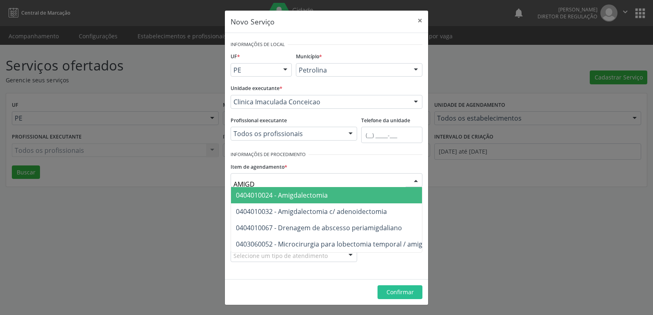
type input "AMIGDA"
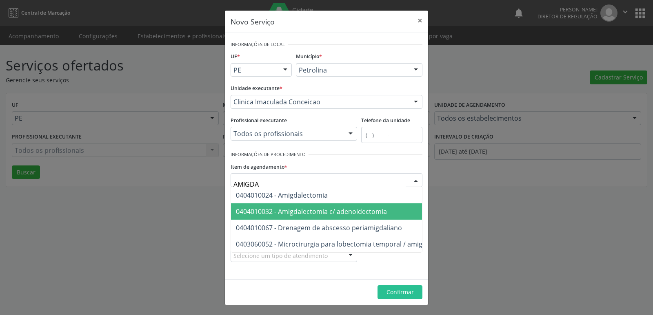
click at [299, 212] on span "0404010032 - Amigdalectomia c/ adenoidectomia" at bounding box center [311, 211] width 151 height 9
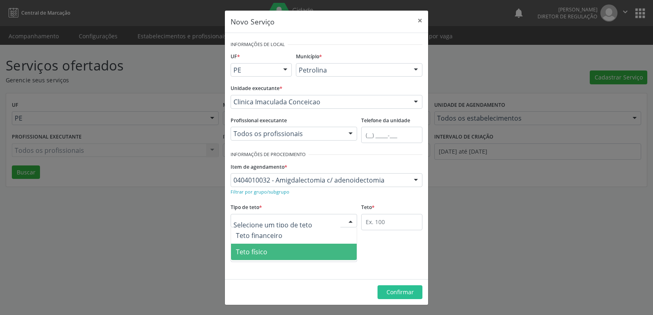
click at [286, 253] on span "Teto físico" at bounding box center [294, 252] width 126 height 16
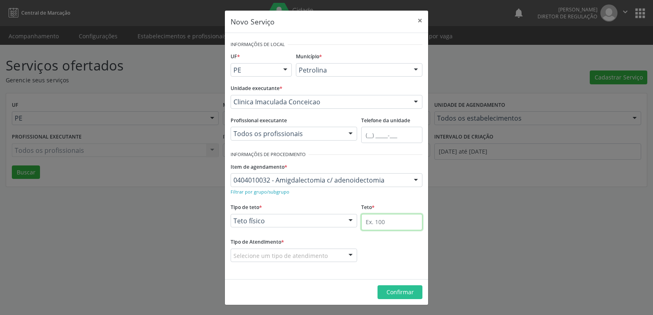
click at [382, 220] on input "text" at bounding box center [391, 222] width 61 height 16
type input "1"
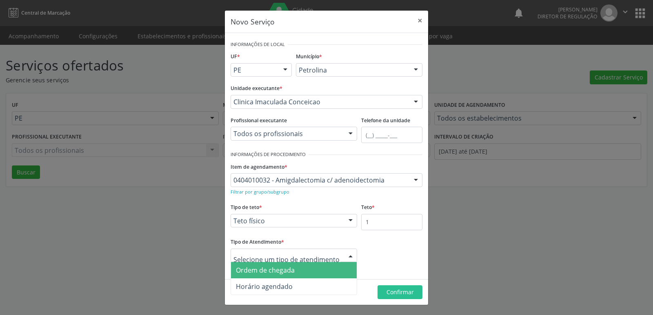
click at [300, 273] on span "Ordem de chegada" at bounding box center [294, 270] width 126 height 16
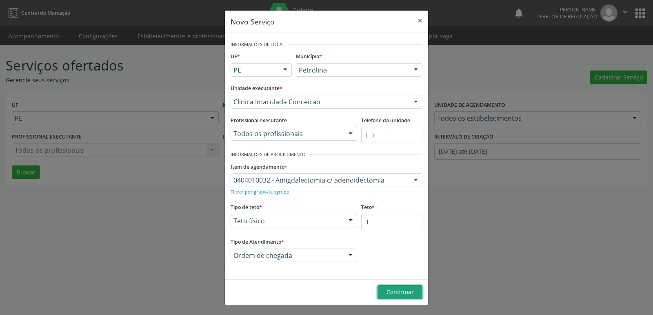
click at [400, 293] on span "Confirmar" at bounding box center [399, 292] width 27 height 8
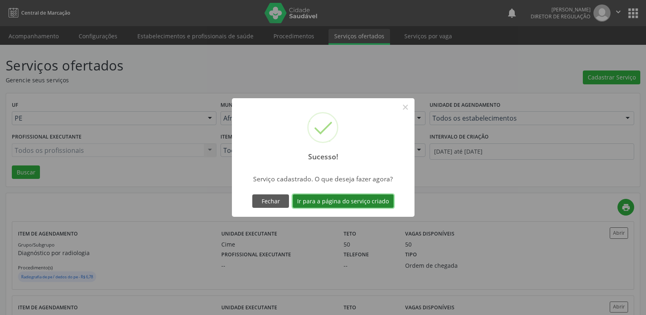
click at [350, 198] on button "Ir para a página do serviço criado" at bounding box center [343, 202] width 101 height 14
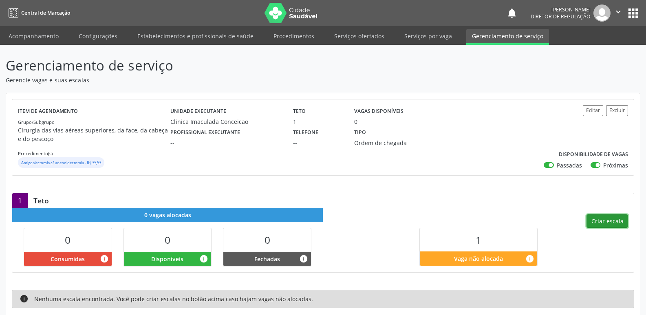
click at [614, 218] on button "Criar escala" at bounding box center [608, 222] width 42 height 14
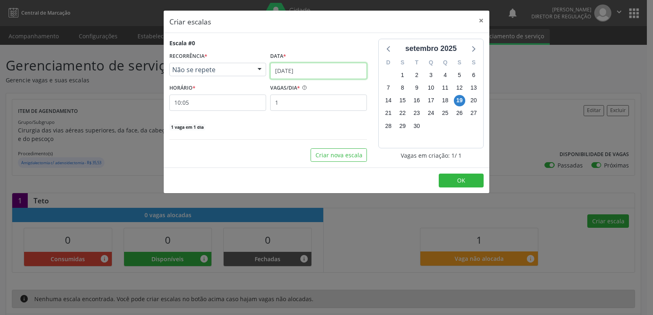
click at [314, 66] on input "[DATE]" at bounding box center [318, 71] width 97 height 16
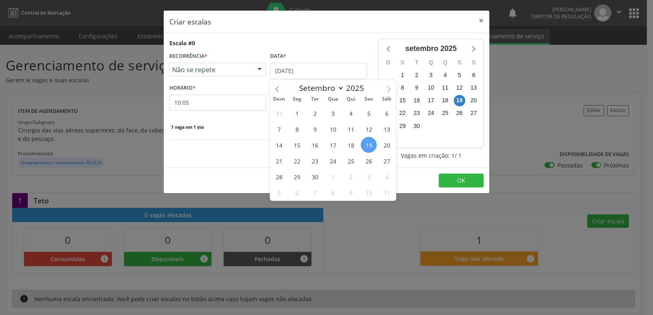
click at [389, 89] on icon at bounding box center [389, 89] width 6 height 6
select select "10"
click at [334, 128] on span "5" at bounding box center [333, 129] width 16 height 16
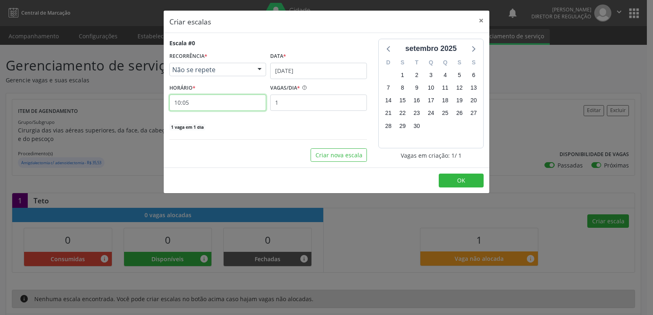
click at [213, 105] on input "10:05" at bounding box center [217, 103] width 97 height 16
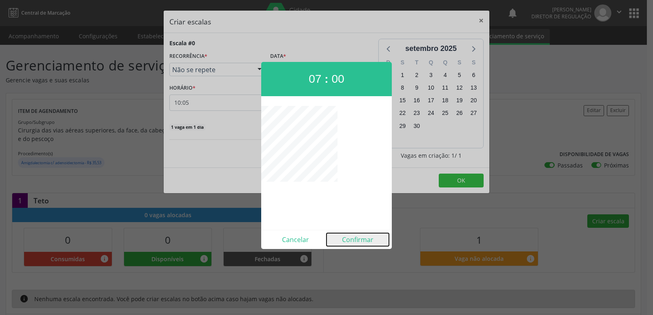
click at [359, 239] on button "Confirmar" at bounding box center [357, 239] width 62 height 13
type input "07:00"
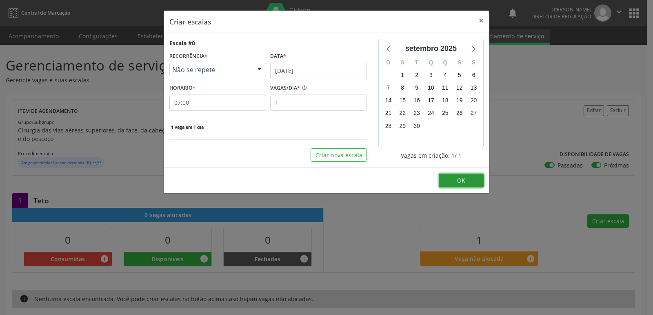
click at [457, 181] on span "OK" at bounding box center [461, 181] width 8 height 8
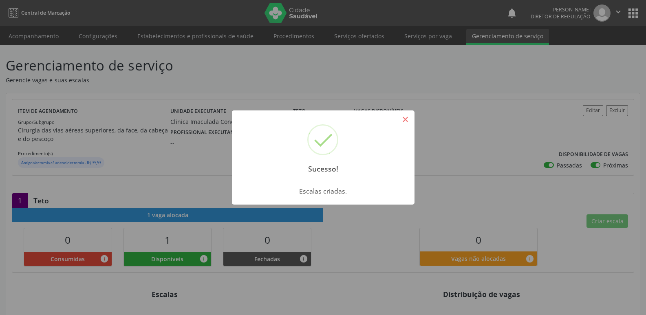
click at [410, 122] on button "×" at bounding box center [406, 120] width 14 height 14
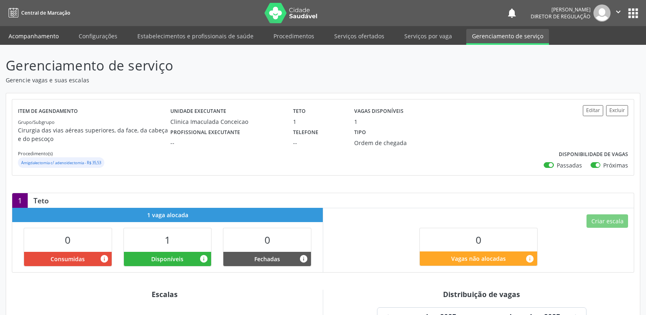
click at [42, 35] on link "Acompanhamento" at bounding box center [34, 36] width 62 height 14
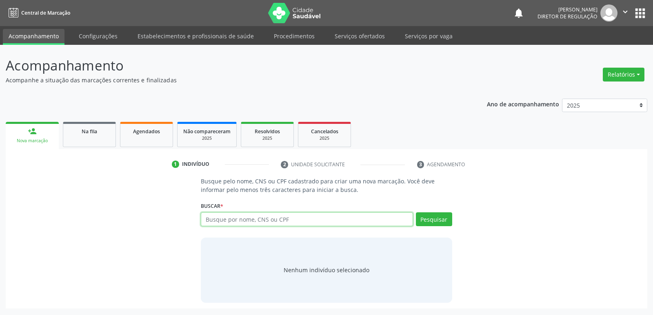
click at [248, 218] on input "text" at bounding box center [307, 219] width 212 height 14
type input "708908757517616"
click at [431, 222] on button "Pesquisar" at bounding box center [434, 219] width 36 height 14
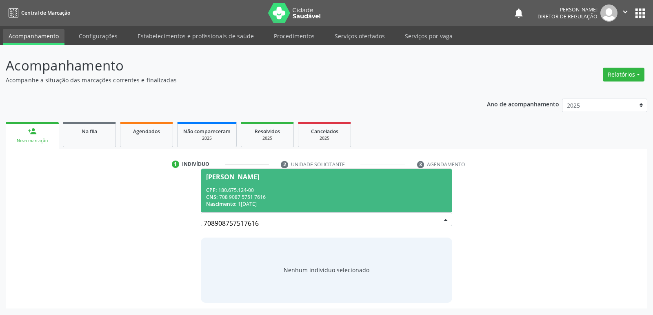
click at [251, 192] on div "CPF: 180.675.124-00" at bounding box center [326, 190] width 240 height 7
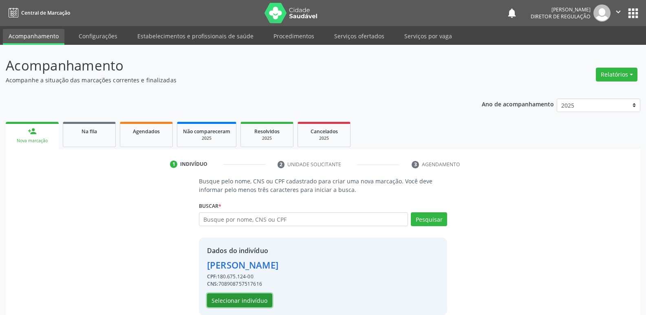
click at [251, 301] on button "Selecionar indivíduo" at bounding box center [239, 301] width 65 height 14
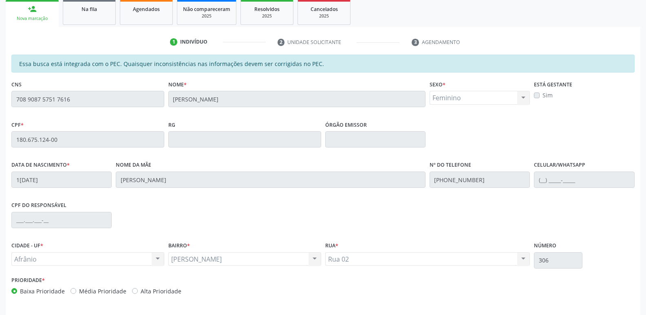
scroll to position [150, 0]
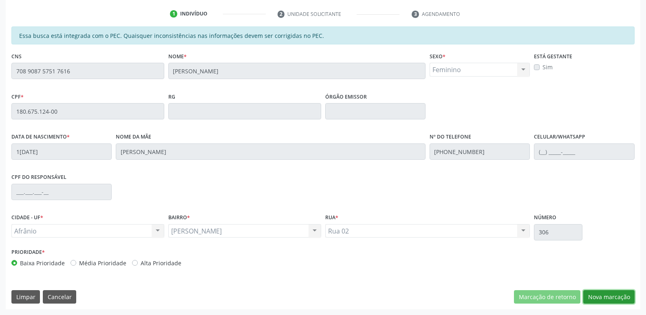
click at [604, 297] on button "Nova marcação" at bounding box center [609, 297] width 51 height 14
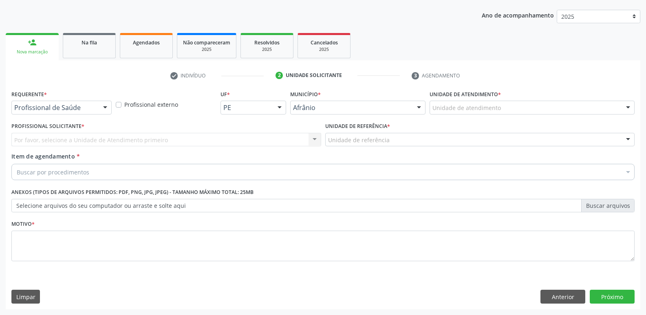
scroll to position [89, 0]
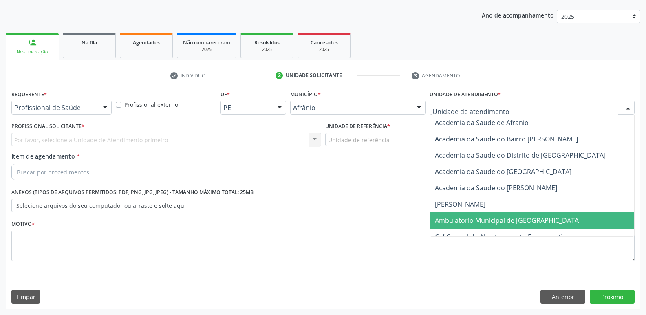
click at [479, 220] on span "Ambulatorio Municipal de [GEOGRAPHIC_DATA]" at bounding box center [508, 220] width 146 height 9
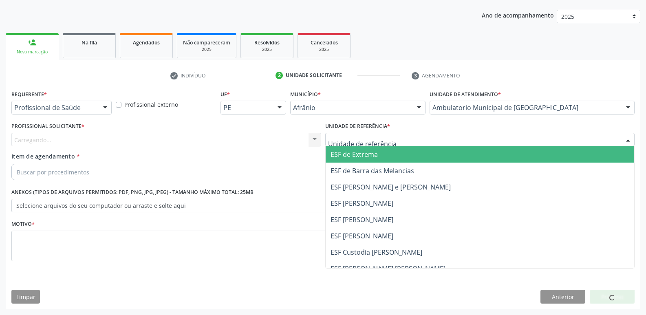
click at [393, 138] on div at bounding box center [480, 140] width 310 height 14
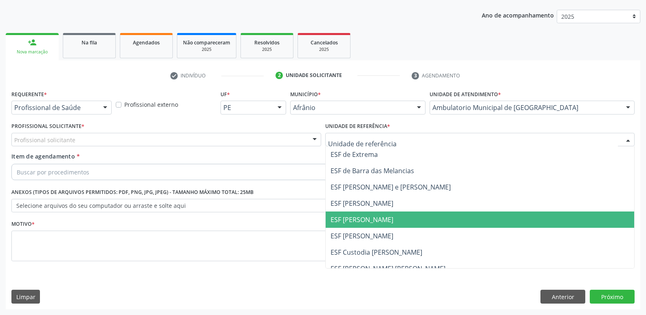
click at [377, 217] on span "ESF [PERSON_NAME]" at bounding box center [362, 219] width 63 height 9
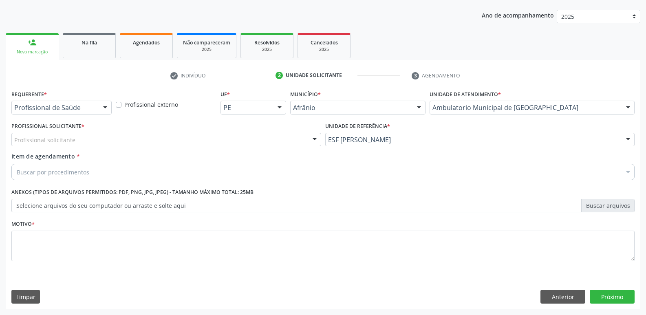
click at [221, 136] on div "Profissional solicitante" at bounding box center [166, 140] width 310 height 14
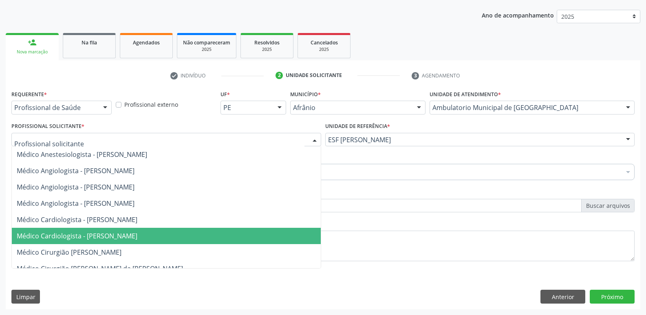
scroll to position [48, 0]
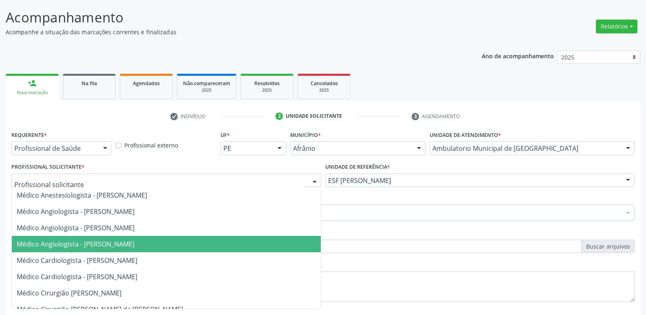
click at [198, 245] on span "Médico Angiologista - [PERSON_NAME]" at bounding box center [166, 244] width 309 height 16
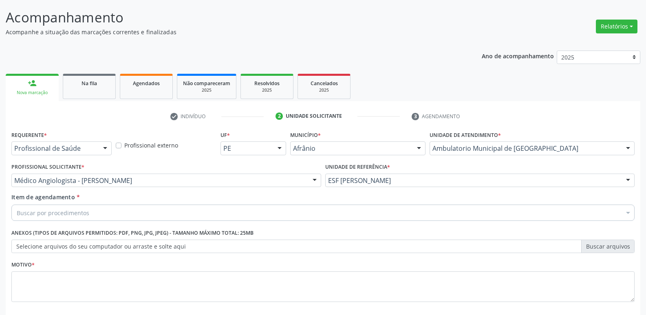
click at [149, 216] on div "Buscar por procedimentos" at bounding box center [323, 213] width 624 height 16
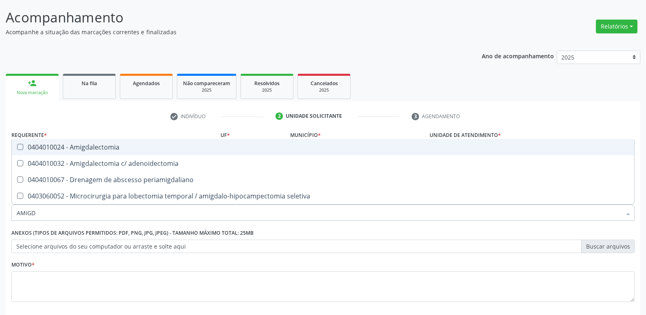
type input "AMIGDA"
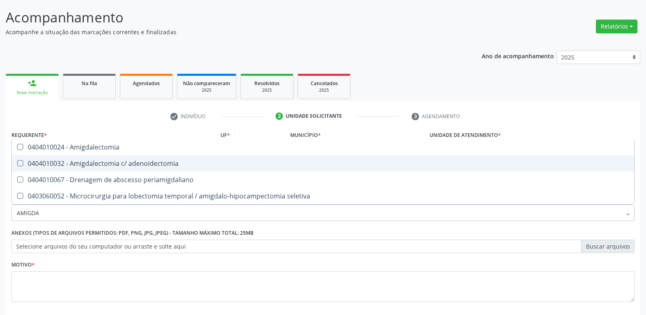
click at [143, 163] on div "0404010032 - Amigdalectomia c/ adenoidectomia" at bounding box center [323, 163] width 613 height 7
checkbox adenoidectomia "true"
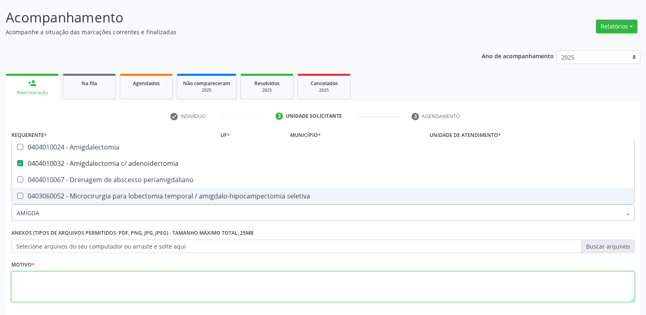
click at [181, 287] on textarea at bounding box center [323, 287] width 624 height 31
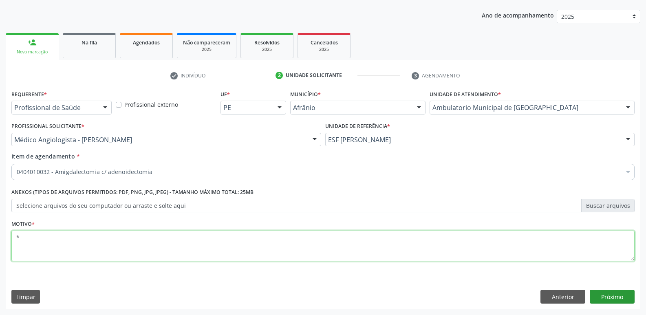
type textarea "*"
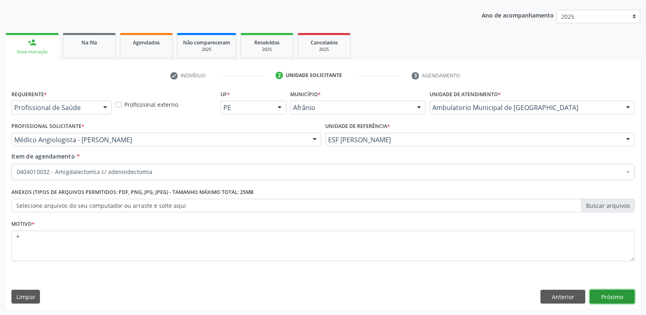
click at [613, 298] on button "Próximo" at bounding box center [612, 297] width 45 height 14
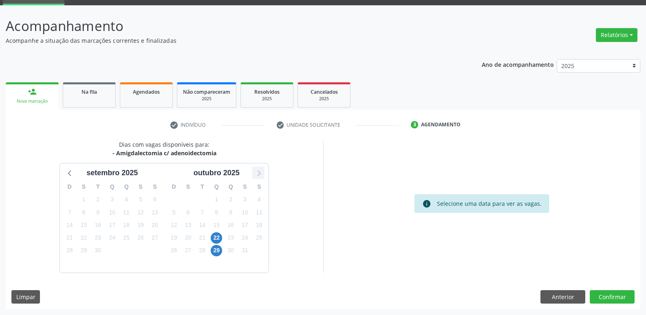
click at [259, 174] on icon at bounding box center [258, 173] width 11 height 11
click at [113, 212] on span "5" at bounding box center [111, 212] width 11 height 11
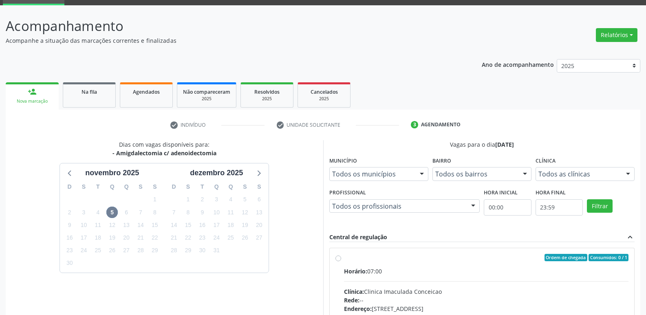
click at [344, 260] on label "Ordem de chegada Consumidos: 0 / 1 Horário: 07:00 Clínica: Clinica Imaculada Co…" at bounding box center [486, 316] width 285 height 125
click at [340, 260] on input "Ordem de chegada Consumidos: 0 / 1 Horário: 07:00 Clínica: Clinica Imaculada Co…" at bounding box center [339, 257] width 6 height 7
radio input "true"
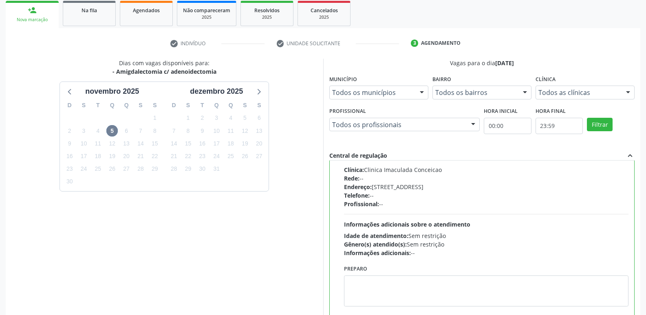
scroll to position [172, 0]
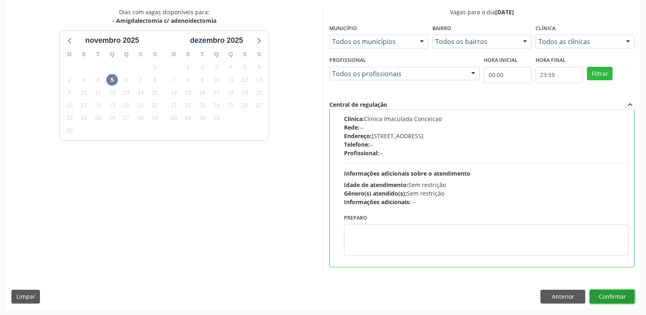
click at [616, 299] on button "Confirmar" at bounding box center [612, 297] width 45 height 14
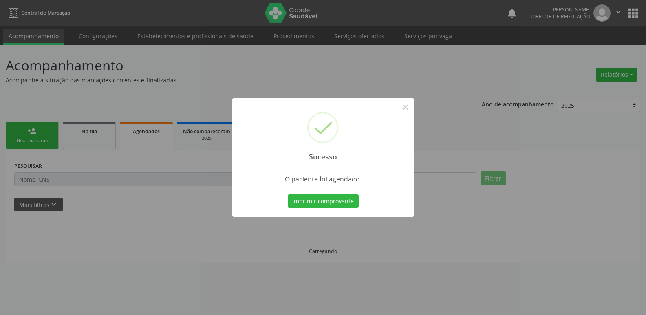
scroll to position [0, 0]
click at [347, 201] on button "Imprimir comprovante" at bounding box center [323, 202] width 71 height 14
